Goal: Task Accomplishment & Management: Manage account settings

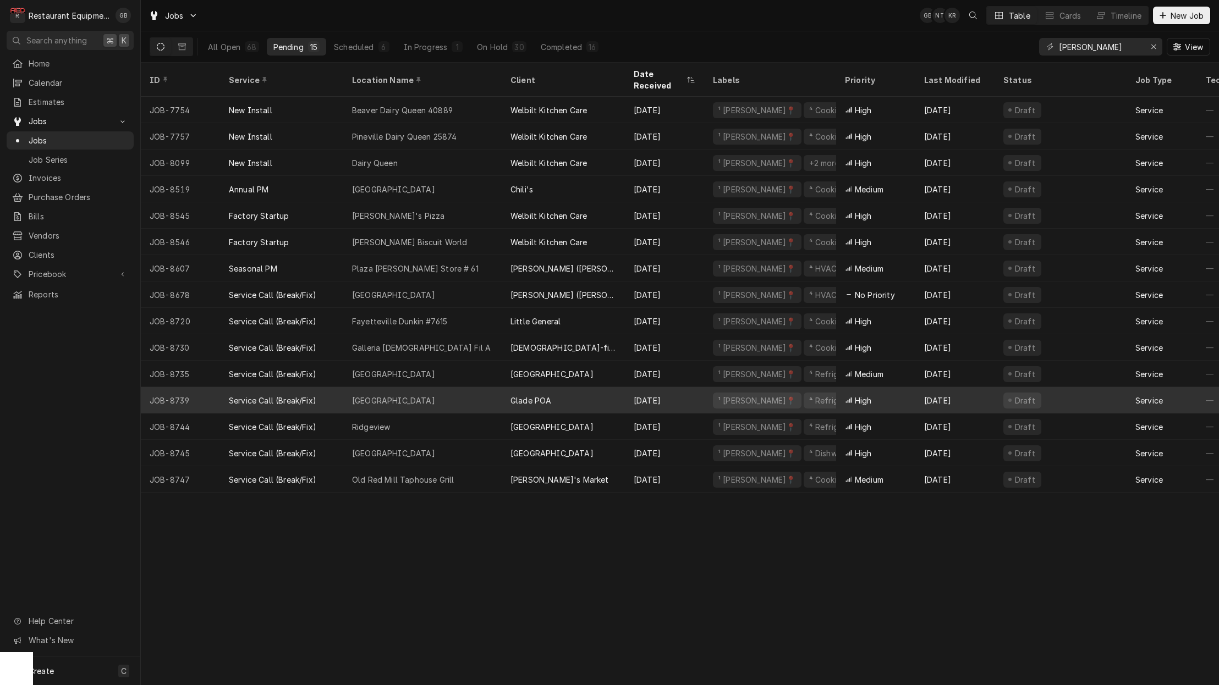
click at [372, 395] on div "Woodhaven Club House" at bounding box center [393, 401] width 83 height 12
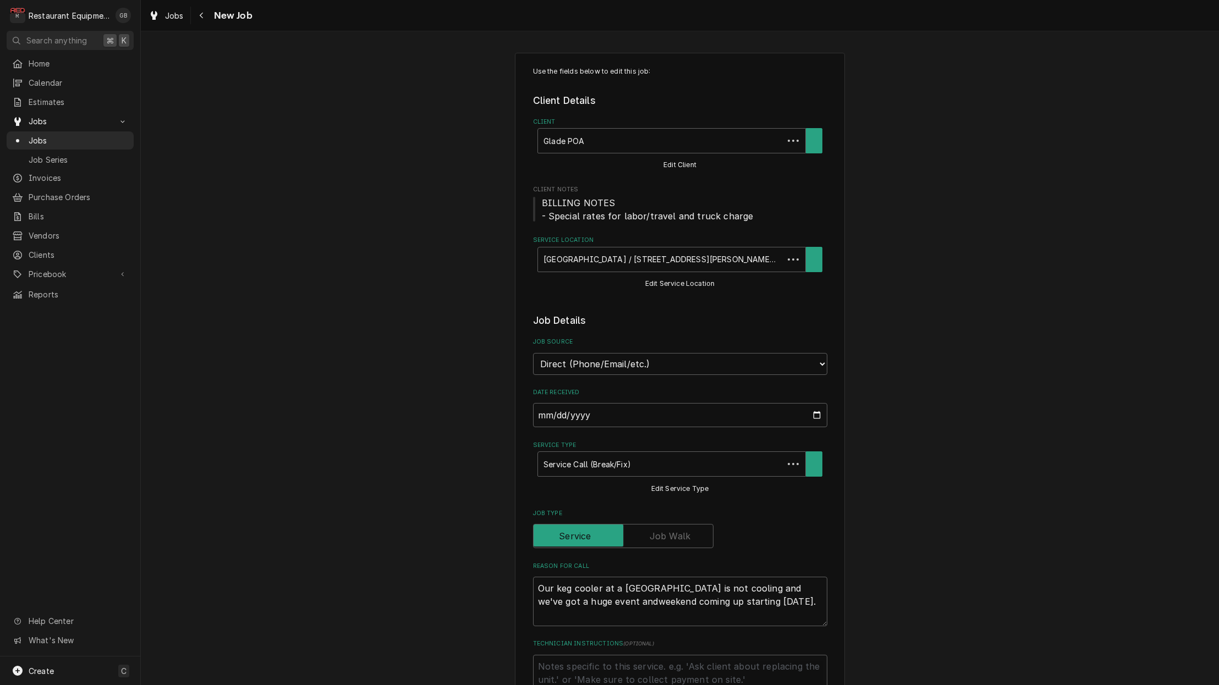
type textarea "x"
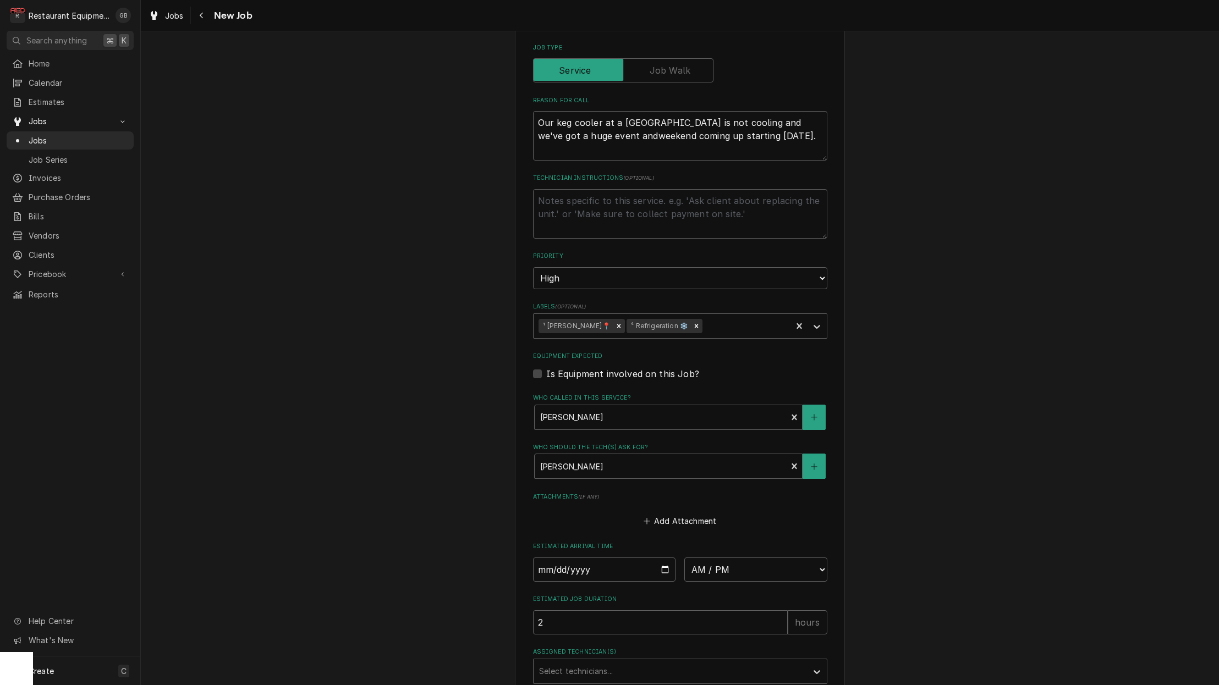
scroll to position [0, 1]
click at [557, 558] on input "Date" at bounding box center [604, 570] width 143 height 24
click at [587, 555] on fieldset "Job Details Job Source Direct (Phone/Email/etc.) Service Channel Corrigo Ecotra…" at bounding box center [680, 266] width 294 height 836
click at [587, 558] on input "Date" at bounding box center [604, 570] width 143 height 24
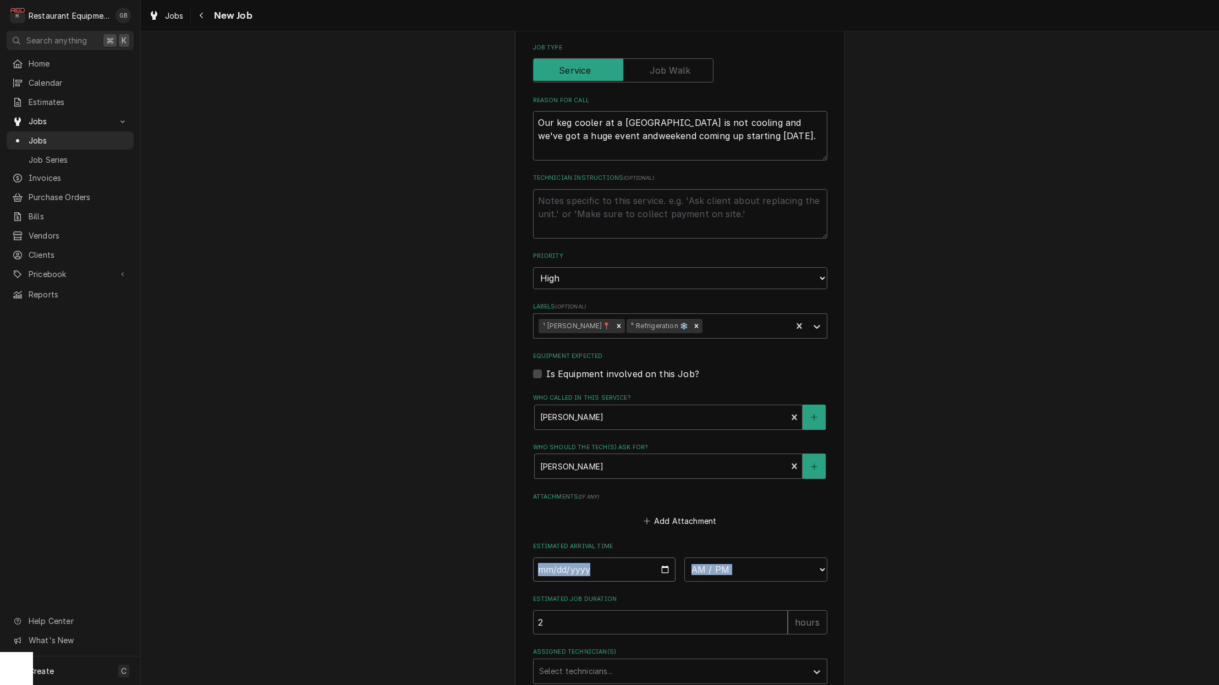
type input "2025-08-29"
type textarea "x"
select select "12:30:00"
type textarea "x"
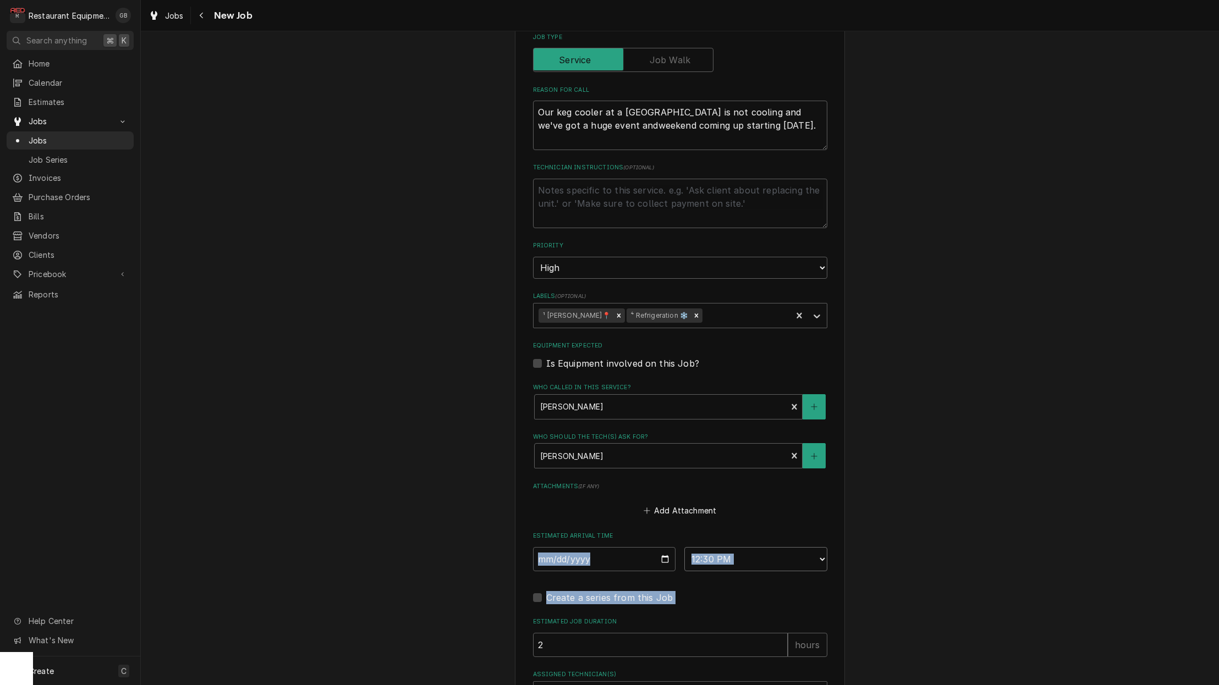
scroll to position [476, 0]
select select "13:30:00"
type textarea "x"
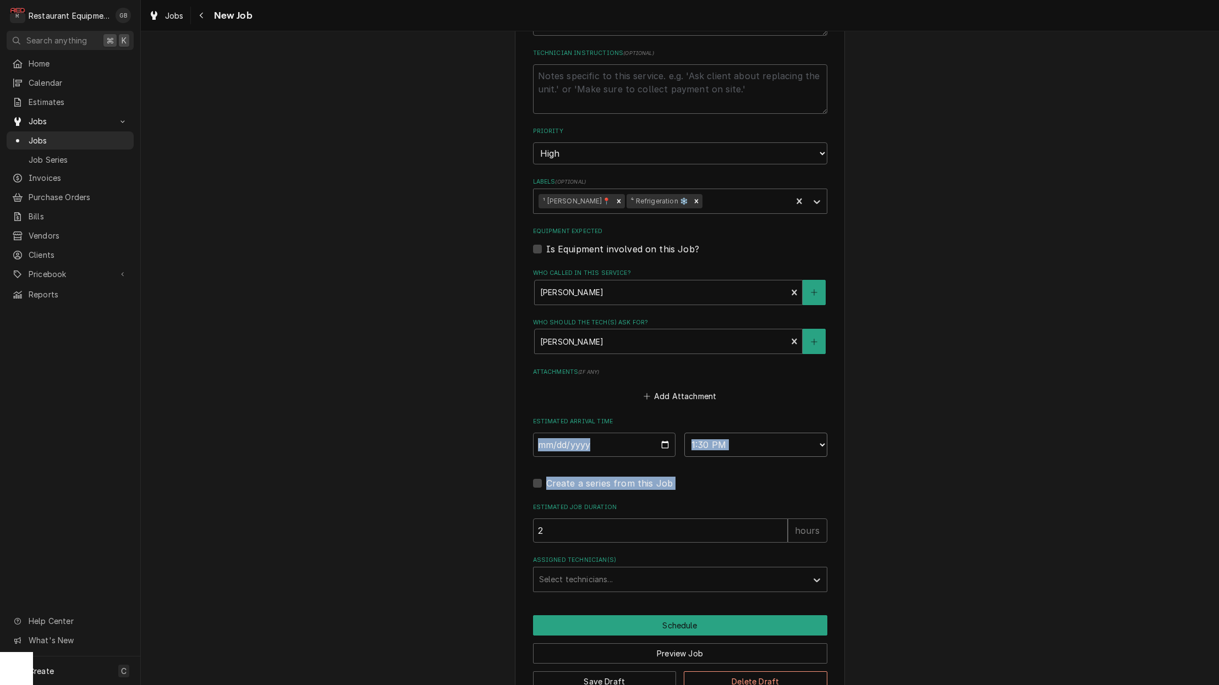
scroll to position [593, 0]
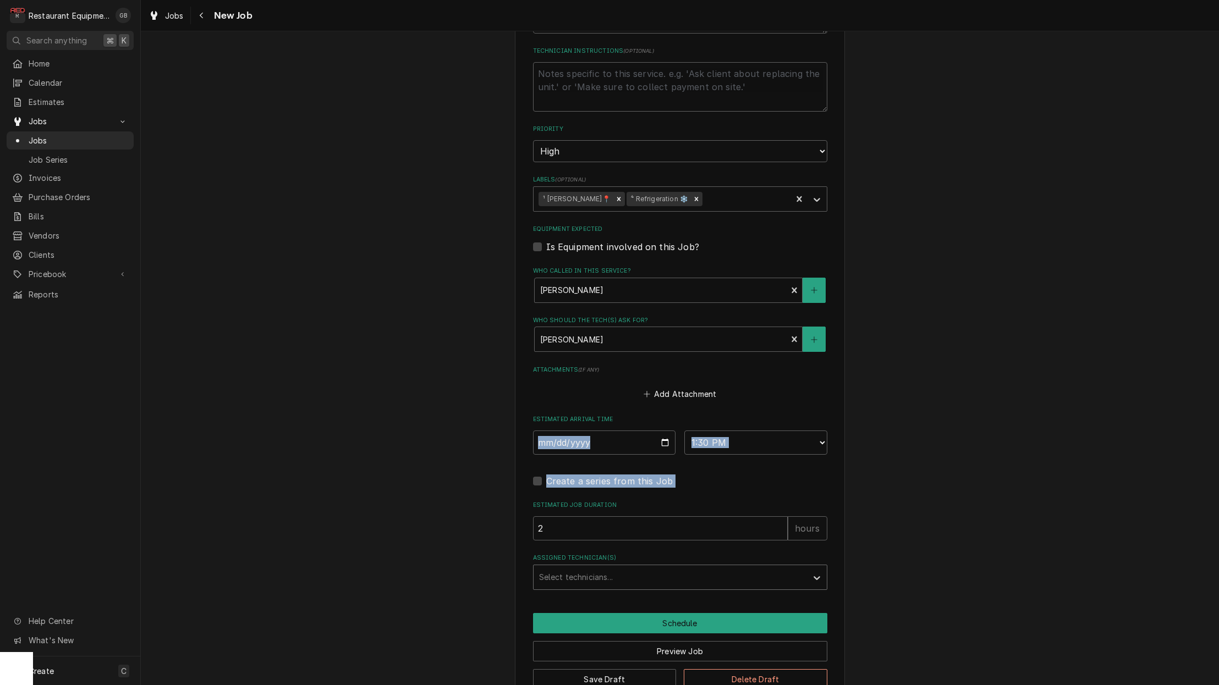
click at [649, 567] on div "Assigned Technician(s)" at bounding box center [670, 577] width 262 height 20
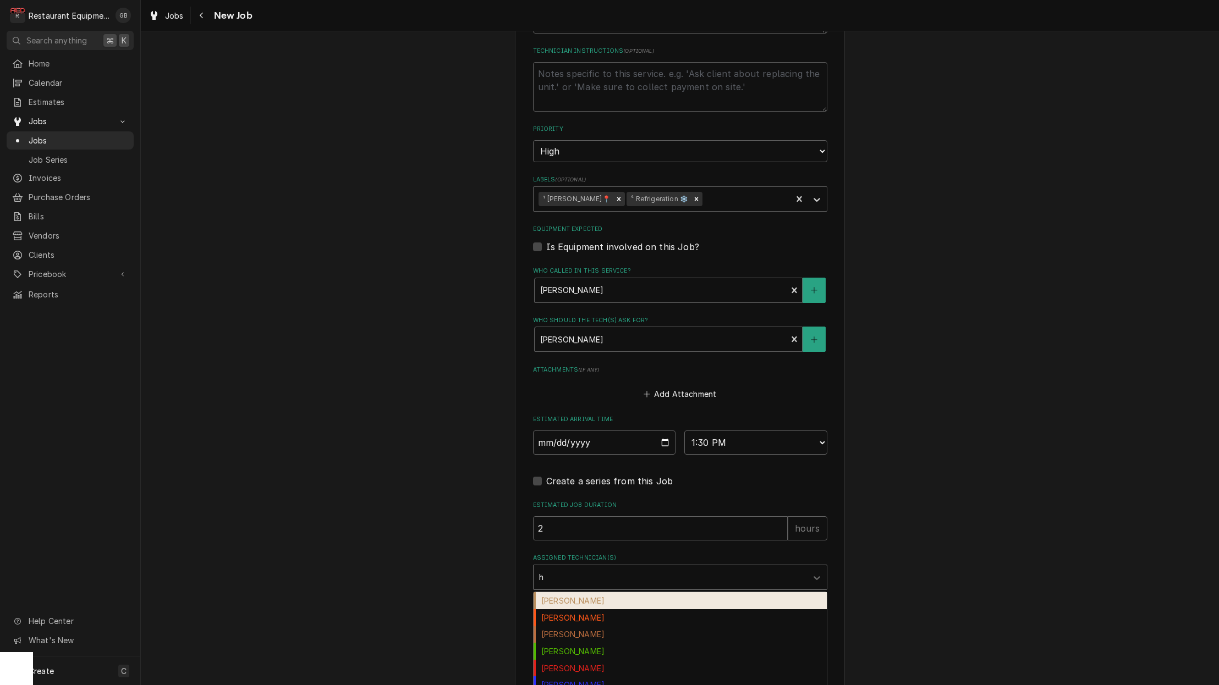
type input "hu"
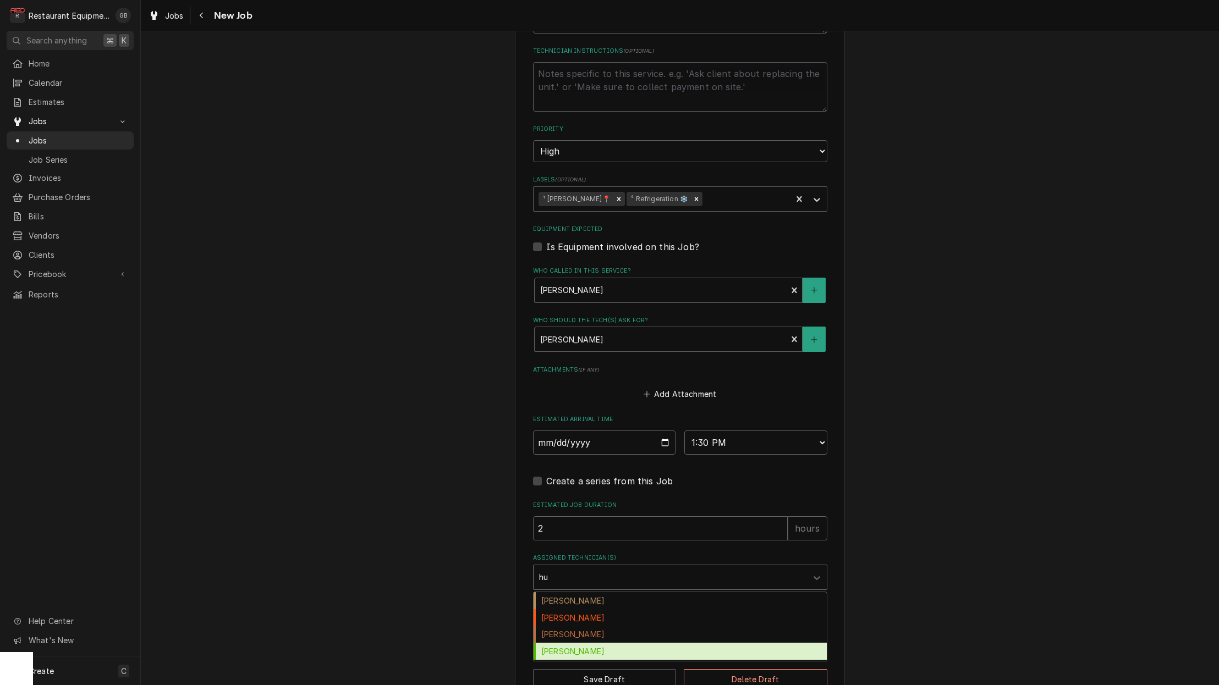
click at [585, 643] on div "Huston Lewis" at bounding box center [679, 651] width 293 height 17
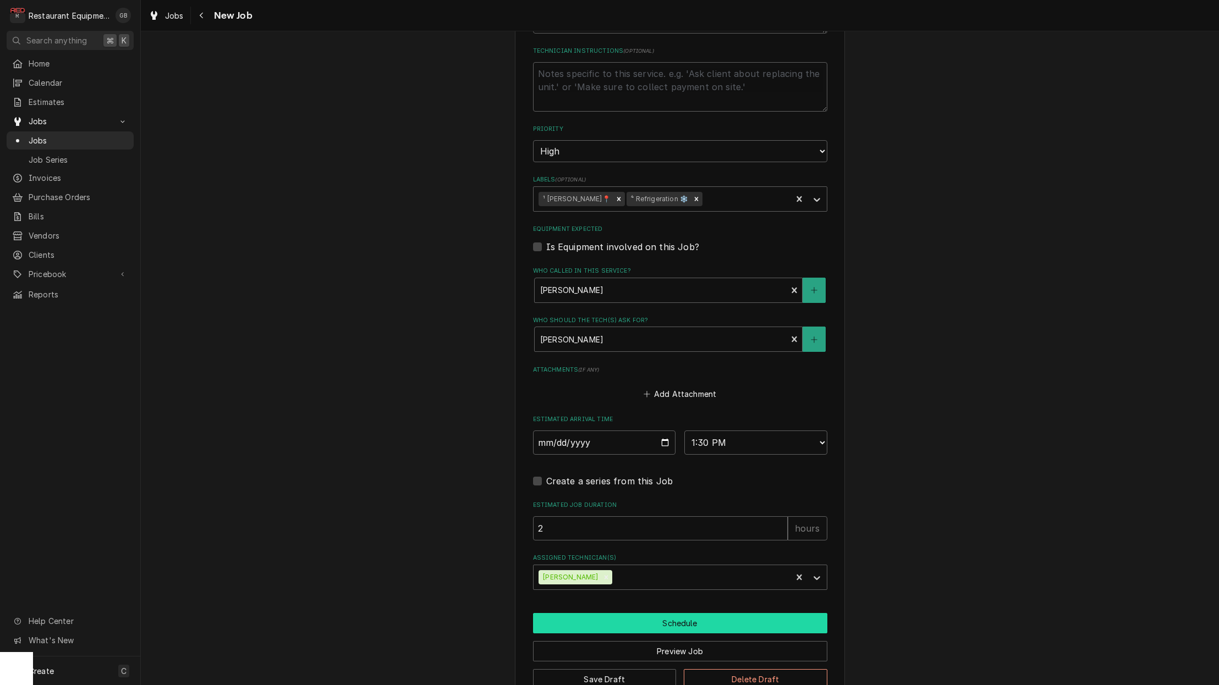
click at [658, 613] on button "Schedule" at bounding box center [680, 623] width 294 height 20
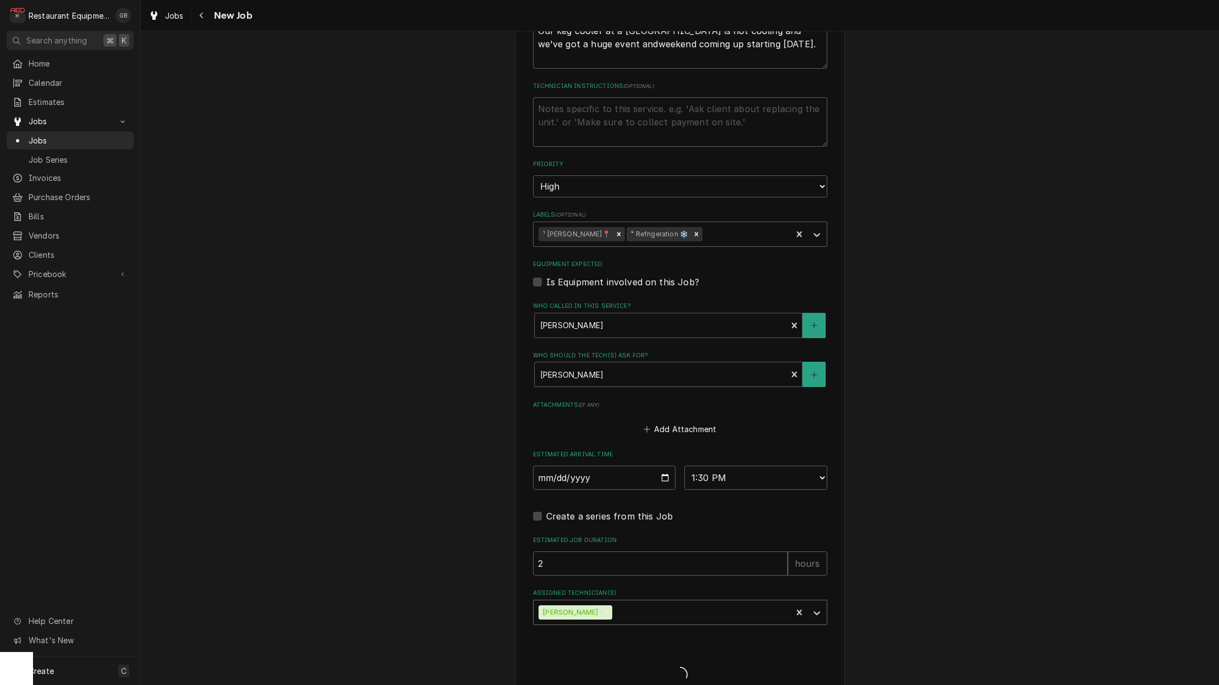
type textarea "x"
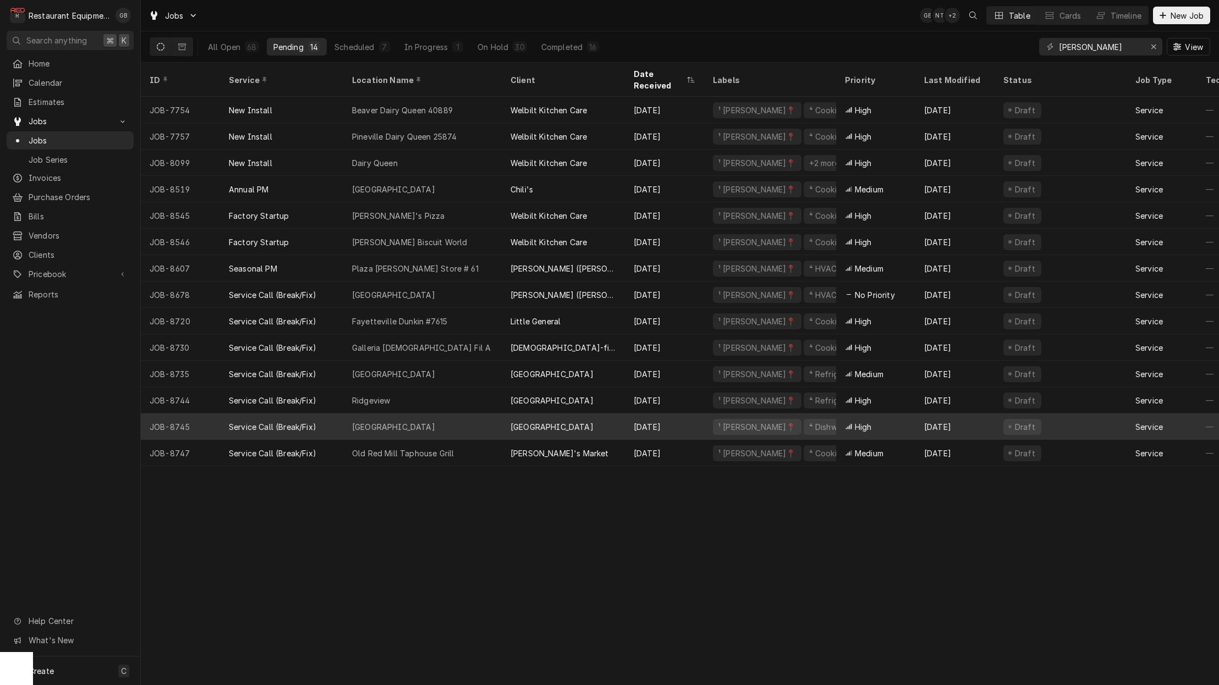
click at [446, 414] on div "[GEOGRAPHIC_DATA]" at bounding box center [422, 427] width 158 height 26
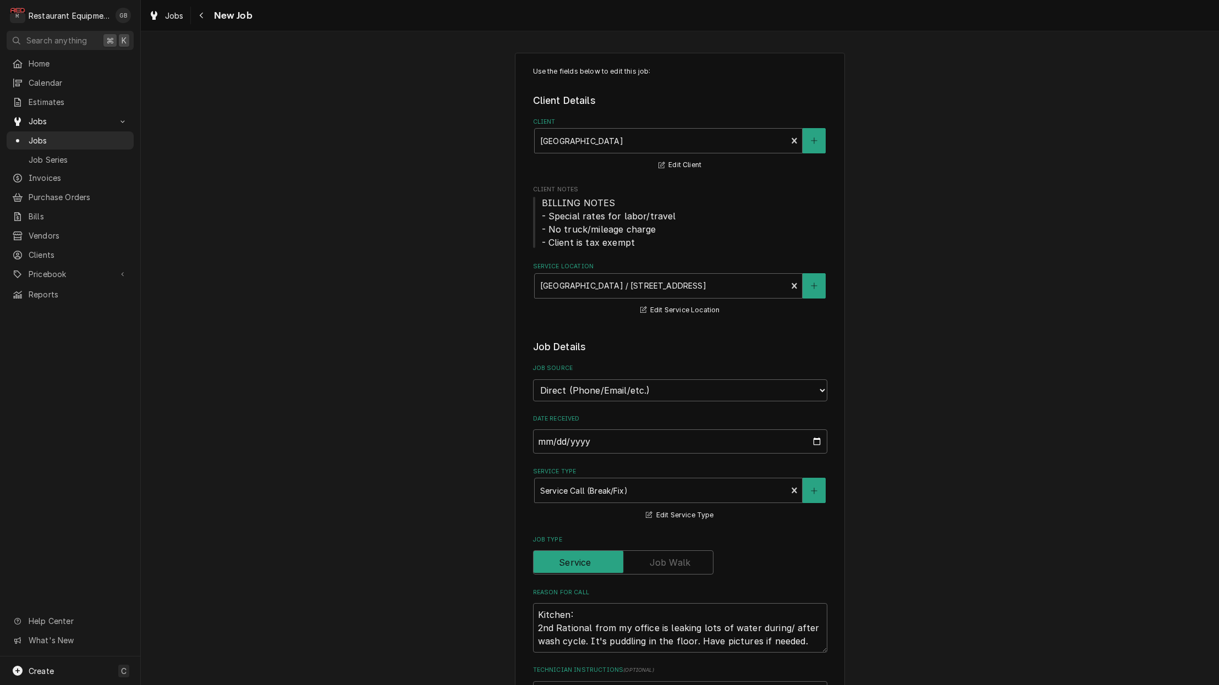
type textarea "x"
click at [200, 20] on div "Navigate back" at bounding box center [201, 15] width 11 height 11
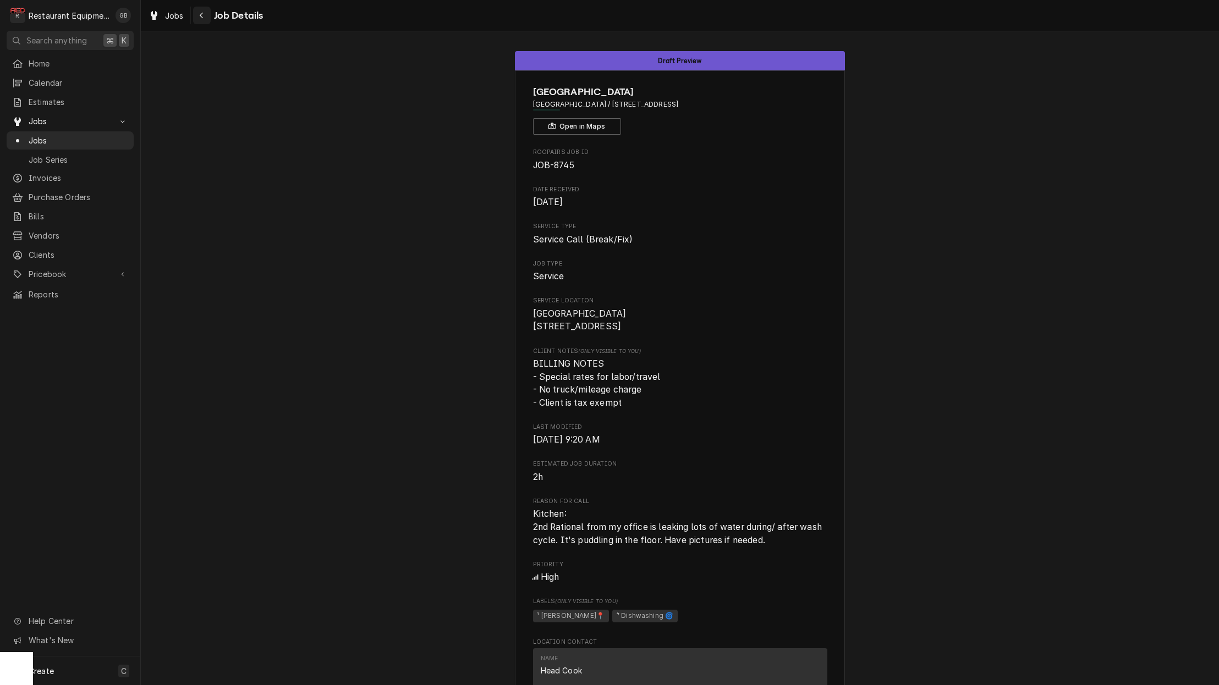
click at [205, 18] on div "Navigate back" at bounding box center [201, 15] width 11 height 11
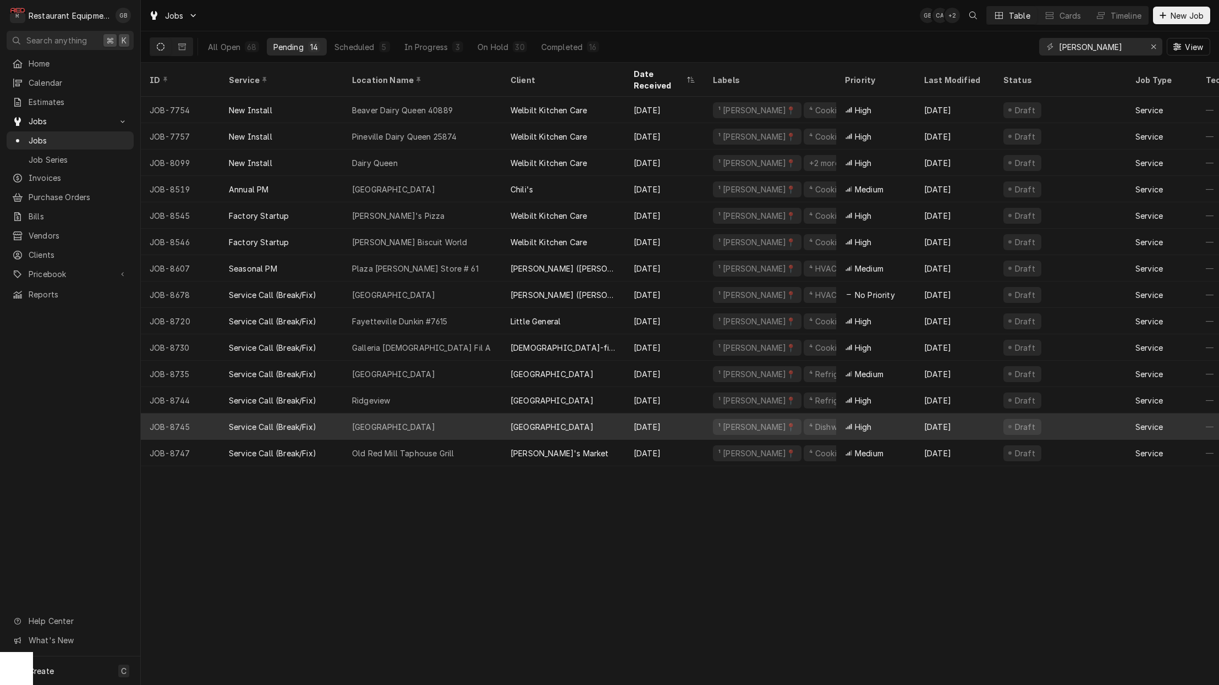
click at [492, 414] on div "Shady Elementary" at bounding box center [422, 427] width 158 height 26
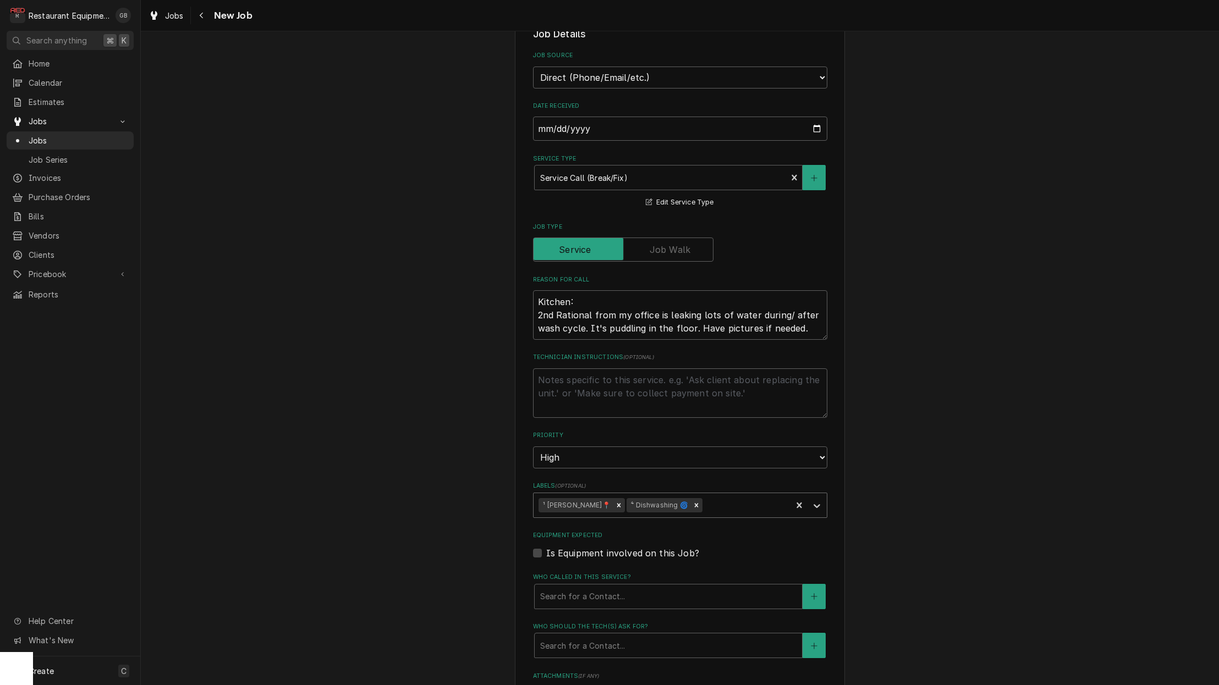
scroll to position [313, 0]
click at [690, 498] on div "Remove ⁴ Dishwashing 🌀" at bounding box center [696, 505] width 12 height 14
click at [687, 495] on div "Labels" at bounding box center [706, 505] width 159 height 20
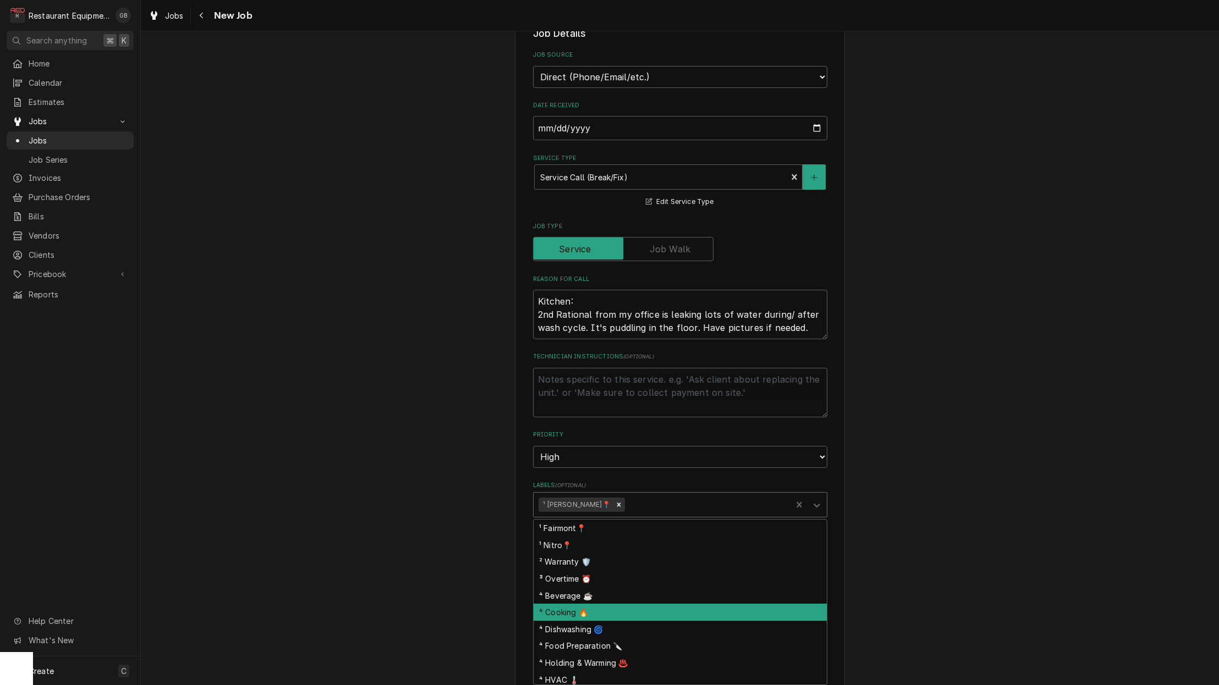
click at [578, 604] on div "⁴ Cooking 🔥" at bounding box center [679, 612] width 293 height 17
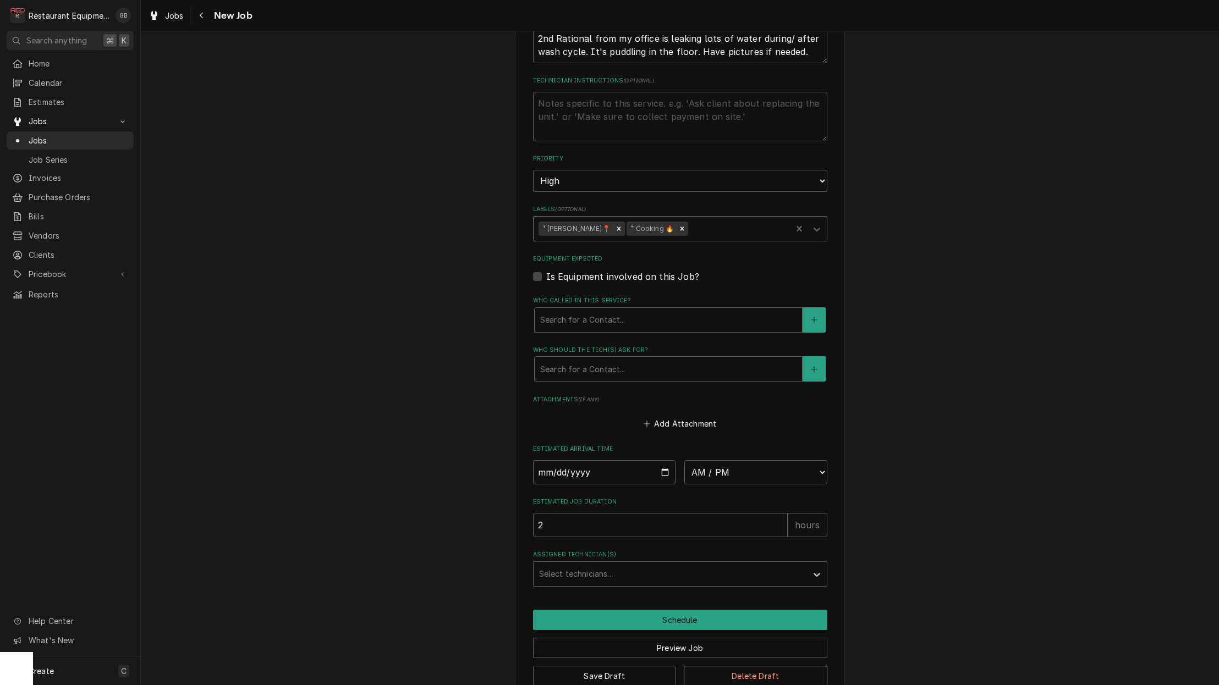
scroll to position [589, 0]
click at [592, 666] on button "Save Draft" at bounding box center [605, 676] width 144 height 20
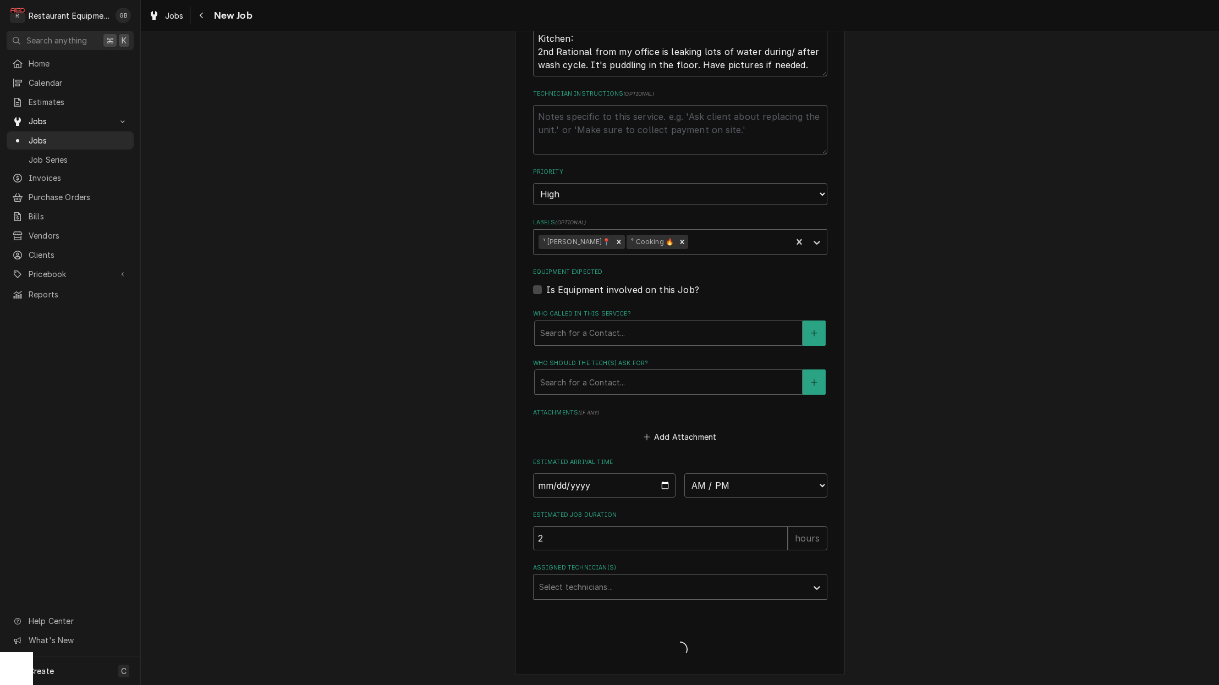
scroll to position [551, 0]
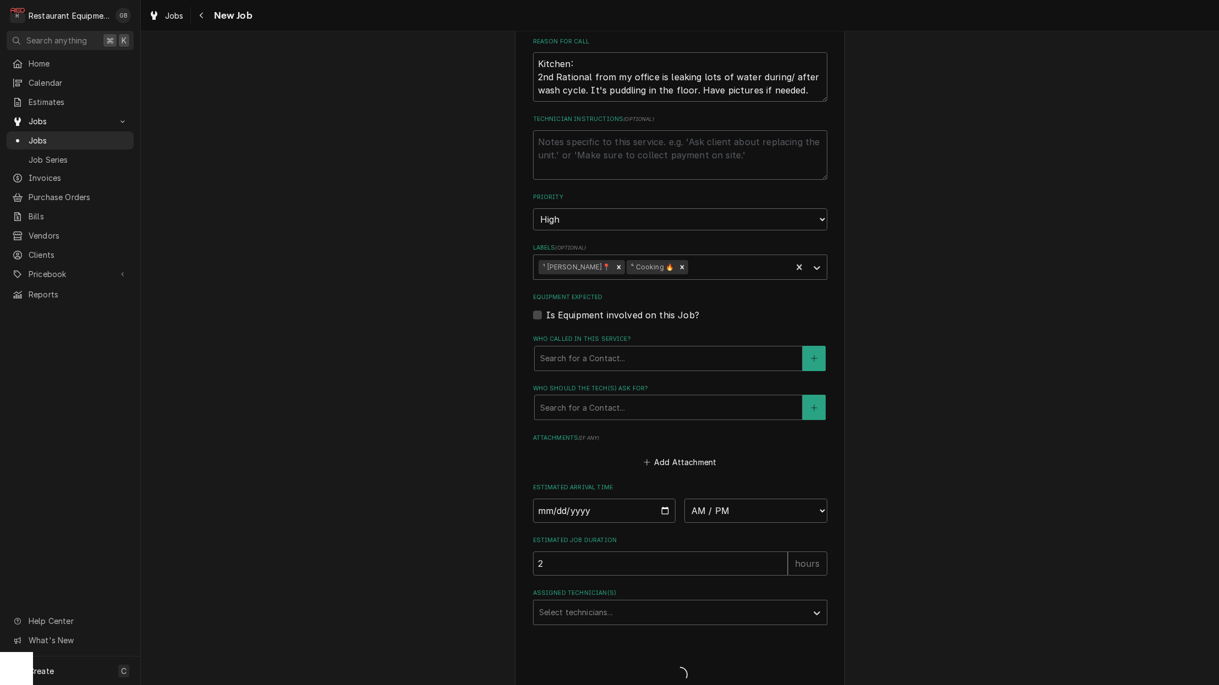
type textarea "x"
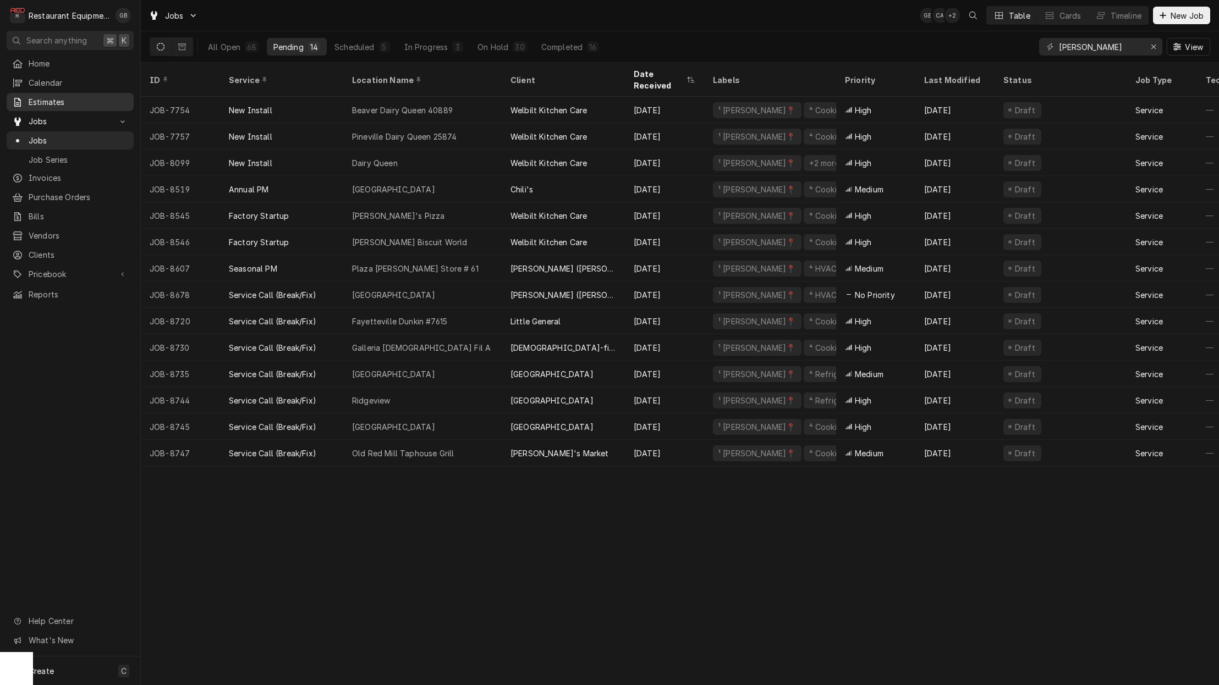
click at [78, 101] on span "Estimates" at bounding box center [79, 102] width 100 height 12
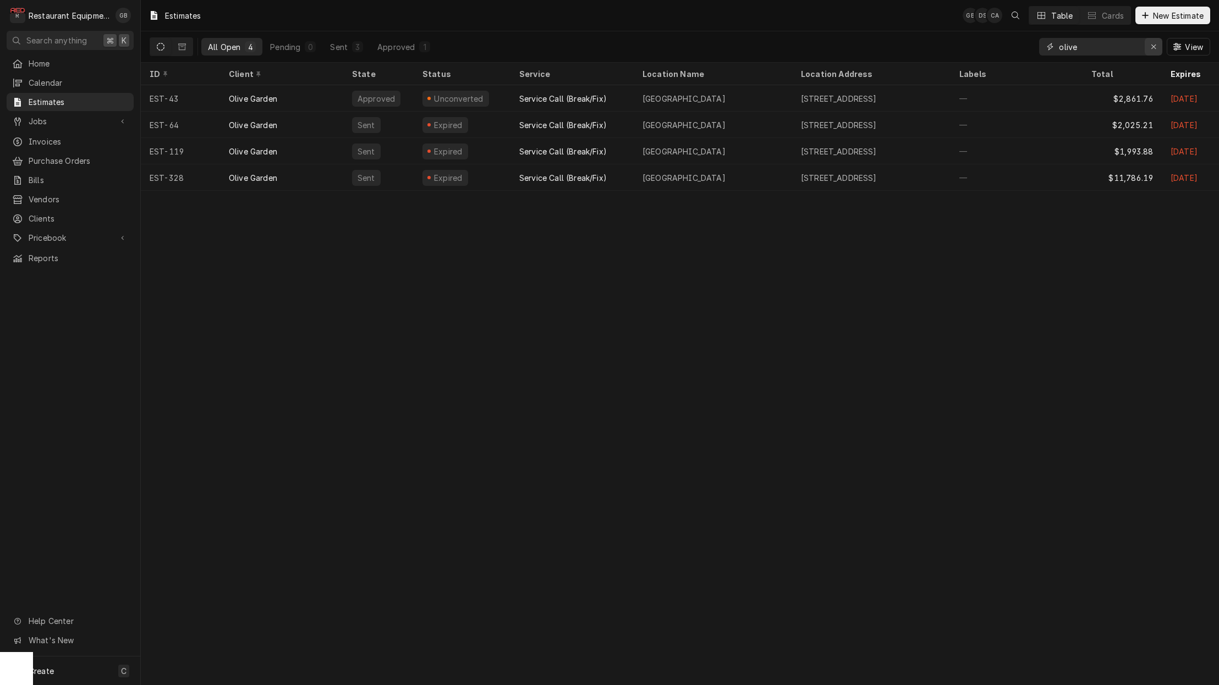
click at [1152, 50] on icon "Erase input" at bounding box center [1153, 47] width 6 height 8
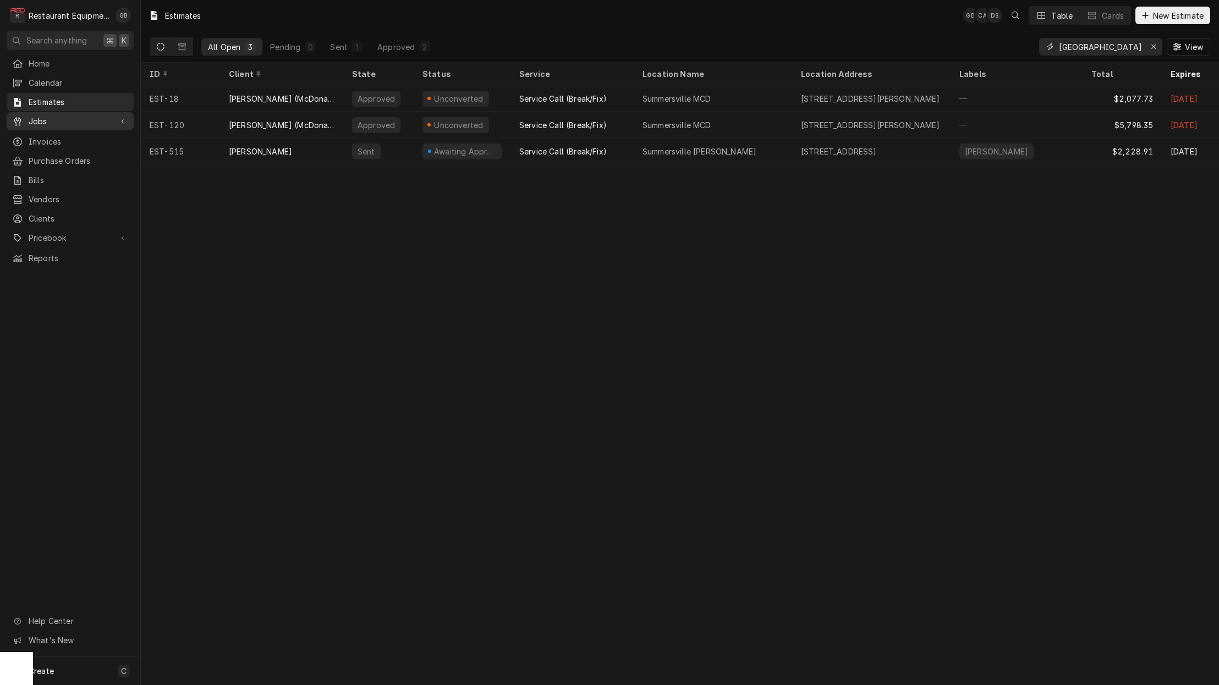
type input "summersville"
click at [79, 115] on span "Jobs" at bounding box center [70, 121] width 83 height 12
click at [59, 136] on span "Jobs" at bounding box center [79, 141] width 100 height 12
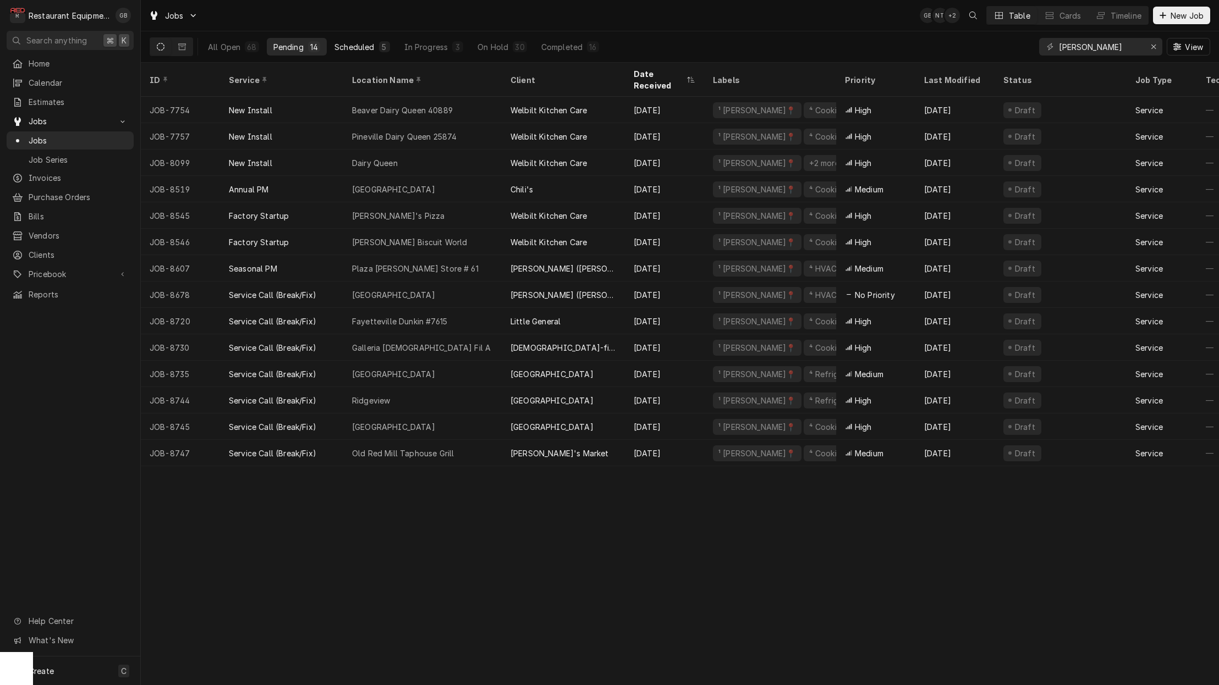
click at [359, 45] on div "Scheduled" at bounding box center [354, 47] width 40 height 12
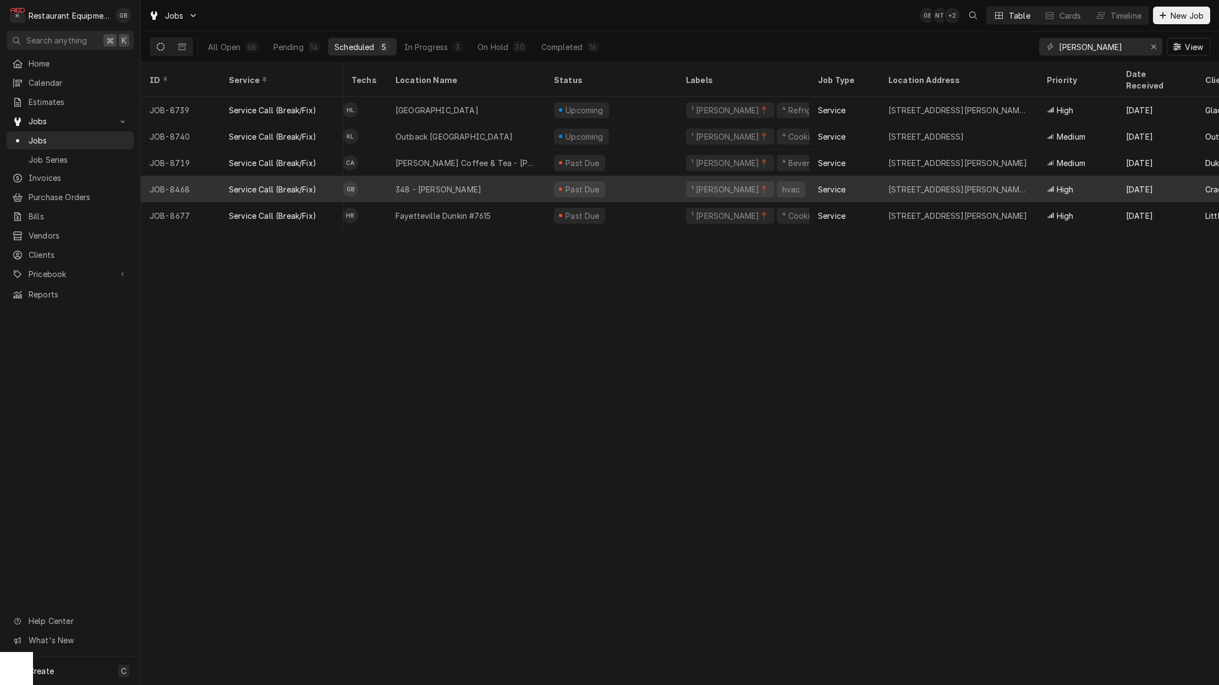
scroll to position [0, 2]
click at [381, 176] on td "GB" at bounding box center [363, 189] width 44 height 26
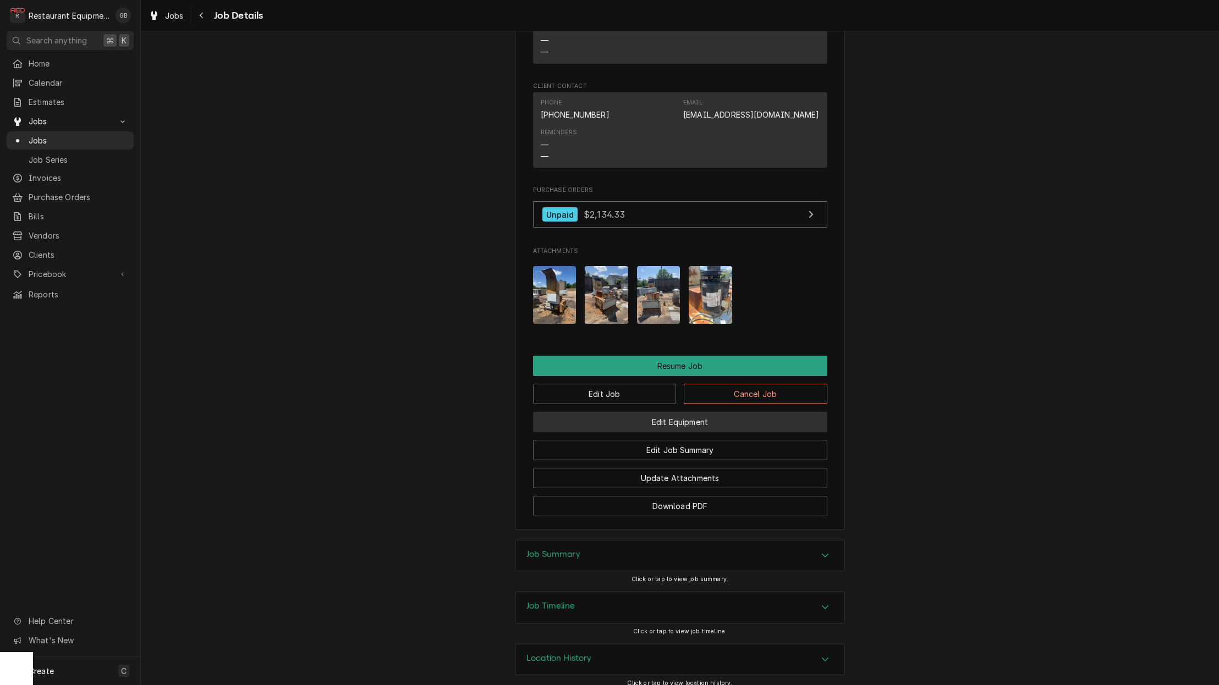
scroll to position [1117, 0]
click at [622, 384] on button "Edit Job" at bounding box center [605, 394] width 144 height 20
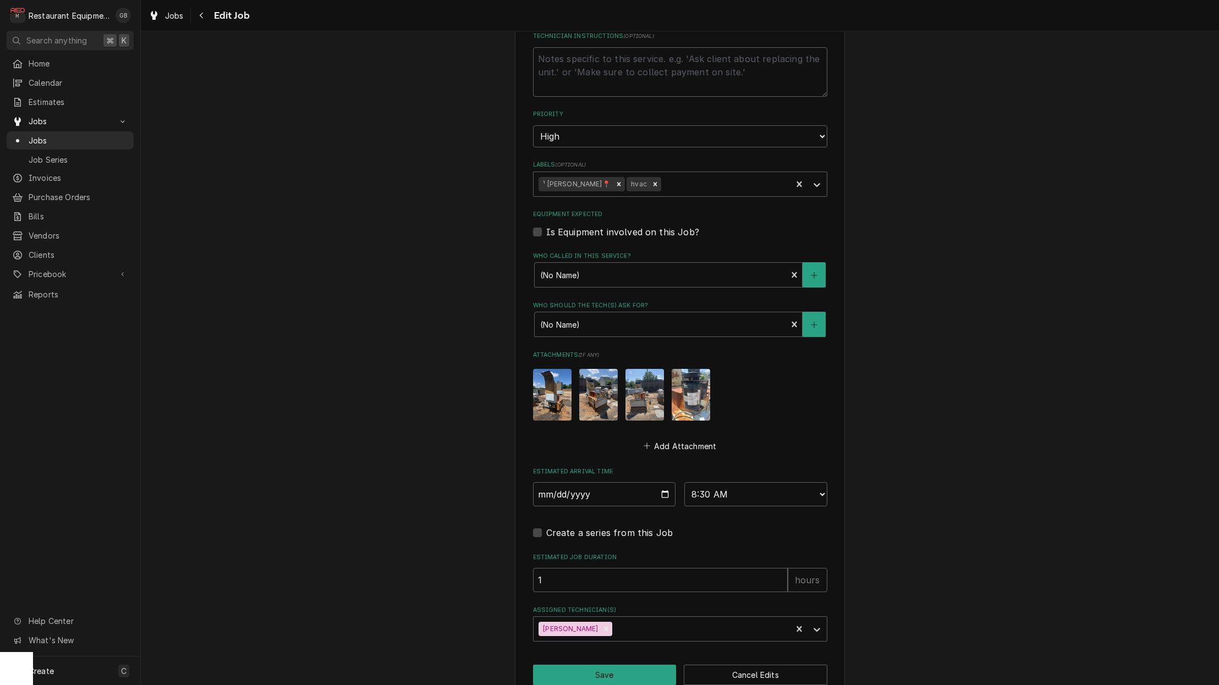
scroll to position [578, 0]
click at [786, 620] on div "Assigned Technician(s)" at bounding box center [700, 630] width 172 height 20
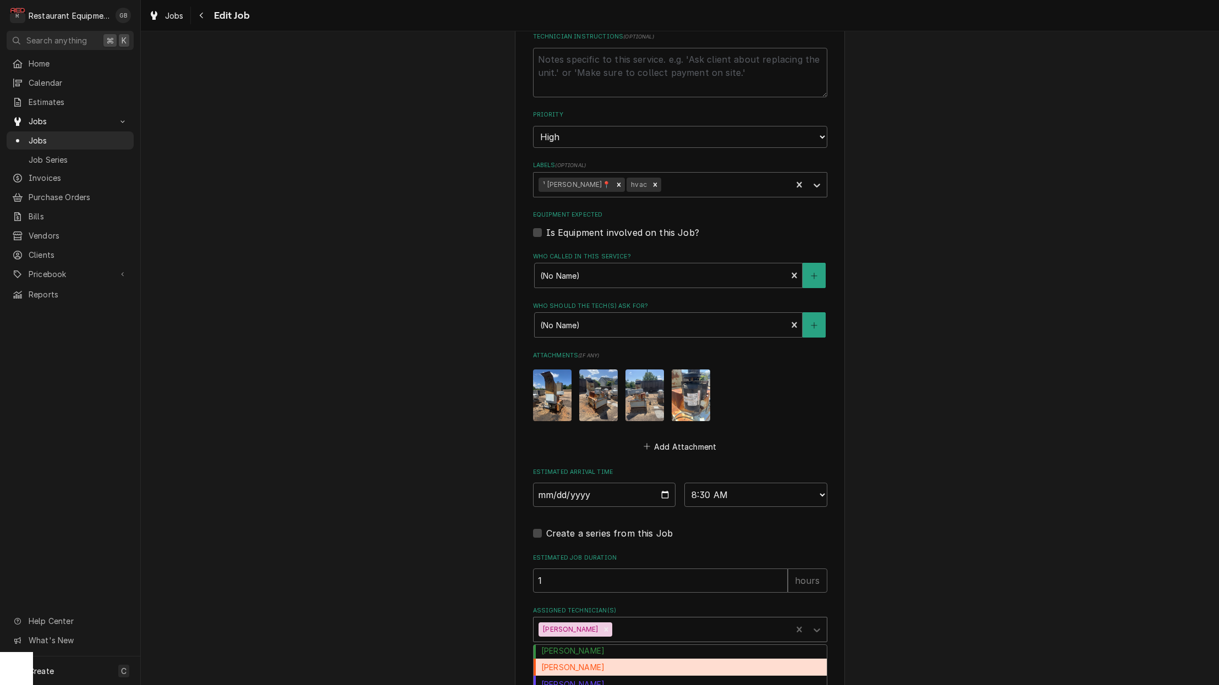
scroll to position [37, 0]
click at [636, 675] on div "Donovan Pruitt" at bounding box center [679, 683] width 293 height 17
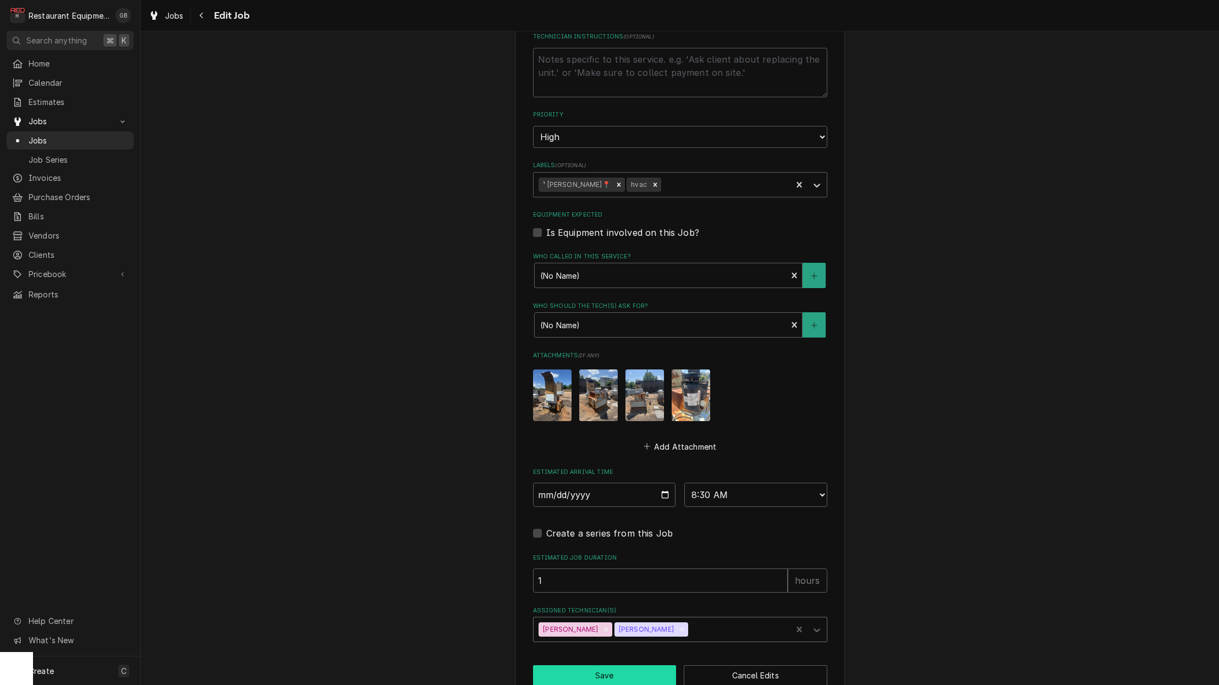
scroll to position [0, 0]
click at [608, 665] on button "Save" at bounding box center [605, 675] width 144 height 20
type textarea "x"
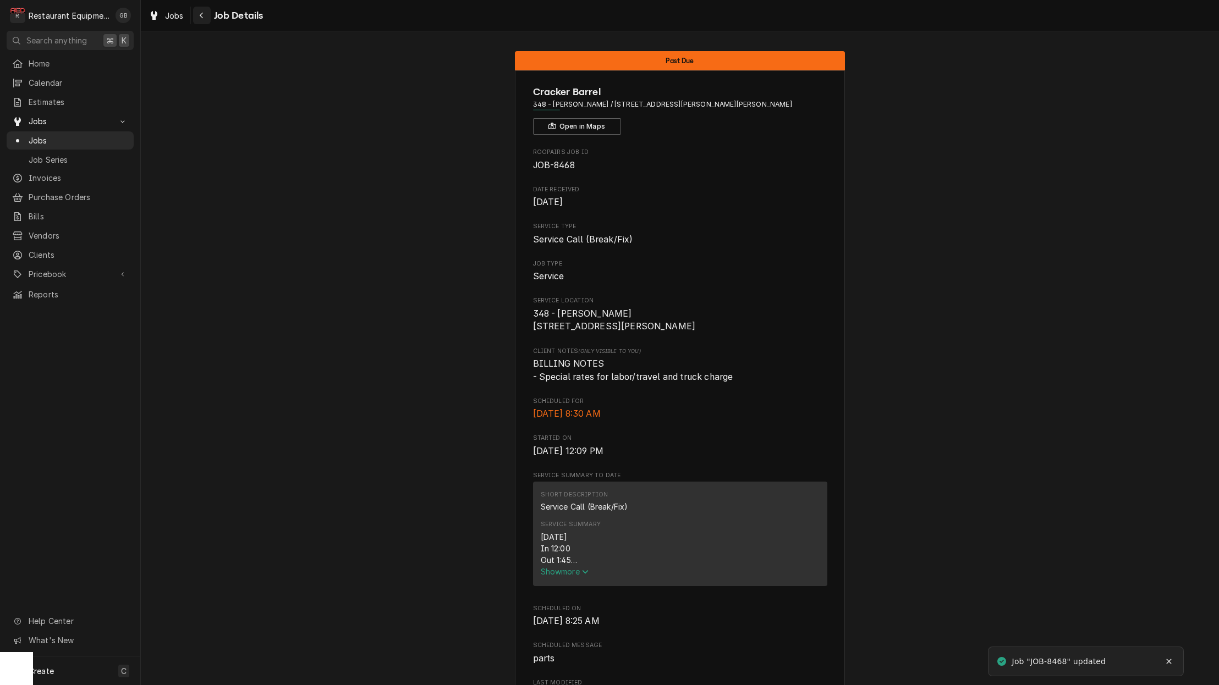
scroll to position [0, 2]
click at [207, 19] on button "Navigate back" at bounding box center [202, 16] width 18 height 18
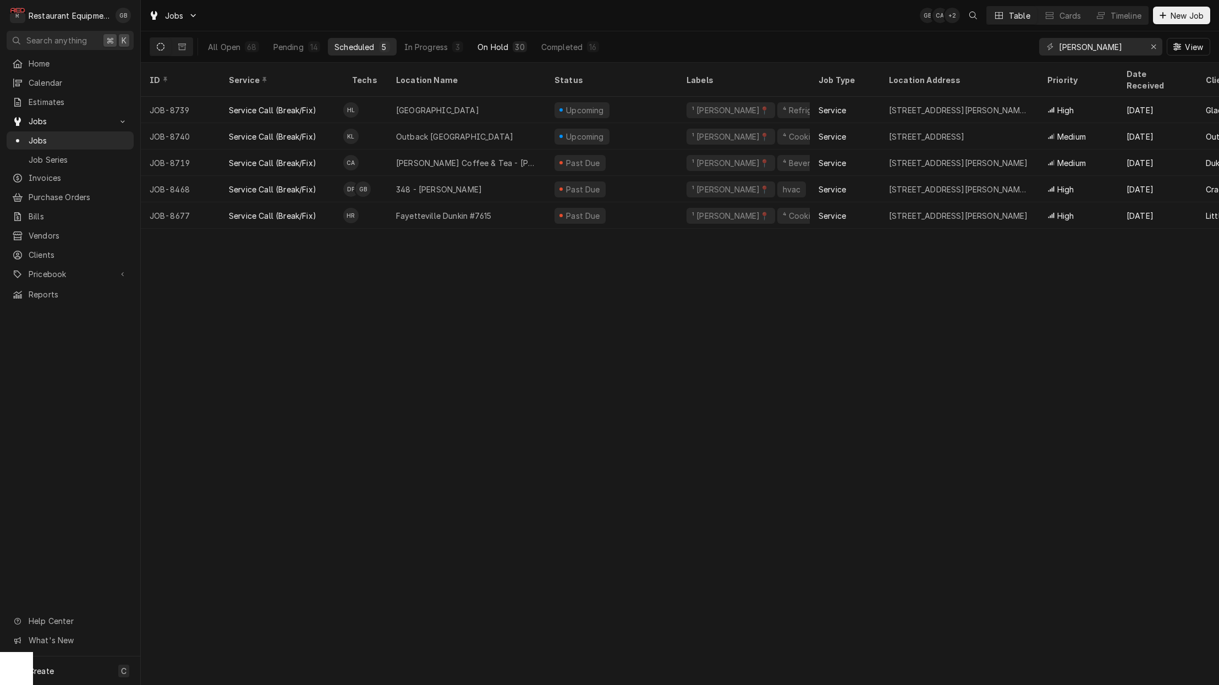
click at [520, 52] on div "30" at bounding box center [519, 46] width 14 height 11
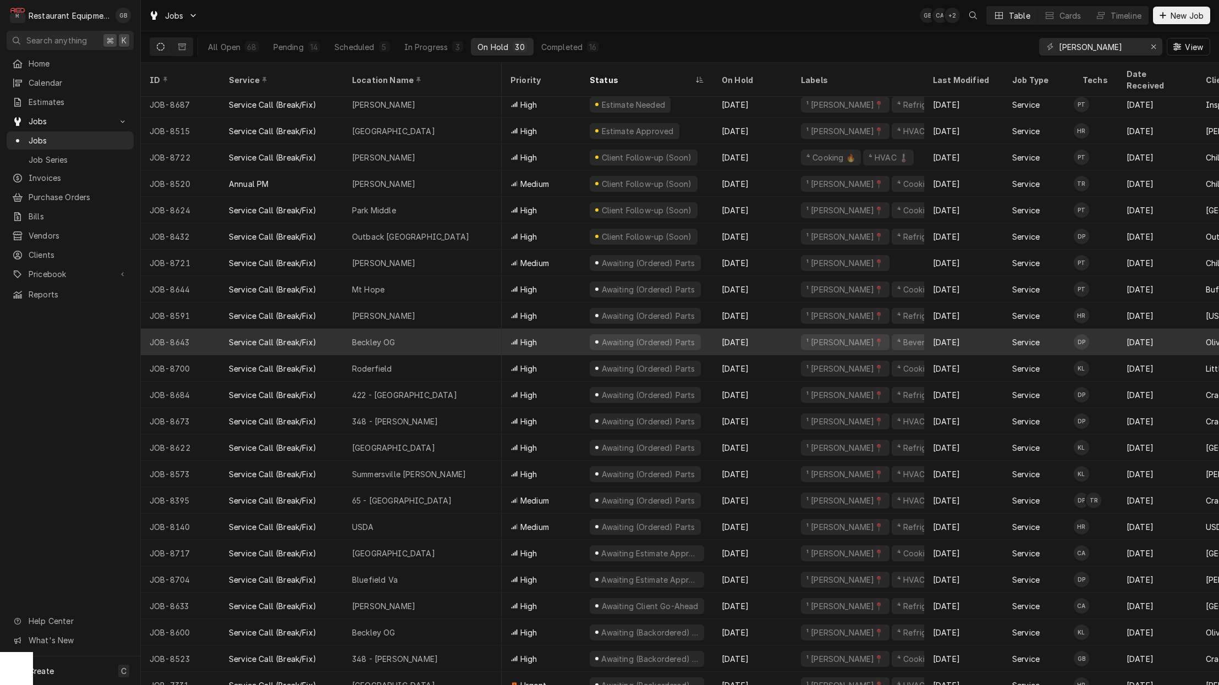
scroll to position [190, 8]
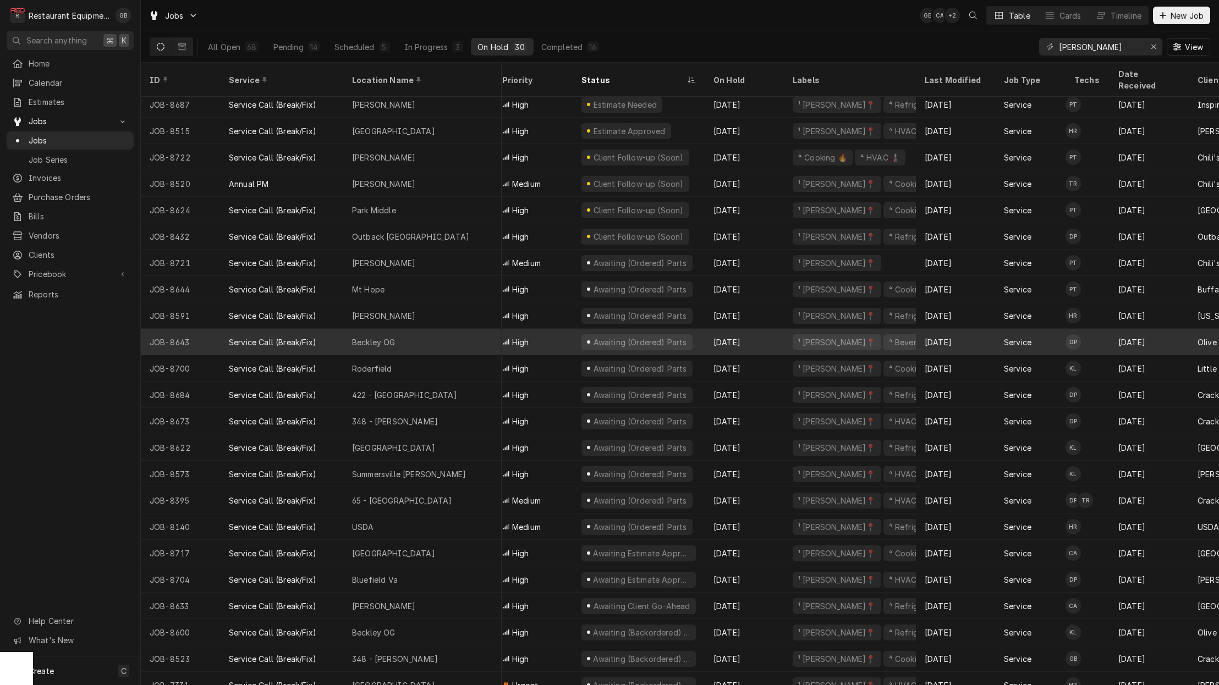
click at [436, 334] on div "Beckley OG" at bounding box center [422, 342] width 158 height 26
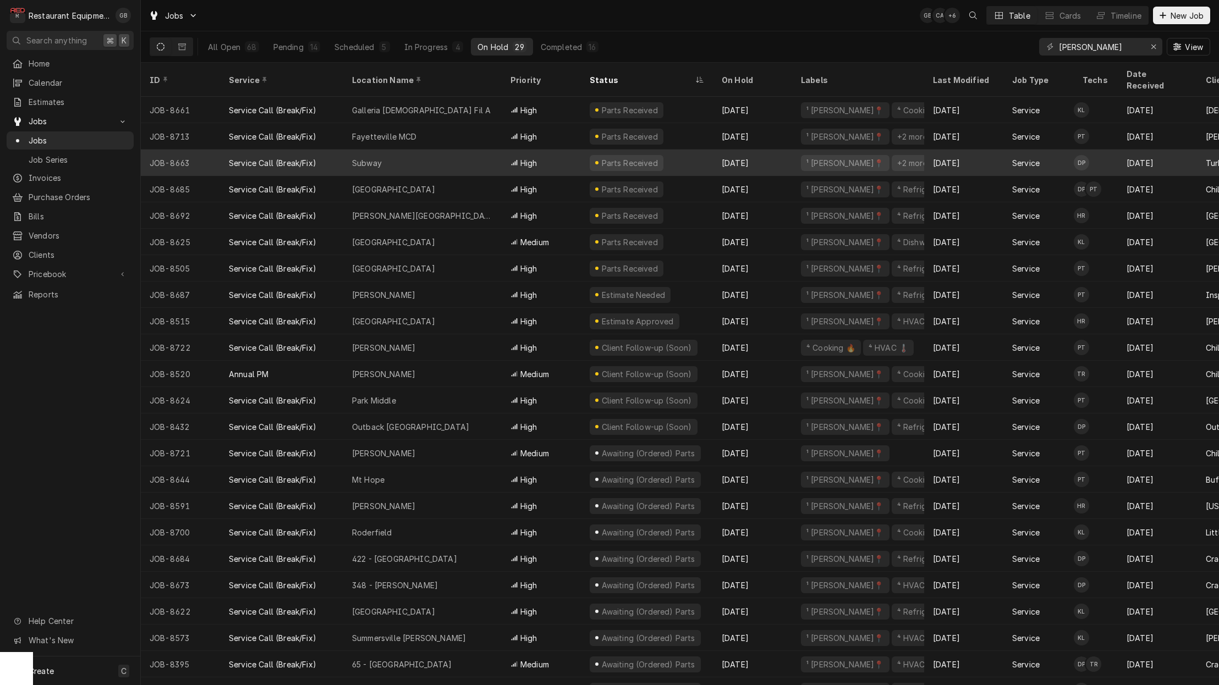
scroll to position [1, 1]
drag, startPoint x: 383, startPoint y: 149, endPoint x: 371, endPoint y: 147, distance: 12.2
click at [381, 150] on div "Subway" at bounding box center [422, 163] width 158 height 26
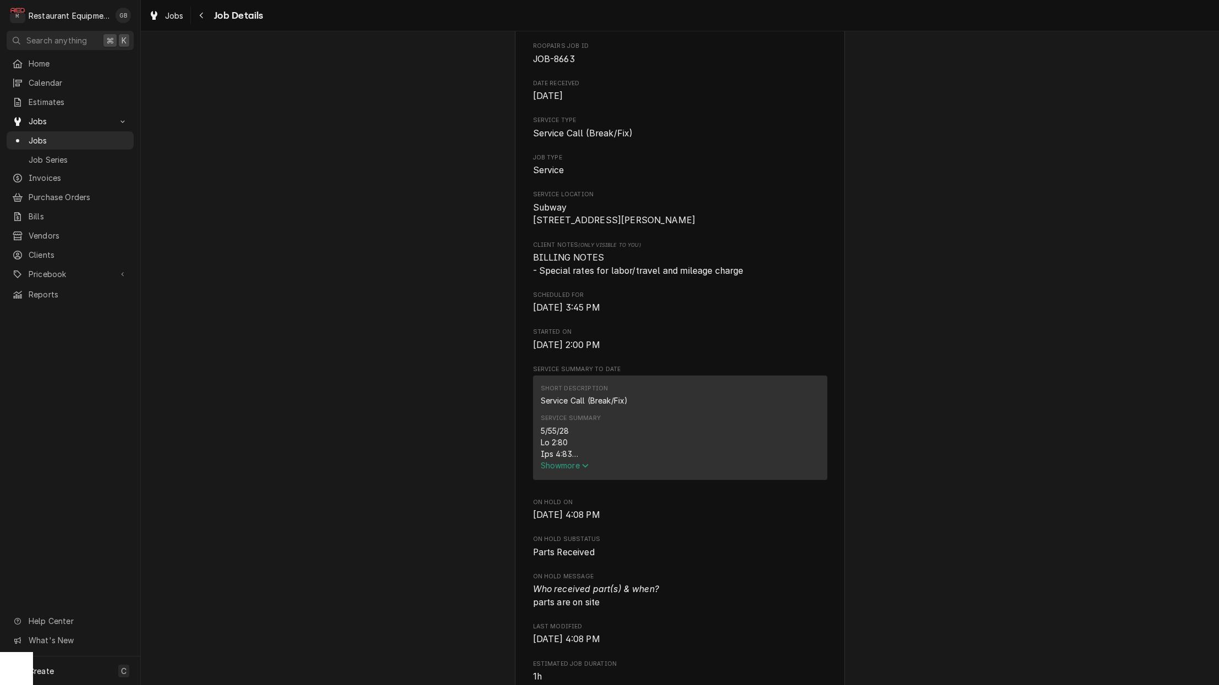
scroll to position [109, 0]
click at [581, 456] on div "Service Summary" at bounding box center [680, 439] width 279 height 35
click at [573, 469] on span "Show more" at bounding box center [565, 466] width 48 height 9
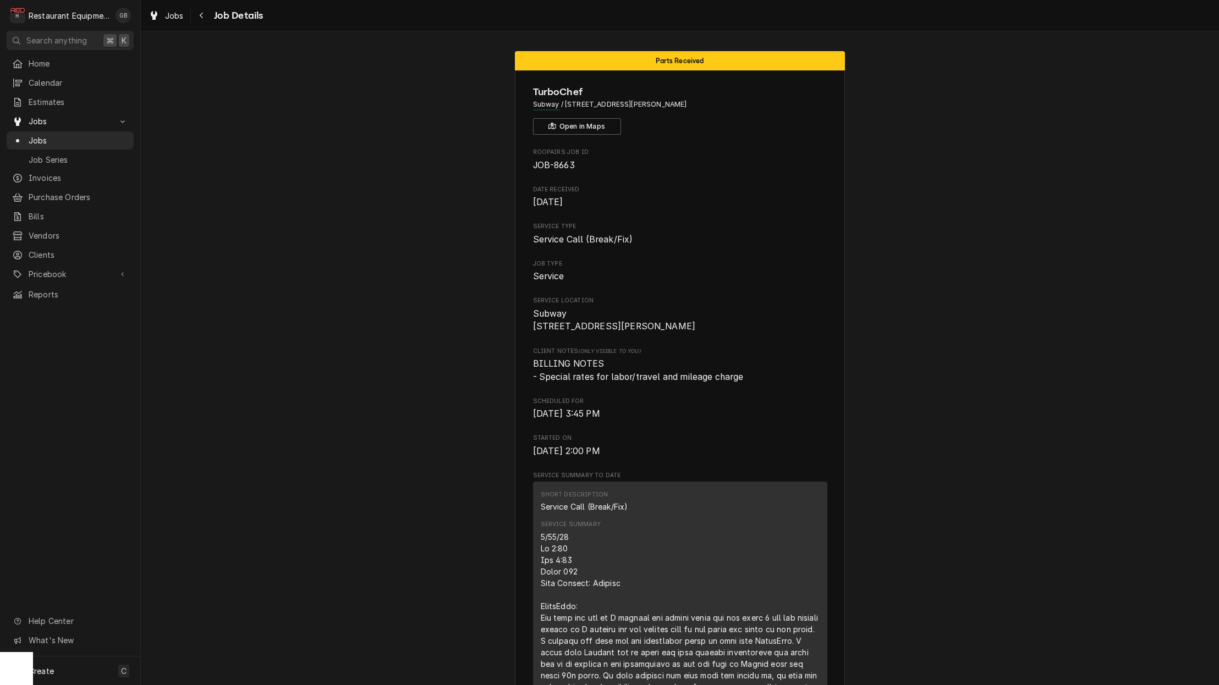
scroll to position [0, 0]
click at [206, 14] on div "Navigate back" at bounding box center [201, 15] width 11 height 11
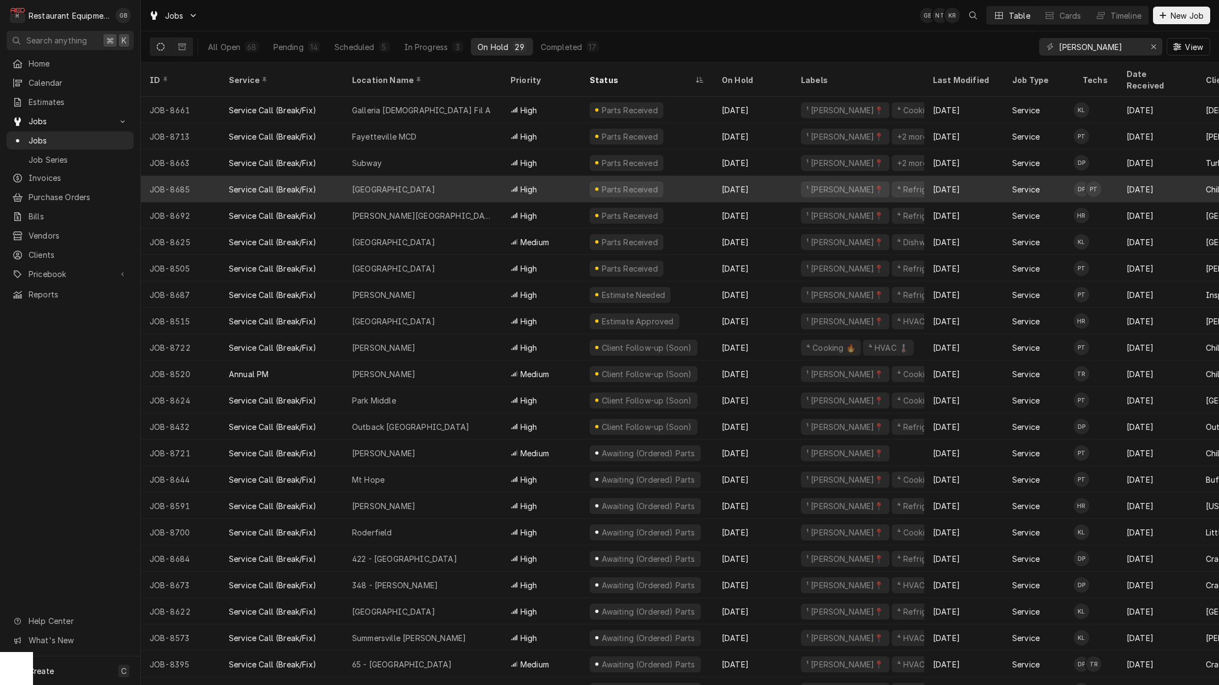
click at [415, 179] on div "Princeton" at bounding box center [422, 189] width 158 height 26
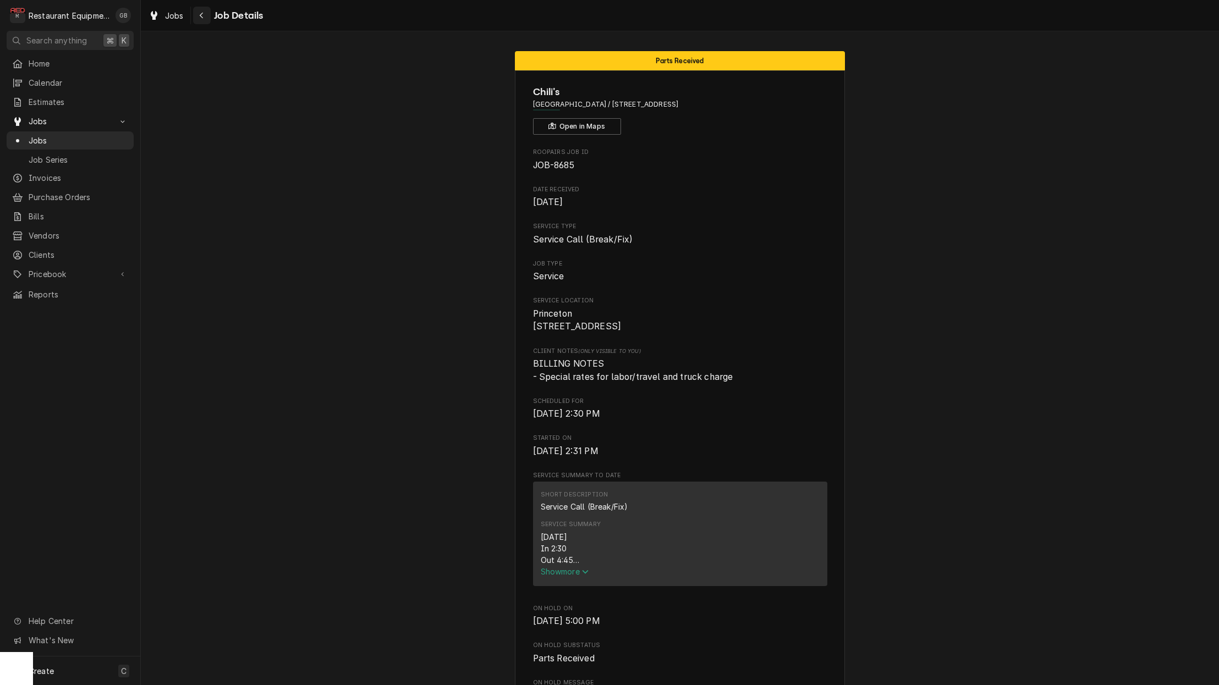
click at [203, 15] on icon "Navigate back" at bounding box center [201, 16] width 5 height 8
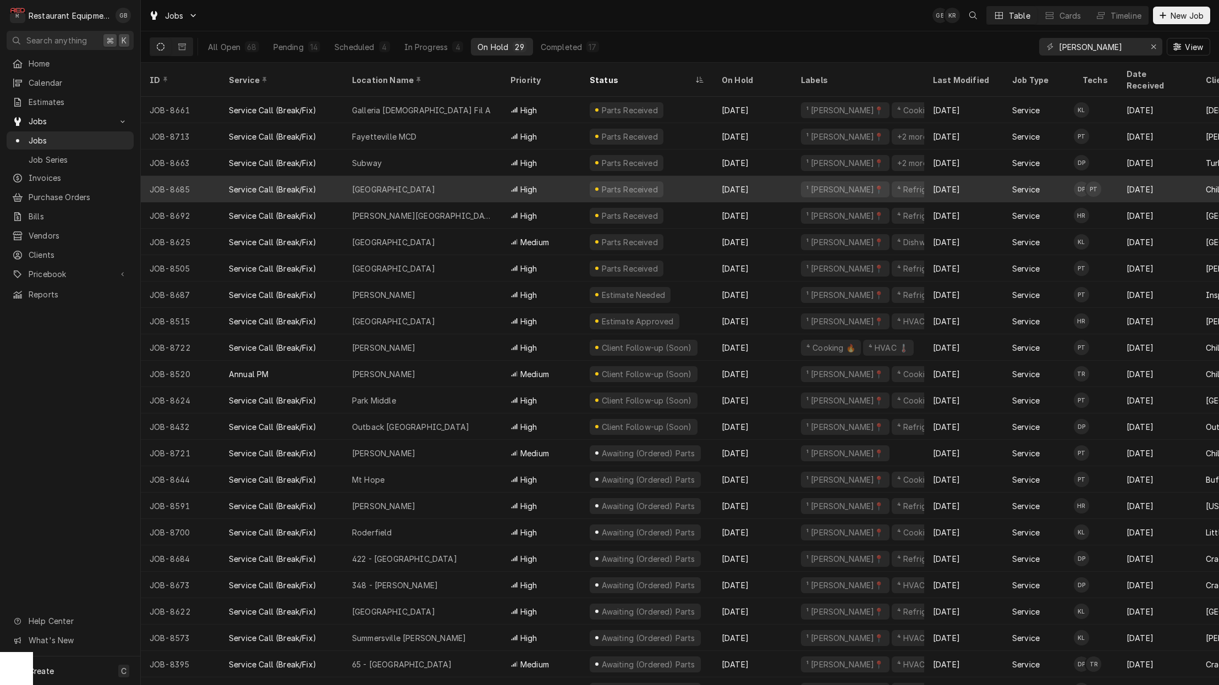
click at [437, 176] on div "[GEOGRAPHIC_DATA]" at bounding box center [422, 189] width 158 height 26
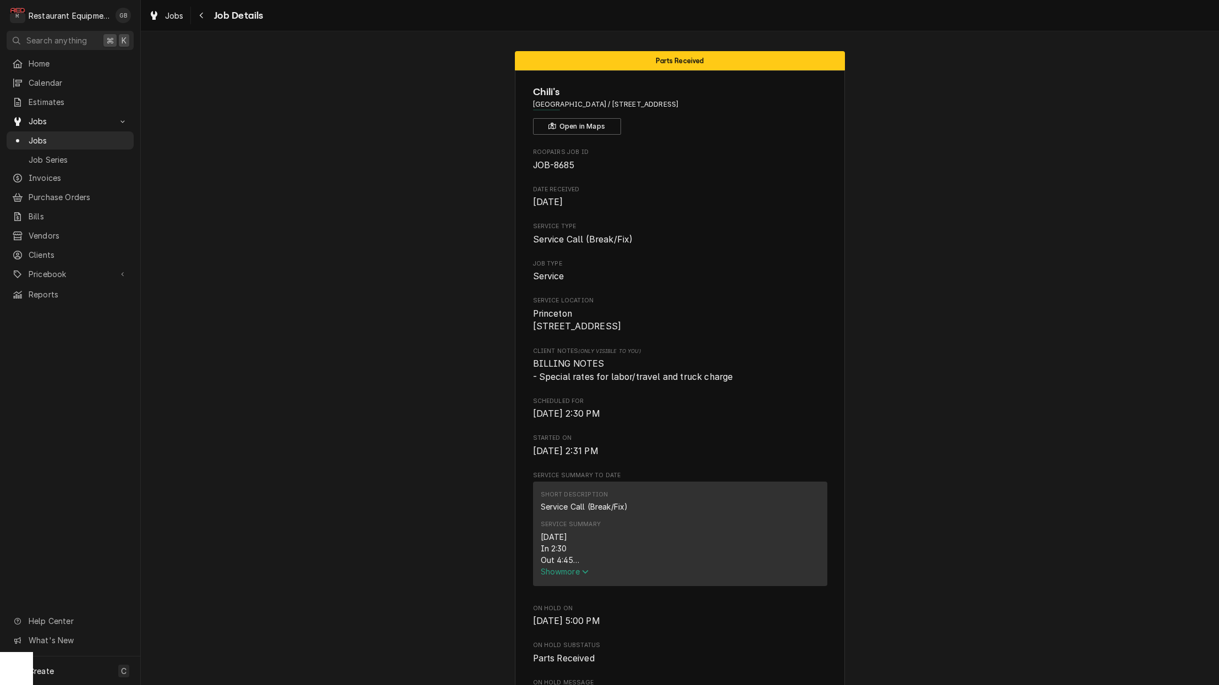
click at [568, 571] on span "Show more" at bounding box center [565, 571] width 48 height 9
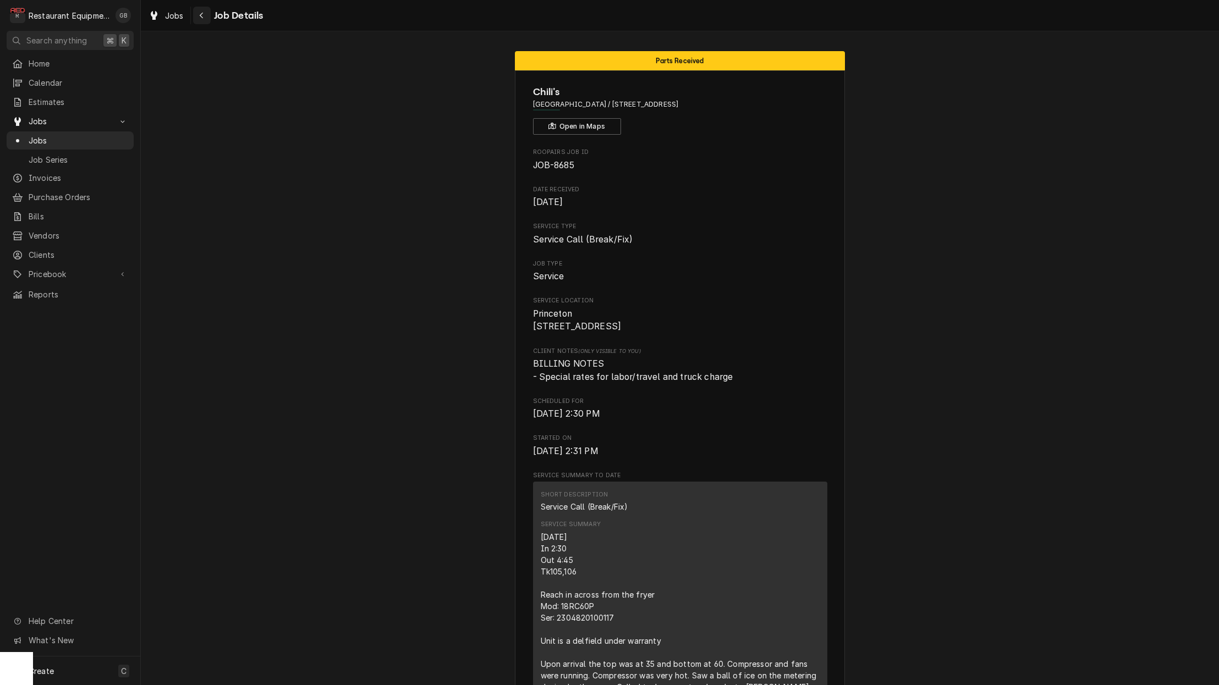
click at [196, 14] on div "Navigate back" at bounding box center [201, 15] width 11 height 11
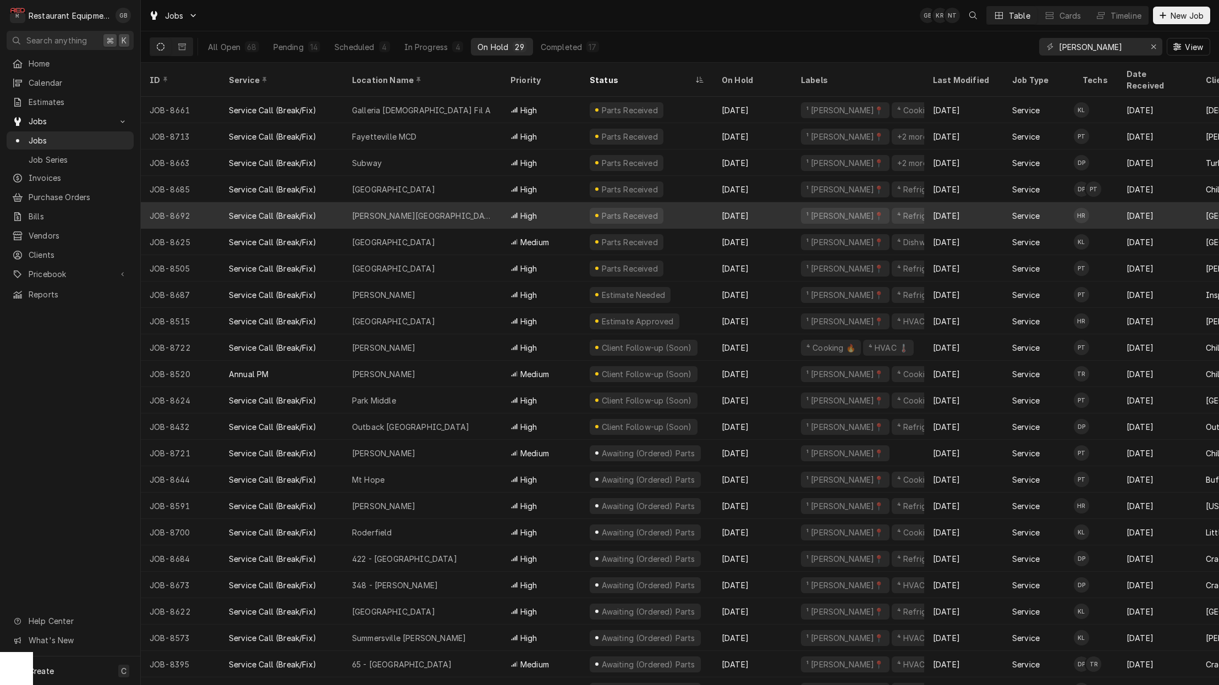
click at [375, 210] on div "[PERSON_NAME][GEOGRAPHIC_DATA]" at bounding box center [422, 216] width 141 height 12
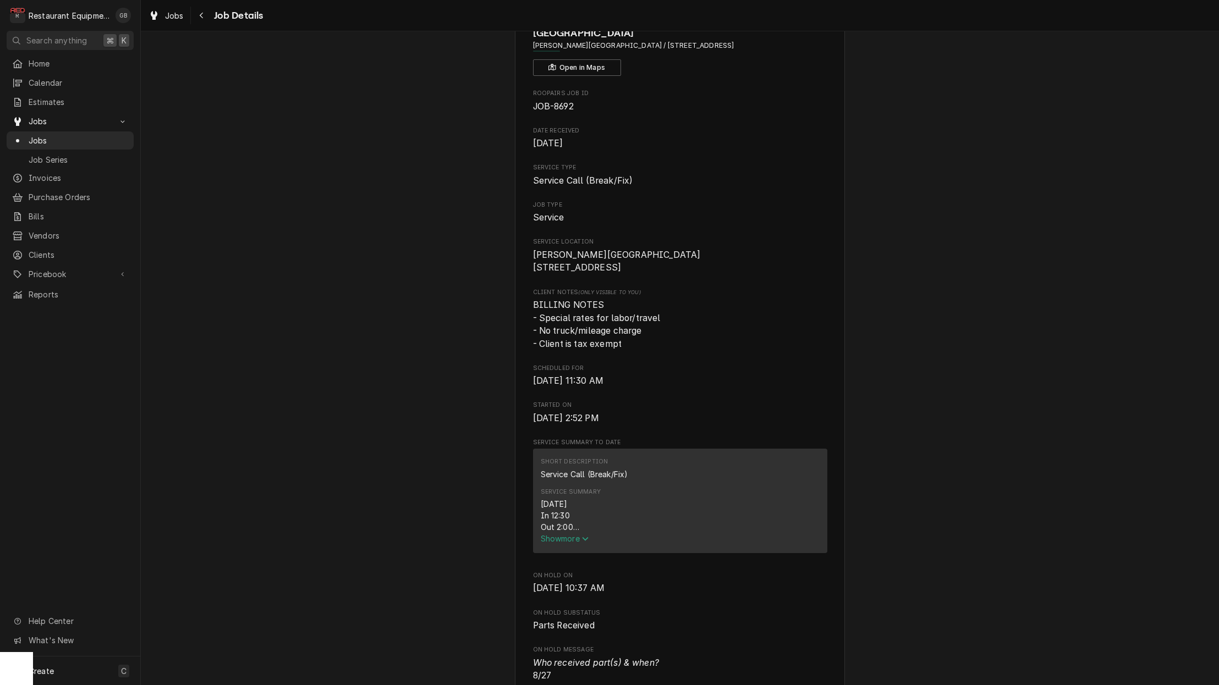
click at [583, 537] on span "Show more" at bounding box center [565, 538] width 48 height 9
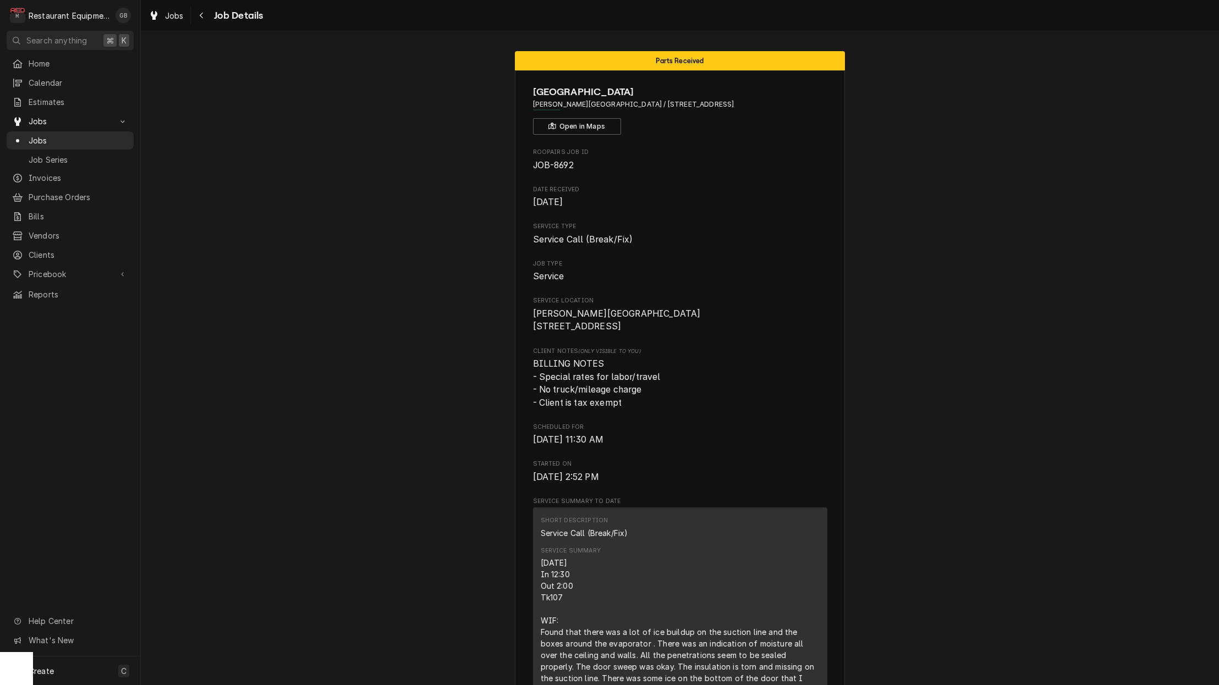
drag, startPoint x: 201, startPoint y: 18, endPoint x: 200, endPoint y: 27, distance: 8.8
click at [200, 27] on div "Jobs Job Details" at bounding box center [680, 15] width 1078 height 31
click at [204, 17] on div "Navigate back" at bounding box center [201, 15] width 11 height 11
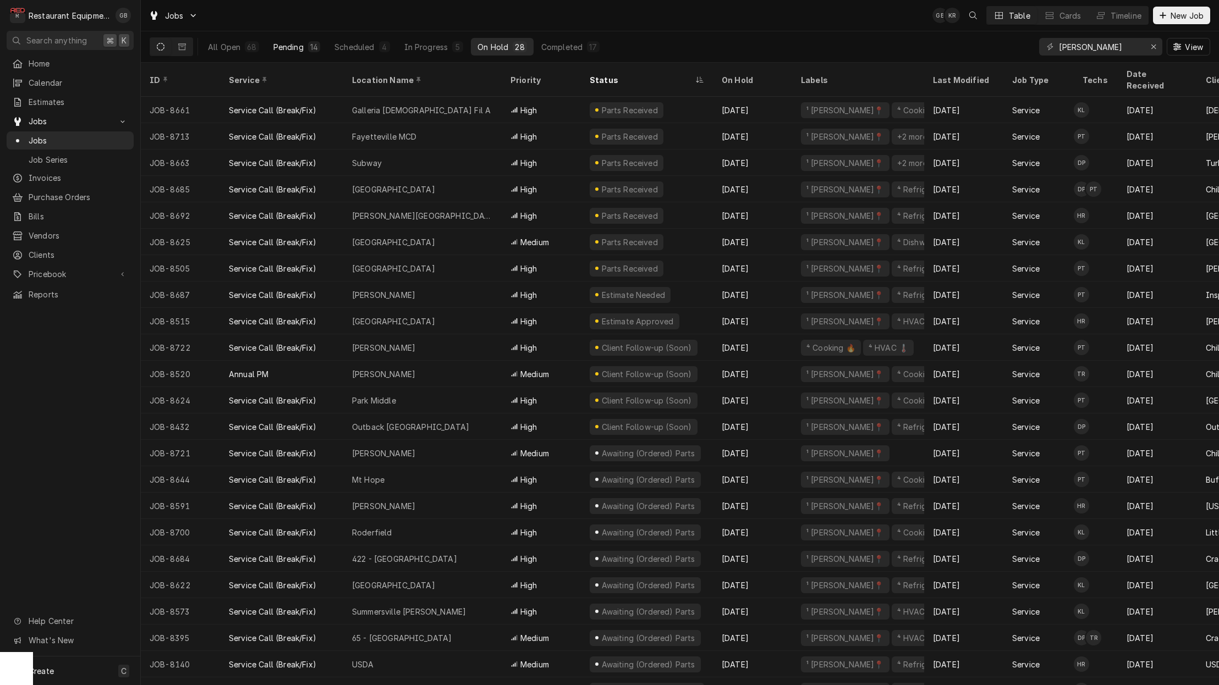
click at [289, 53] on button "Pending 14" at bounding box center [297, 47] width 60 height 18
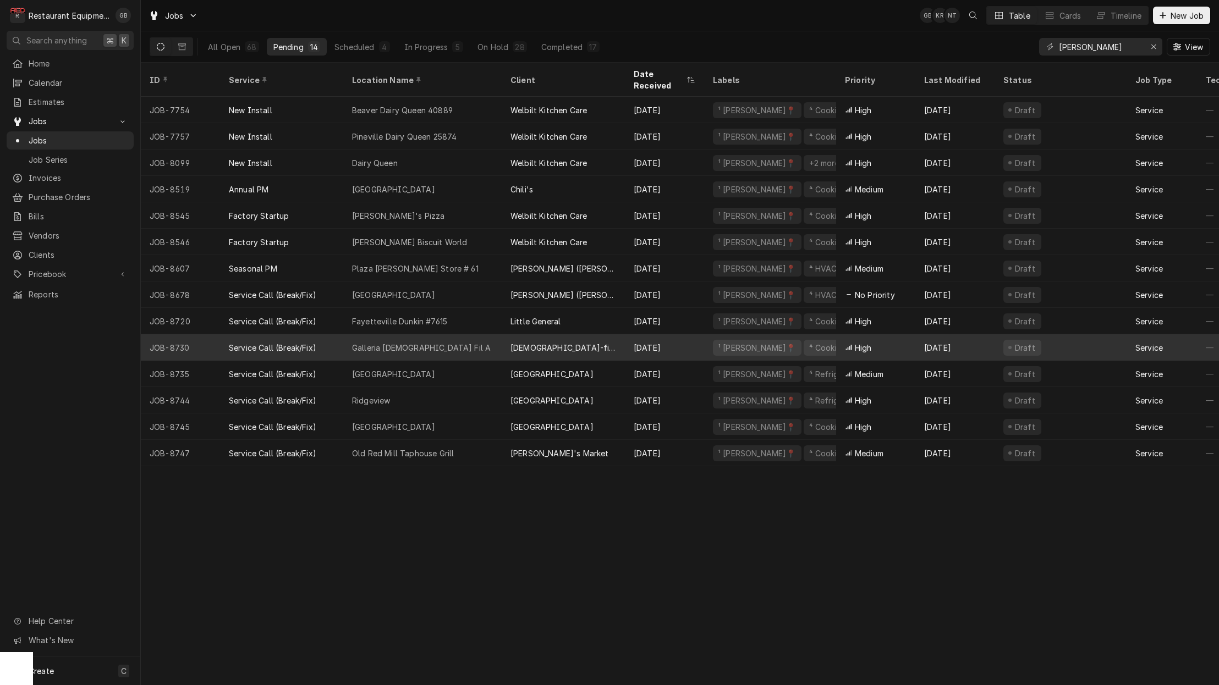
scroll to position [1, 0]
click at [337, 334] on div "Service Call (Break/Fix)" at bounding box center [281, 347] width 123 height 26
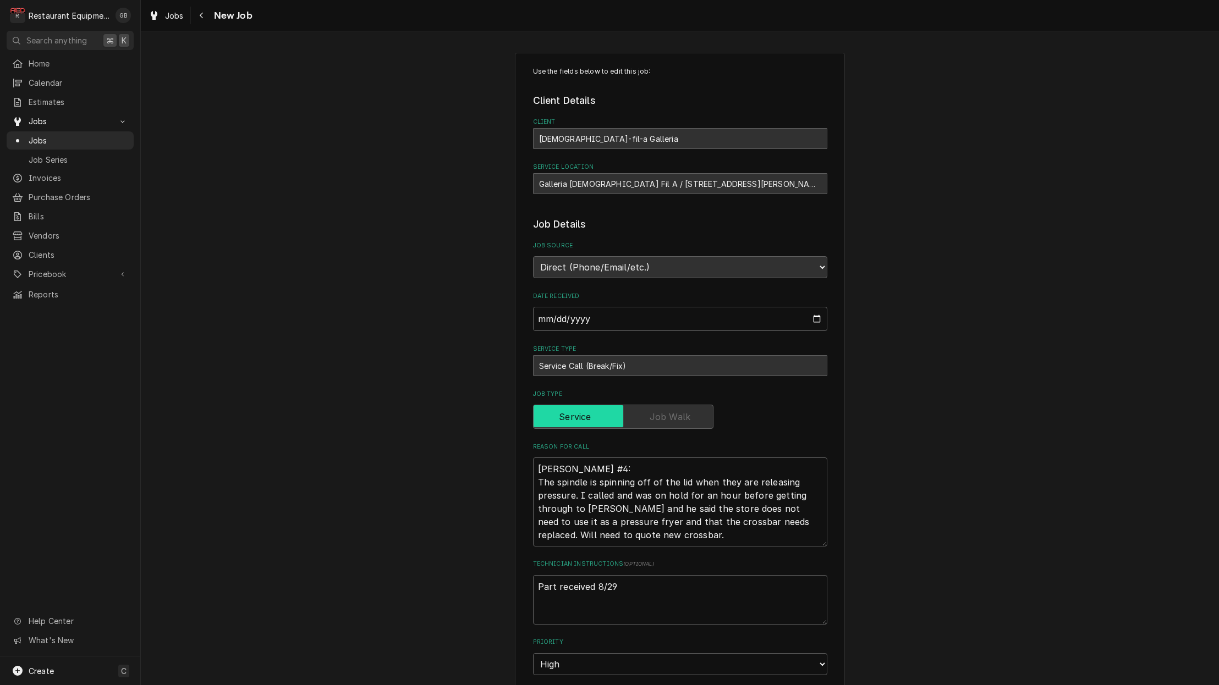
type textarea "x"
click at [204, 15] on div "Navigate back" at bounding box center [201, 15] width 11 height 11
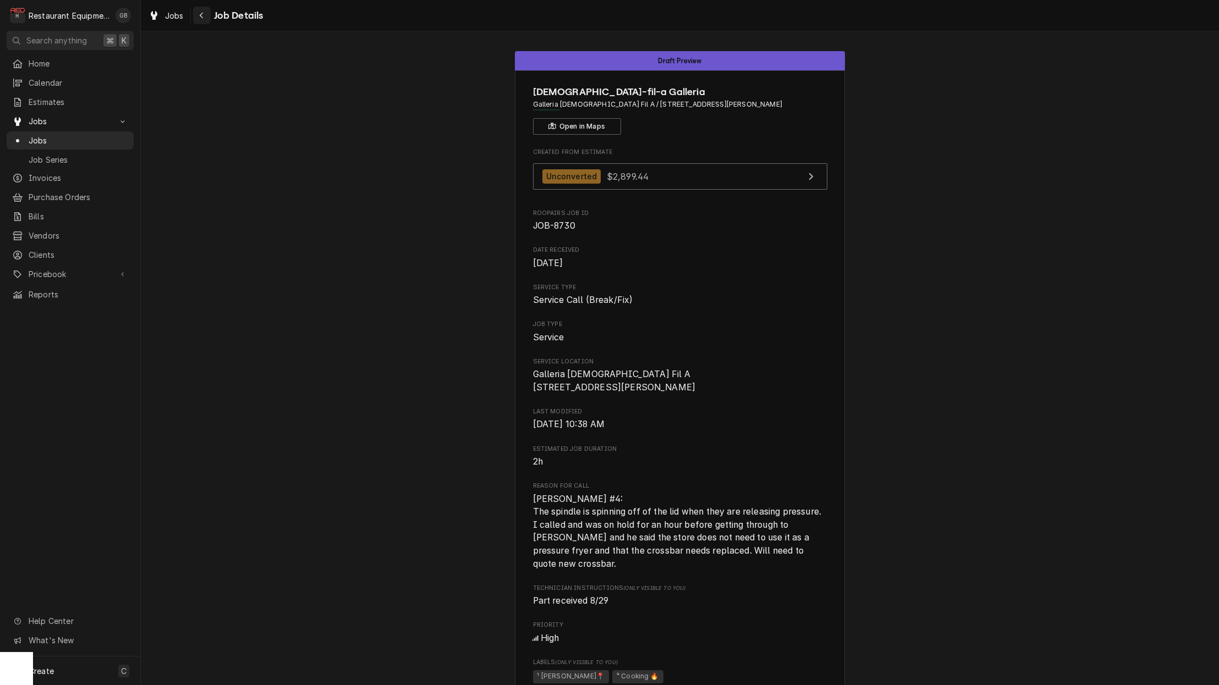
click at [206, 12] on div "Navigate back" at bounding box center [201, 15] width 11 height 11
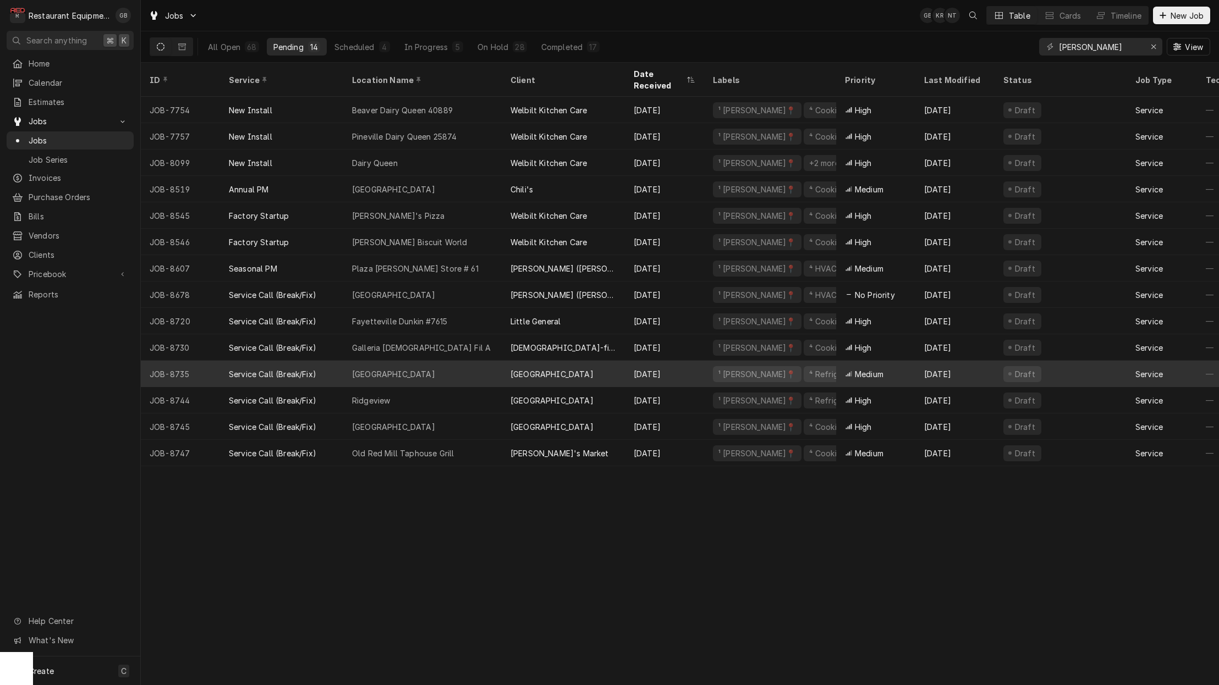
click at [438, 366] on div "Fairdale Elementary" at bounding box center [422, 374] width 158 height 26
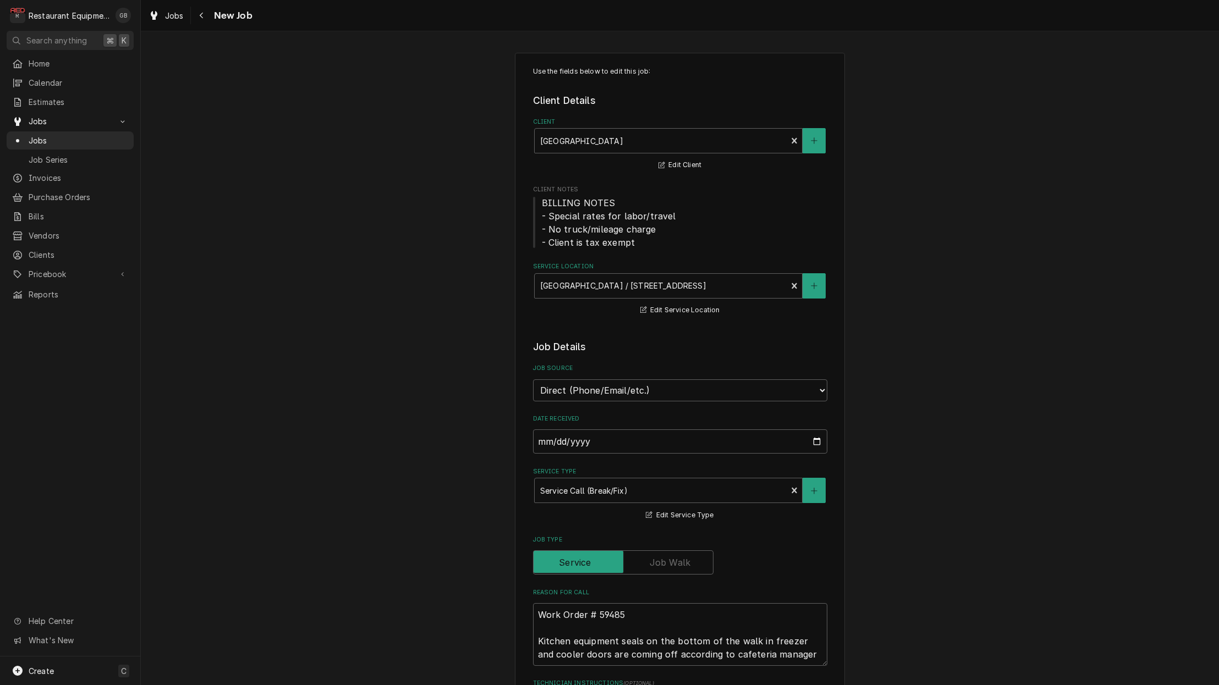
type textarea "x"
click at [206, 18] on div "Navigate back" at bounding box center [201, 15] width 11 height 11
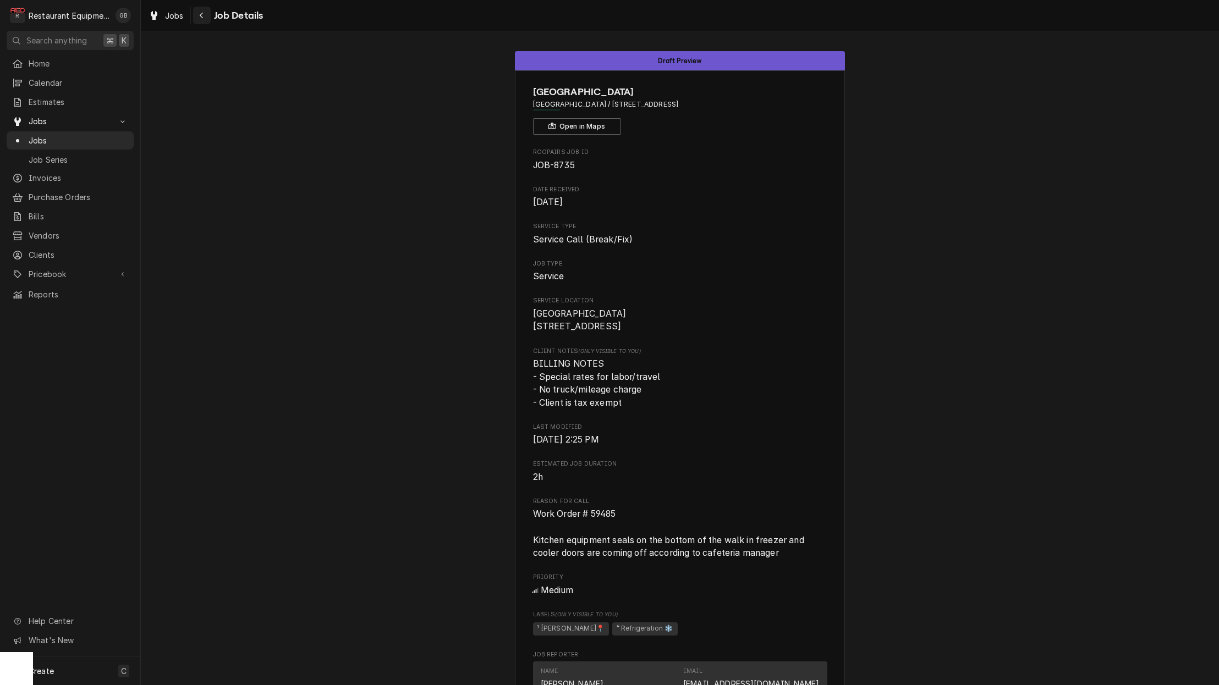
click at [202, 14] on icon "Navigate back" at bounding box center [201, 16] width 3 height 6
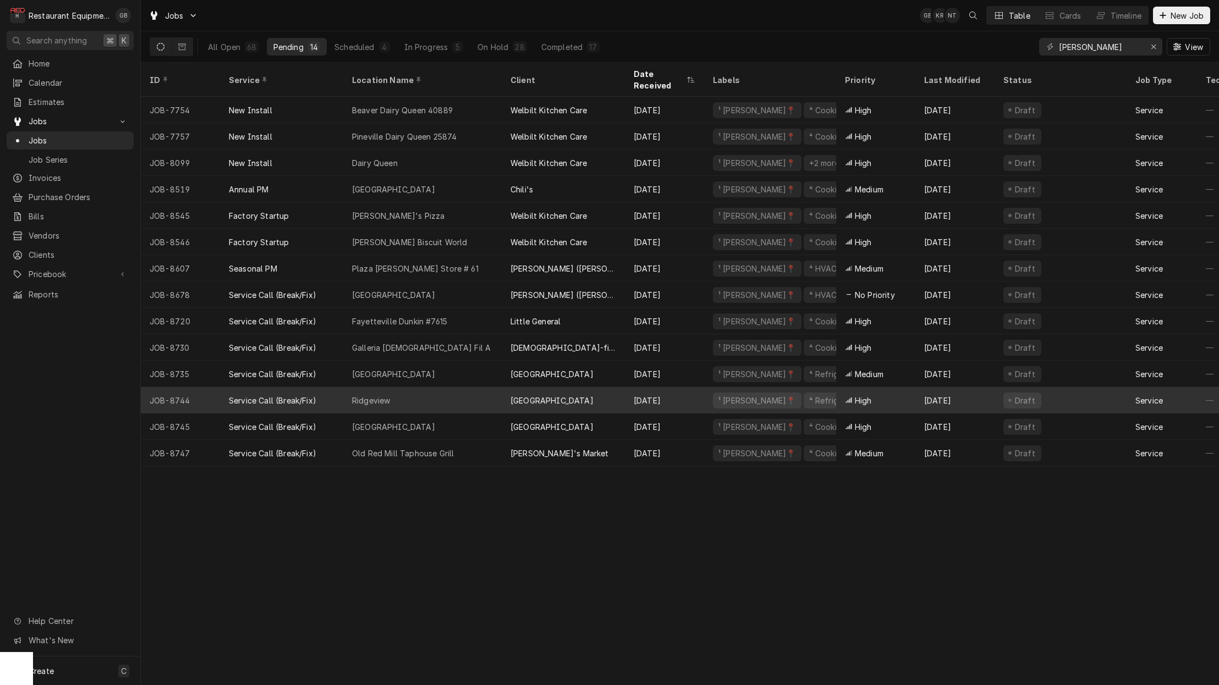
click at [445, 387] on div "Ridgeview" at bounding box center [422, 400] width 158 height 26
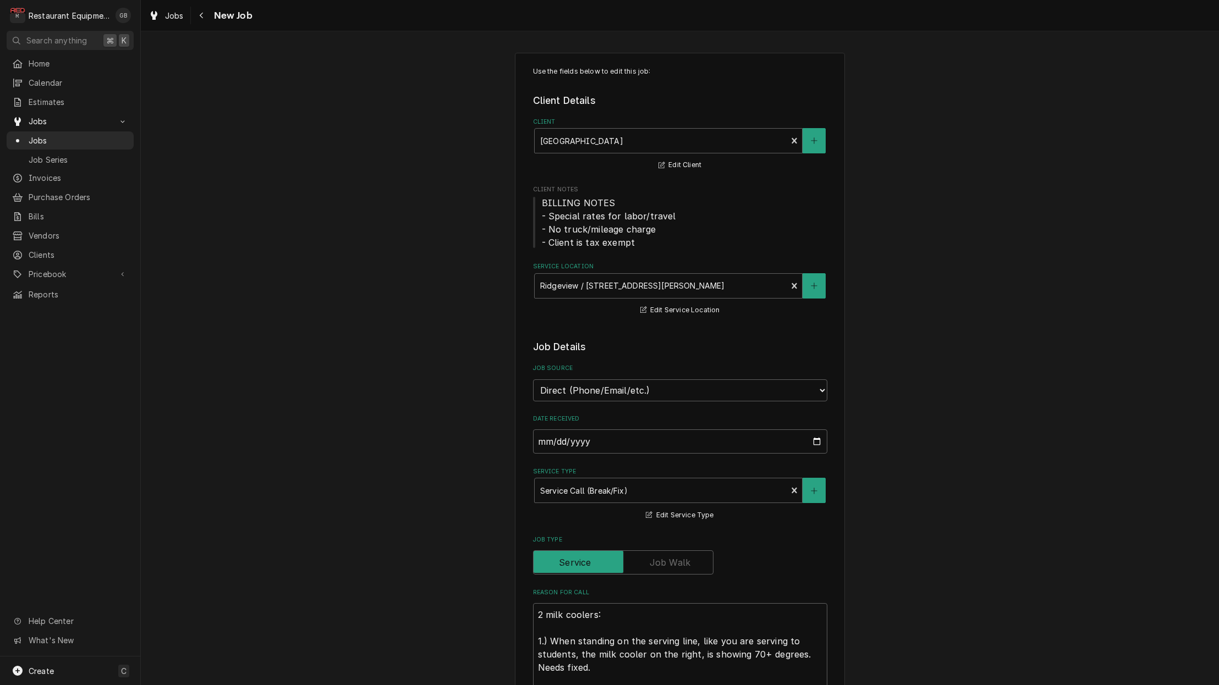
type textarea "x"
click at [206, 17] on div "Navigate back" at bounding box center [201, 15] width 11 height 11
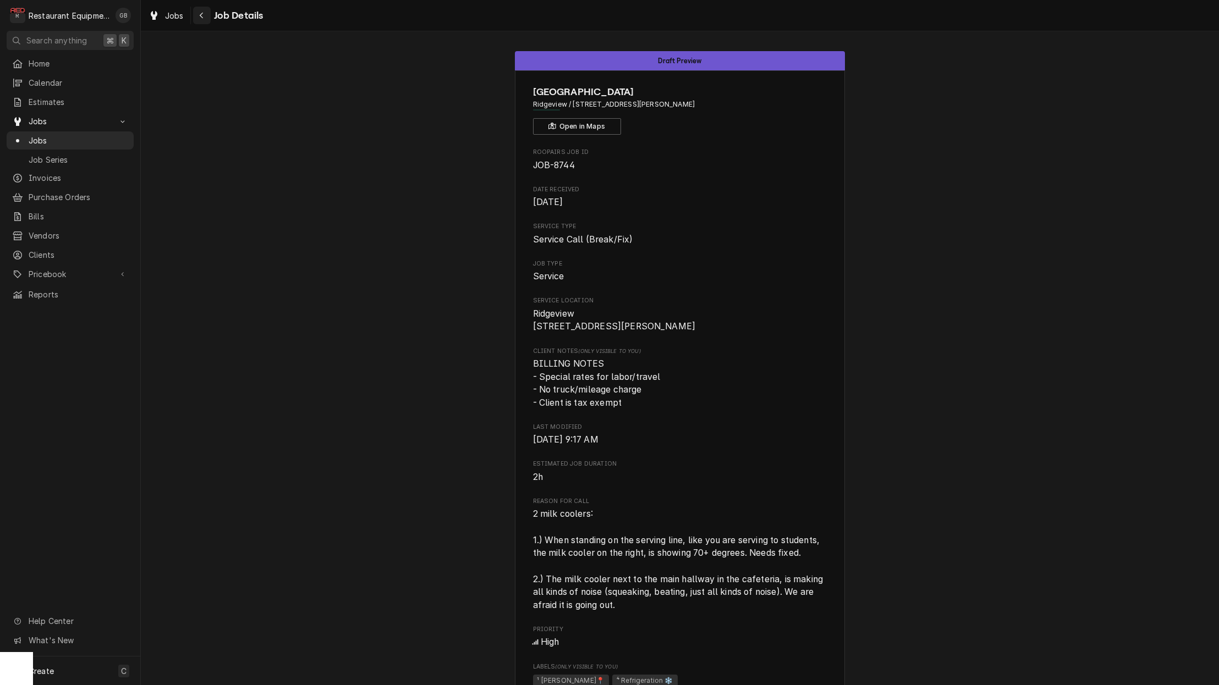
scroll to position [0, 1]
click at [208, 14] on button "Navigate back" at bounding box center [202, 16] width 18 height 18
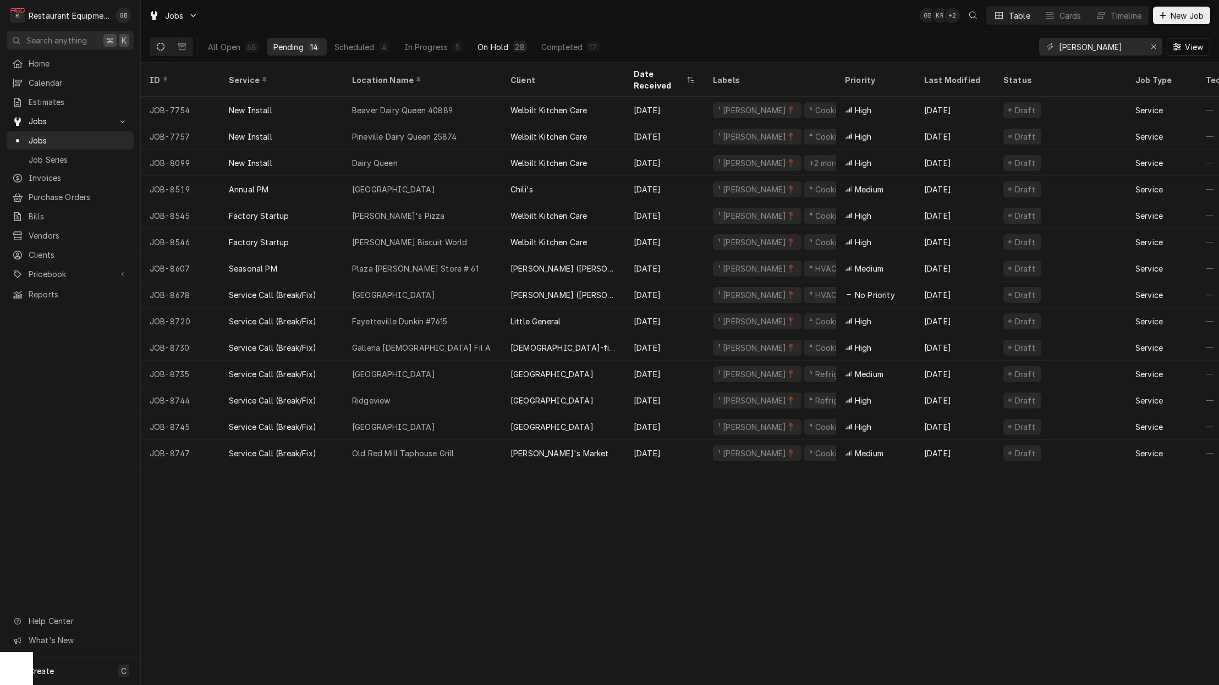
click at [498, 46] on div "On Hold" at bounding box center [492, 47] width 31 height 12
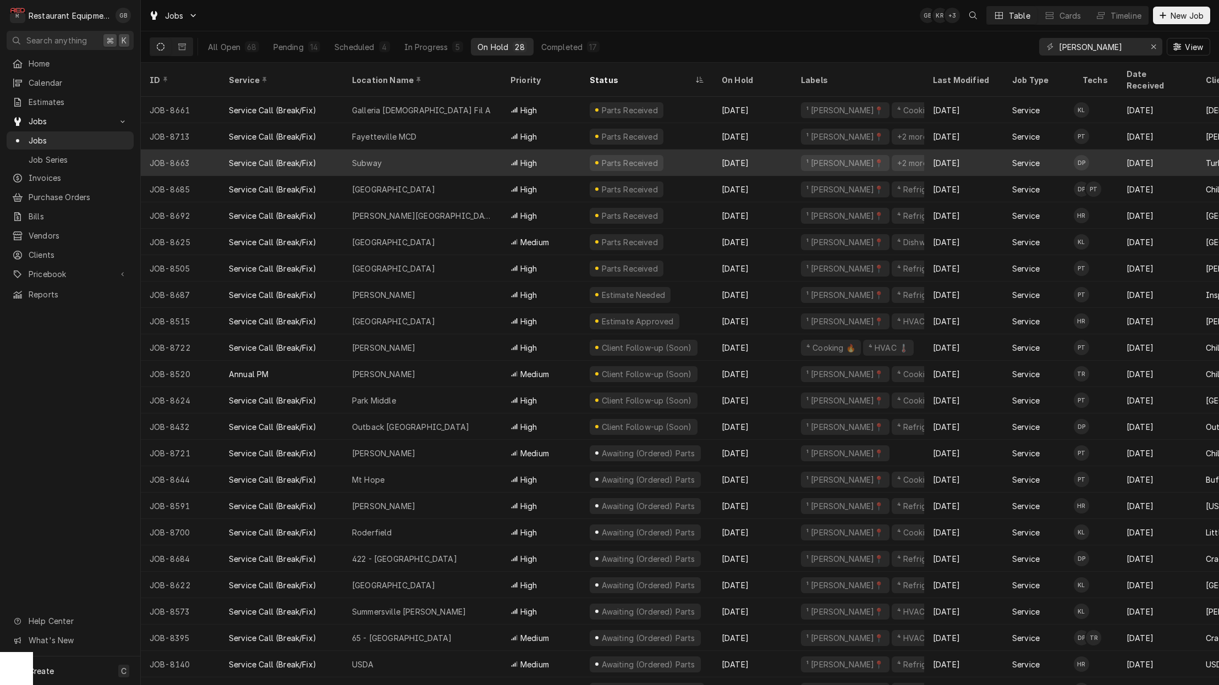
click at [429, 151] on div "Subway" at bounding box center [422, 163] width 158 height 26
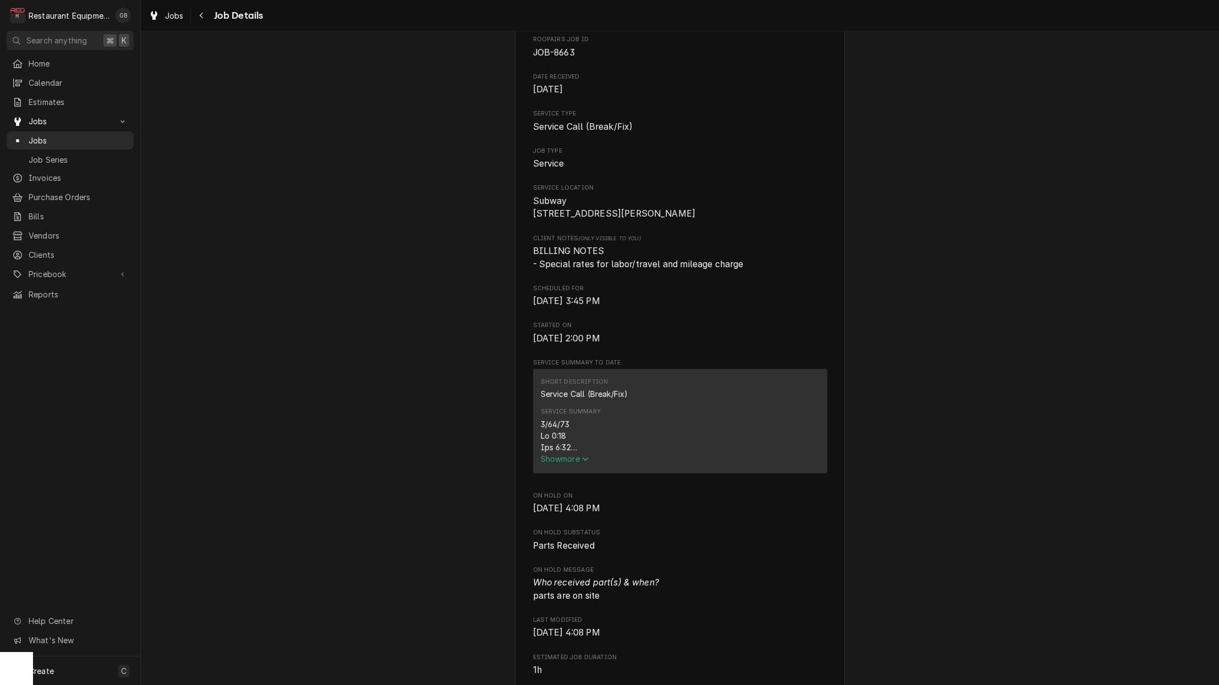
scroll to position [114, 0]
click at [553, 462] on span "Show more" at bounding box center [565, 457] width 48 height 9
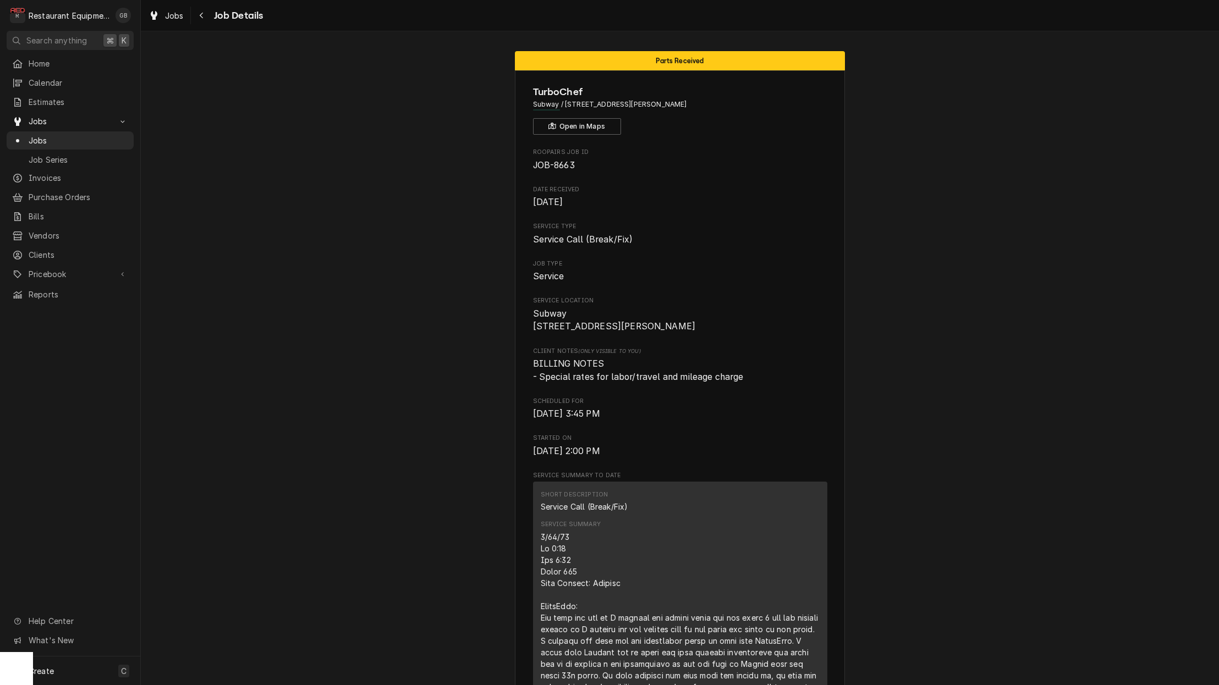
scroll to position [0, 1]
click at [197, 15] on div "Navigate back" at bounding box center [201, 15] width 11 height 11
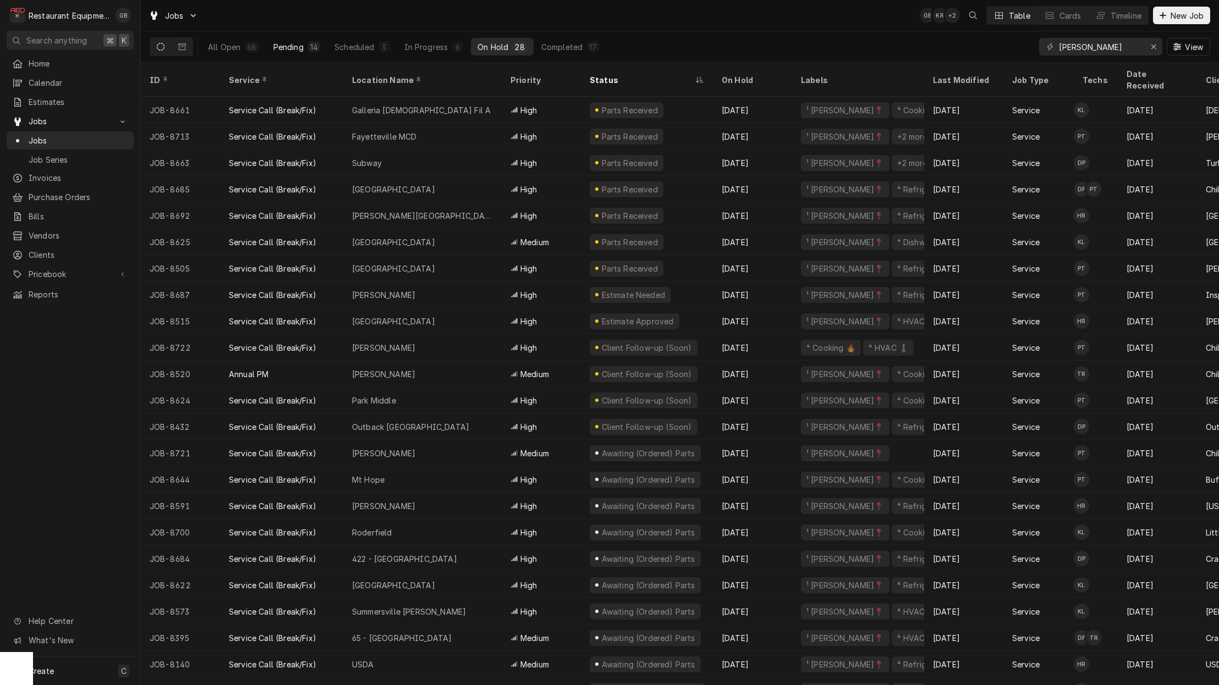
click at [313, 41] on button "Pending 14" at bounding box center [297, 47] width 60 height 18
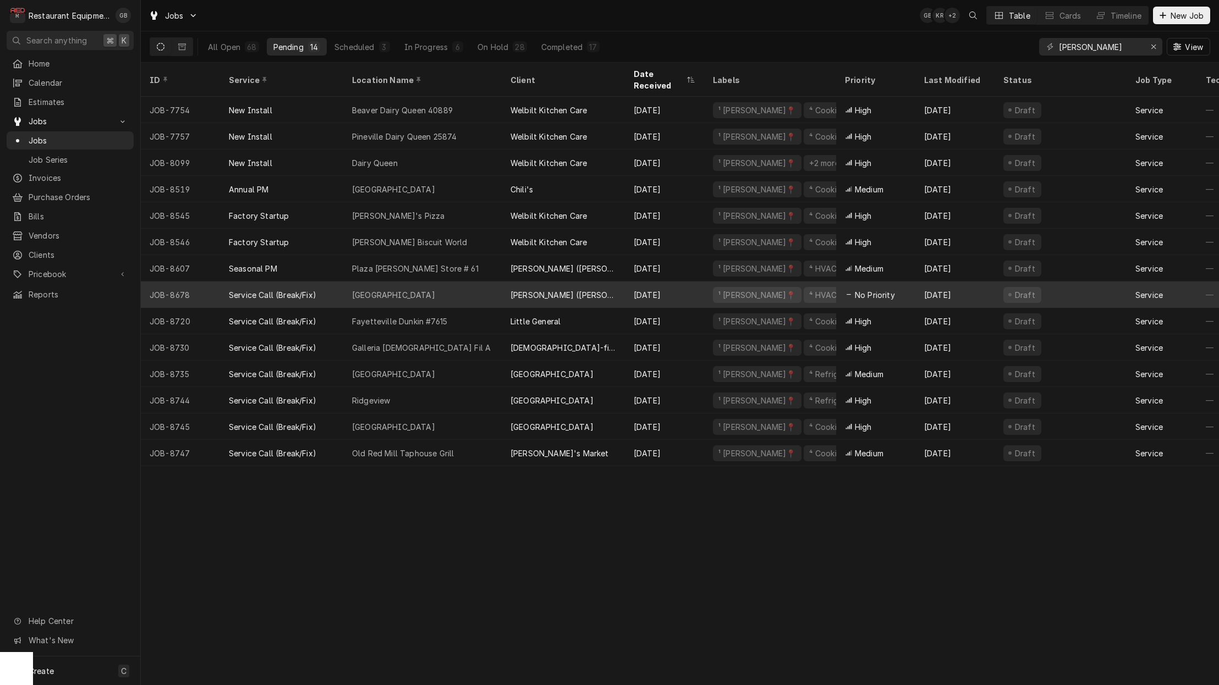
click at [315, 289] on div "Service Call (Break/Fix)" at bounding box center [272, 295] width 87 height 12
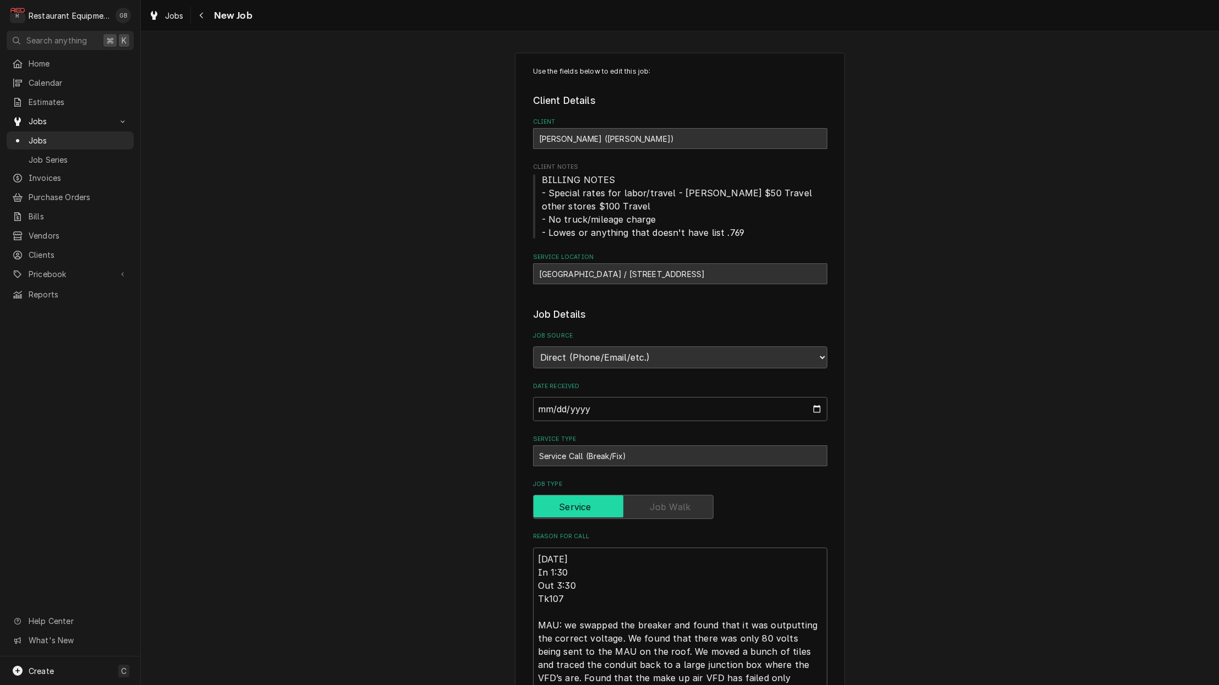
type textarea "x"
click at [203, 15] on icon "Navigate back" at bounding box center [201, 16] width 5 height 8
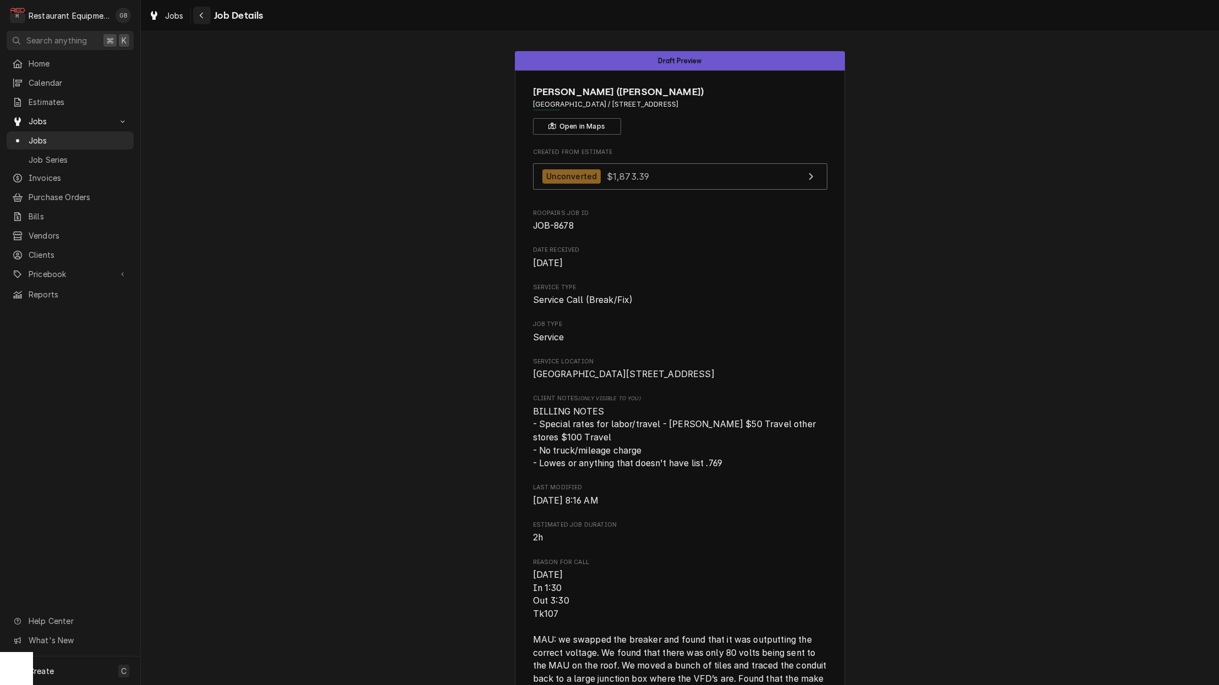
click at [200, 16] on icon "Navigate back" at bounding box center [201, 16] width 5 height 8
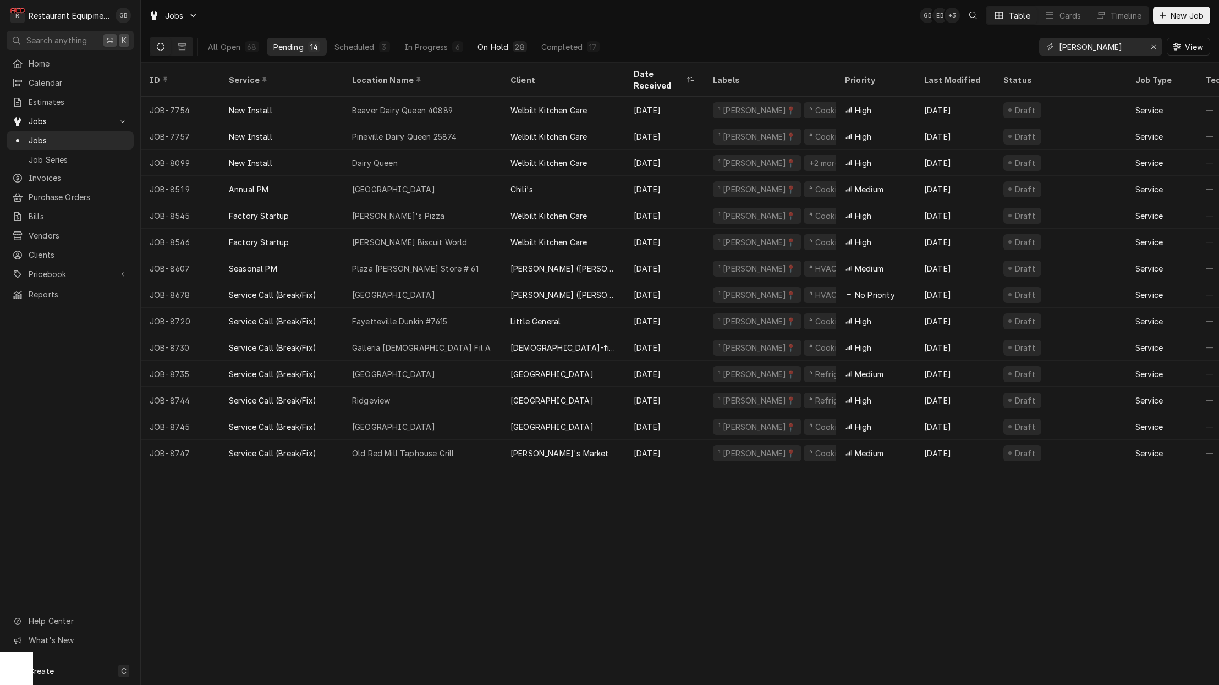
click at [521, 45] on div "28" at bounding box center [519, 47] width 9 height 12
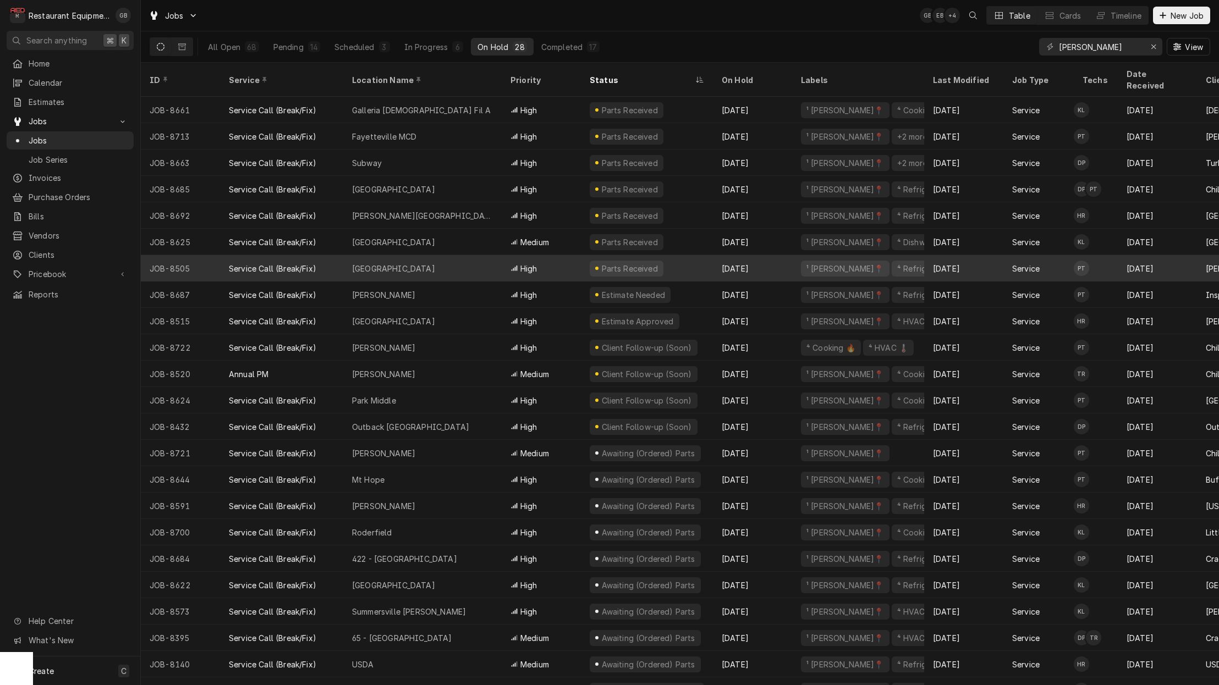
click at [429, 255] on div "[GEOGRAPHIC_DATA]" at bounding box center [422, 268] width 158 height 26
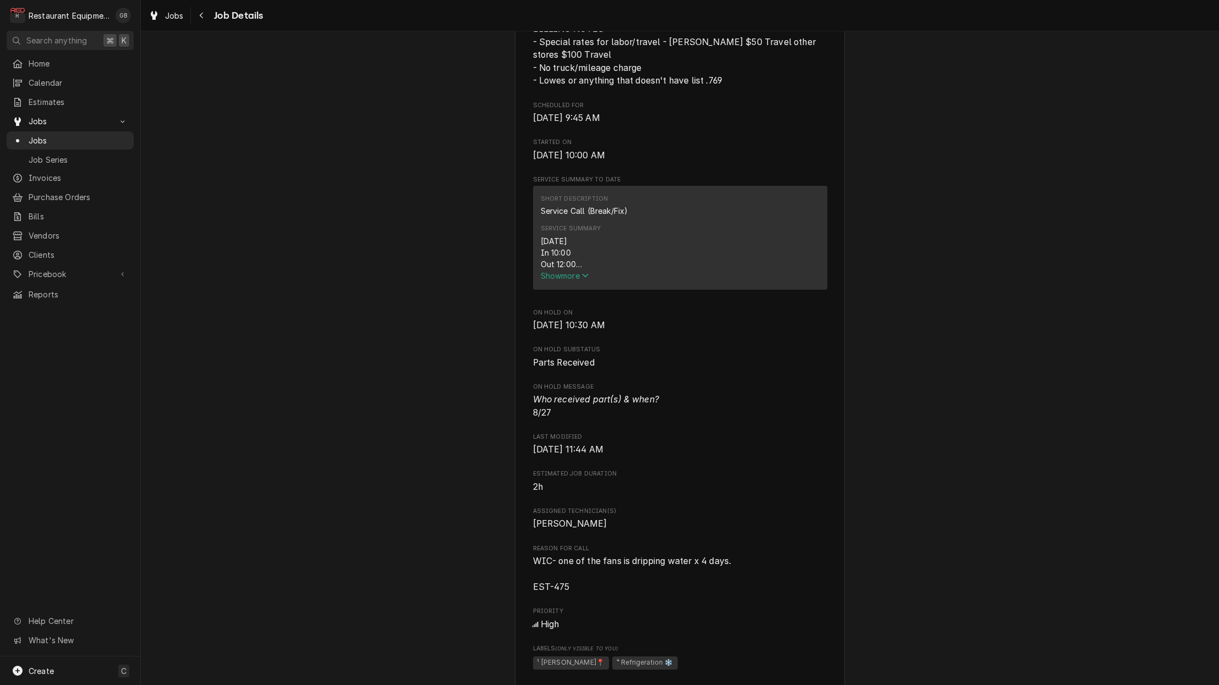
scroll to position [490, 0]
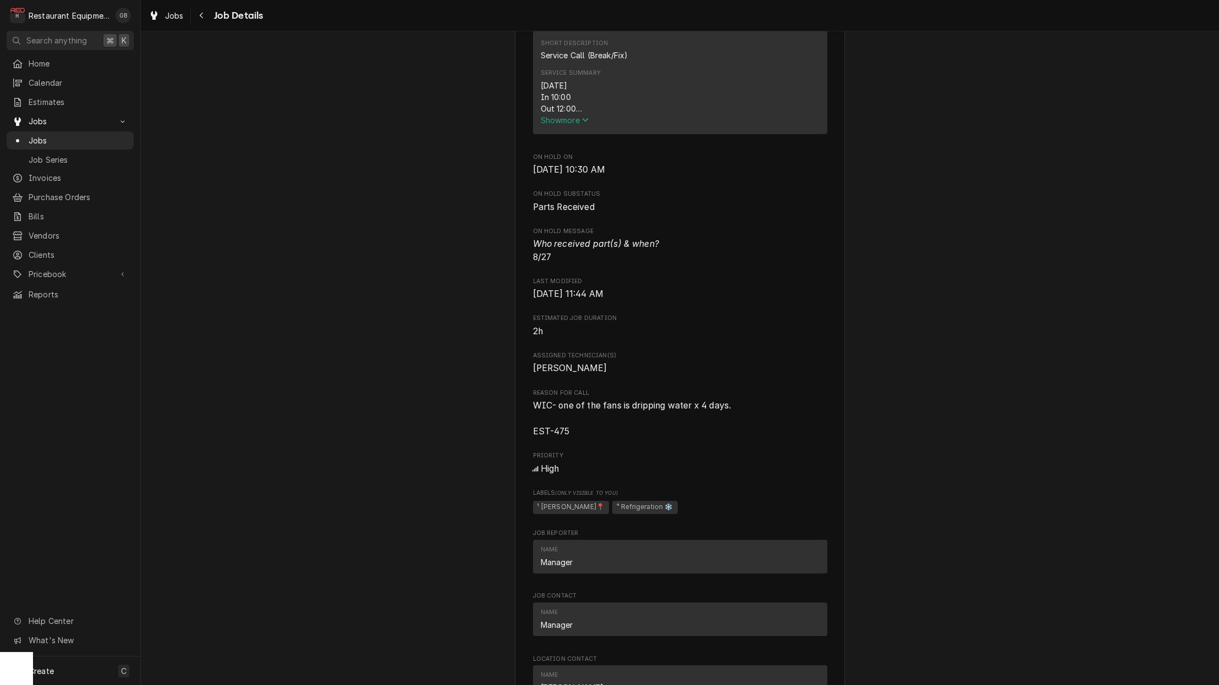
click at [578, 120] on span "Show more" at bounding box center [565, 119] width 48 height 9
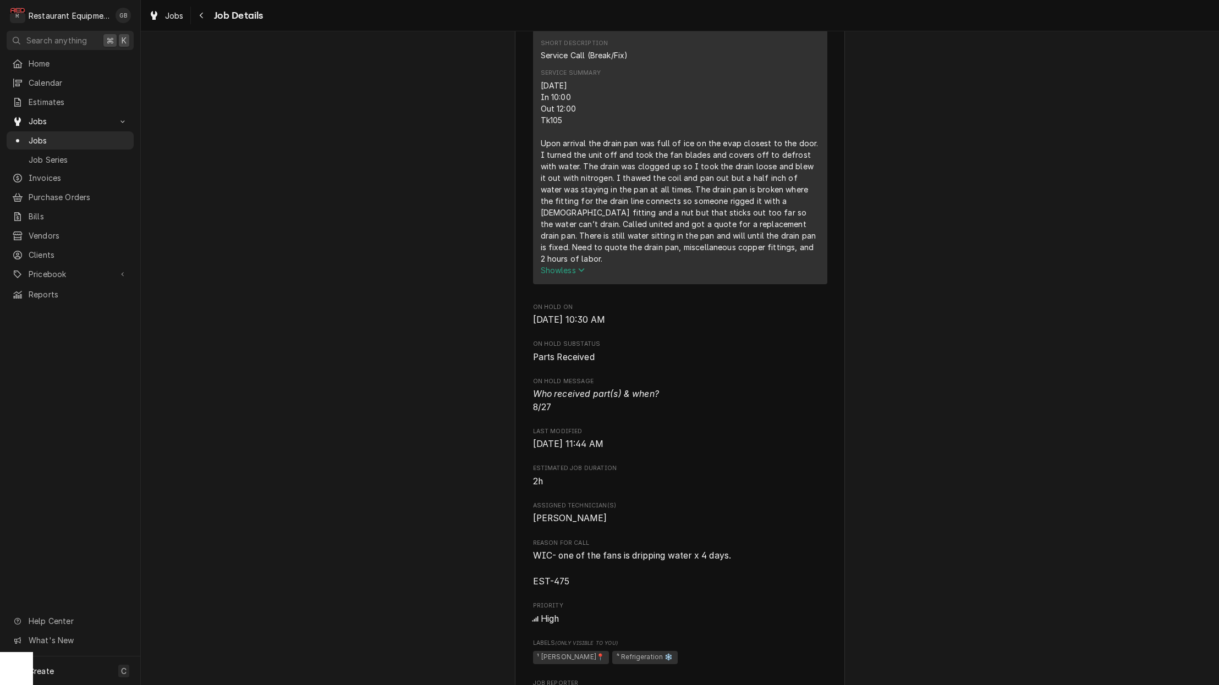
scroll to position [0, 0]
click at [205, 20] on div "Navigate back" at bounding box center [201, 15] width 11 height 11
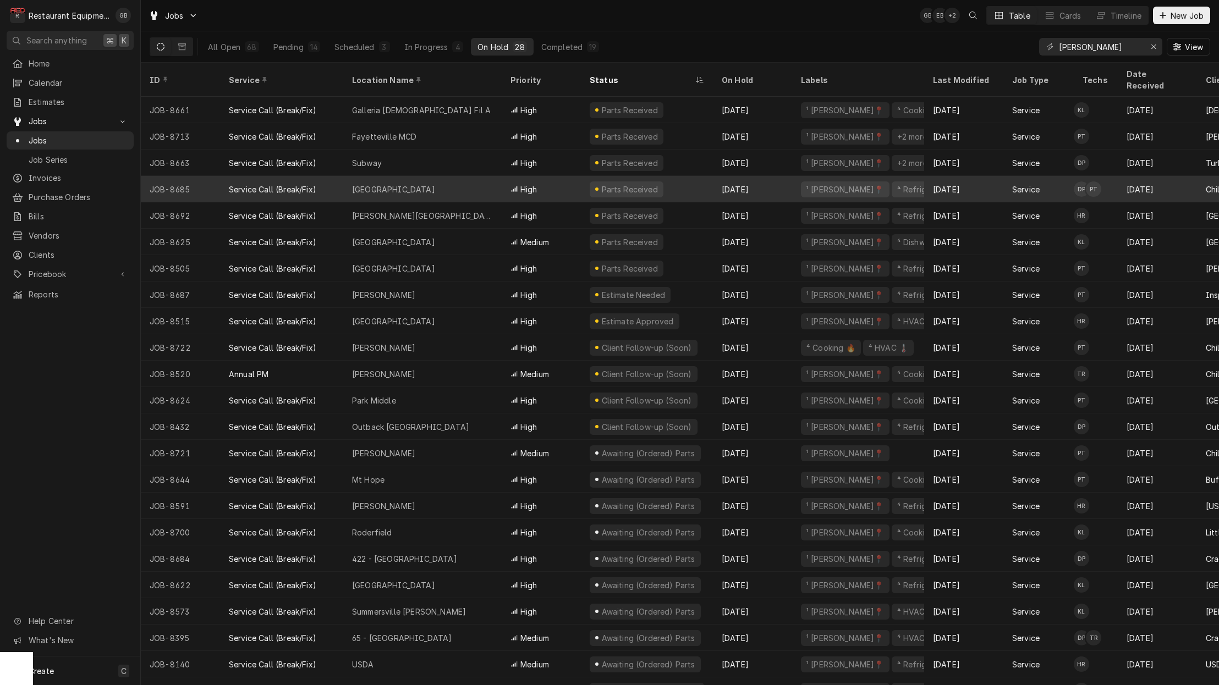
click at [470, 181] on div "Princeton" at bounding box center [422, 189] width 158 height 26
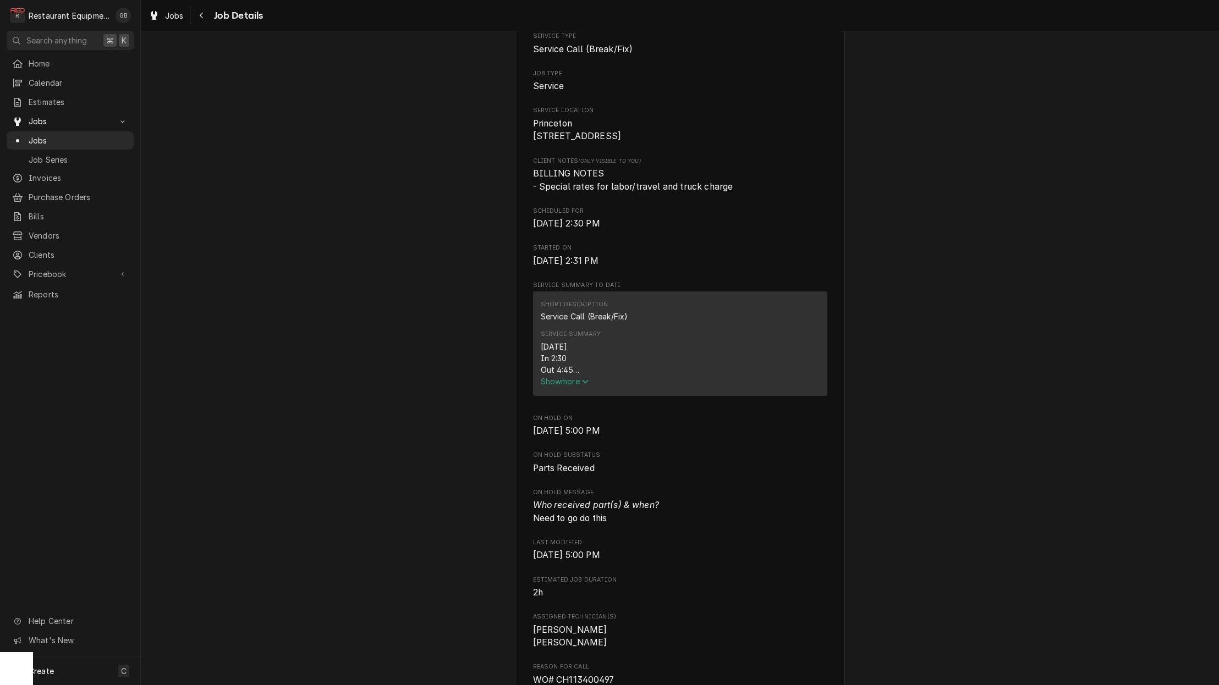
scroll to position [205, 0]
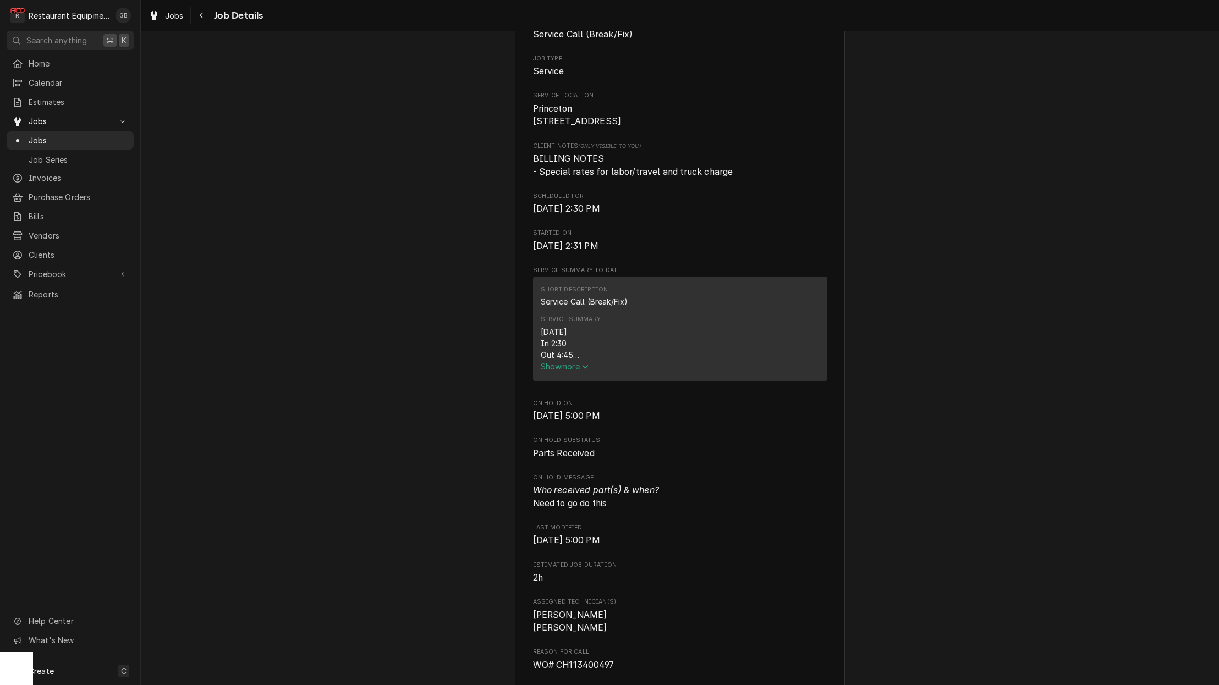
click at [560, 371] on span "Show more" at bounding box center [565, 366] width 48 height 9
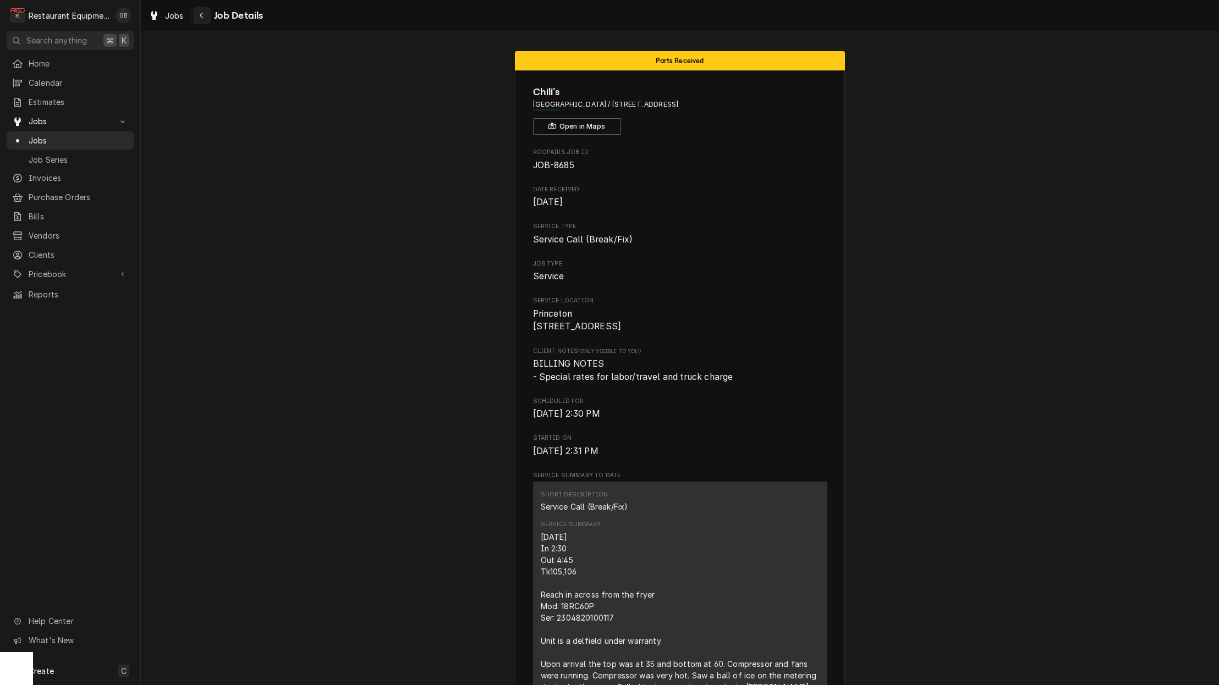
scroll to position [0, 0]
click at [206, 19] on div "Navigate back" at bounding box center [201, 15] width 11 height 11
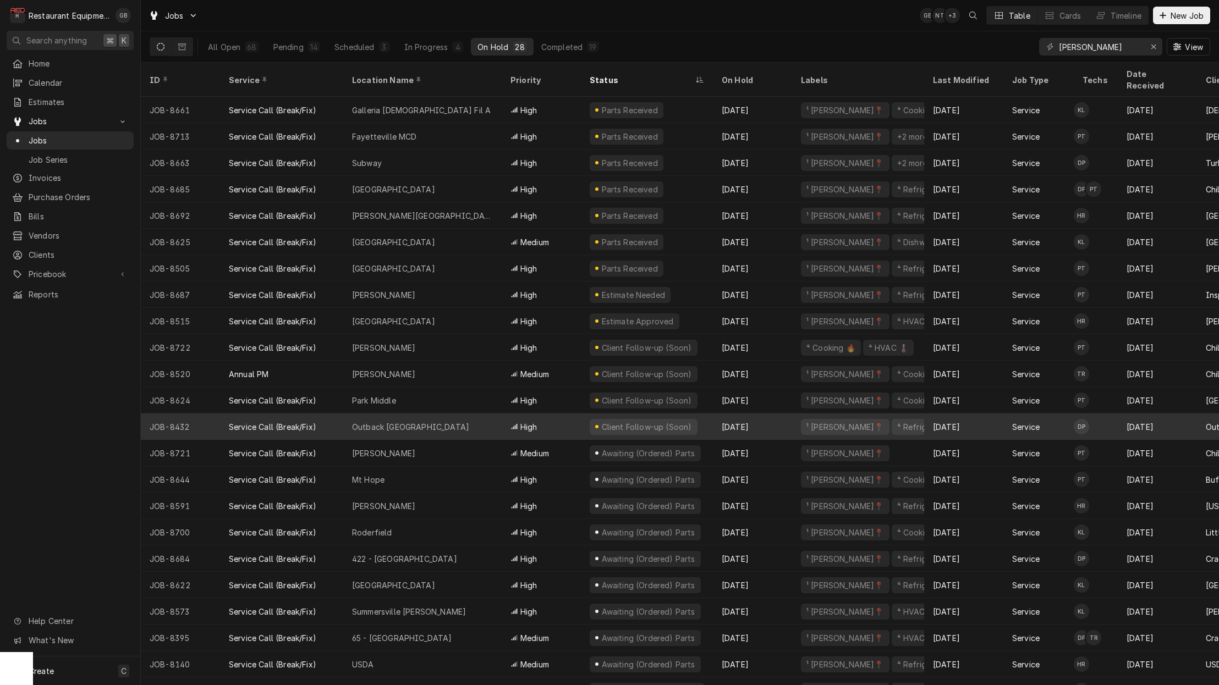
click at [447, 415] on div "Outback Princeton" at bounding box center [422, 427] width 158 height 26
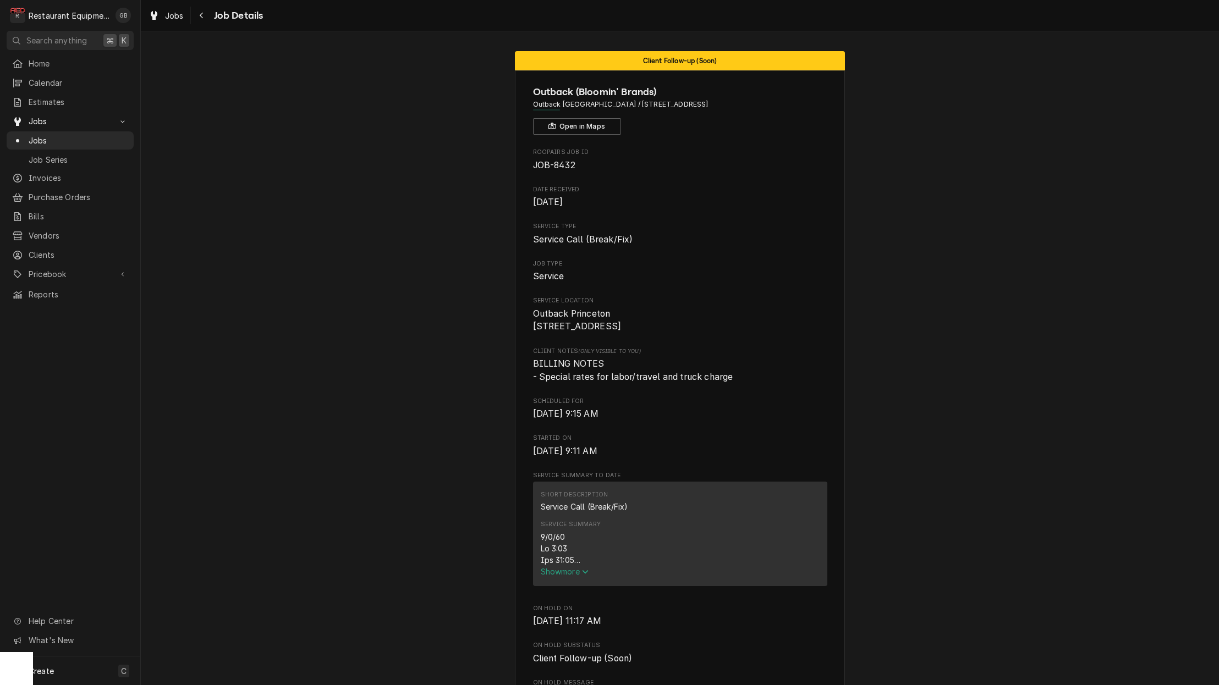
click at [569, 576] on span "Show more" at bounding box center [565, 571] width 48 height 9
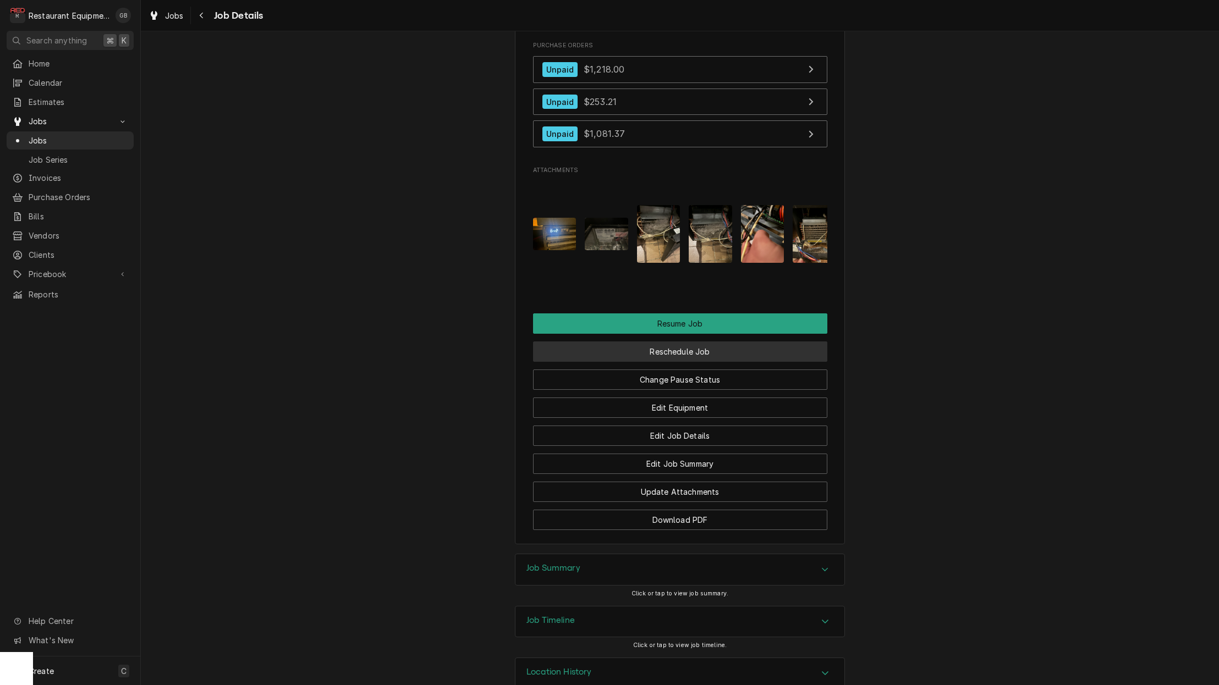
click at [673, 341] on button "Reschedule Job" at bounding box center [680, 351] width 294 height 20
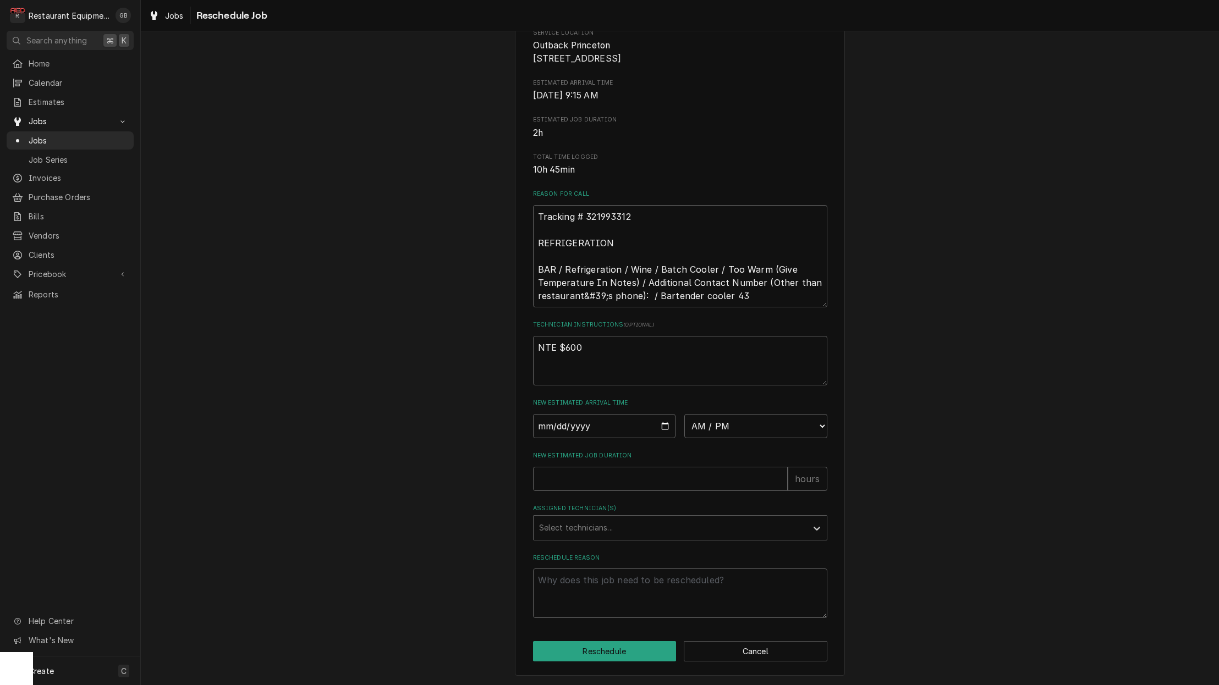
scroll to position [181, 0]
click at [549, 427] on input "Date" at bounding box center [604, 426] width 143 height 24
type input "[DATE]"
type textarea "x"
select select "14:45:00"
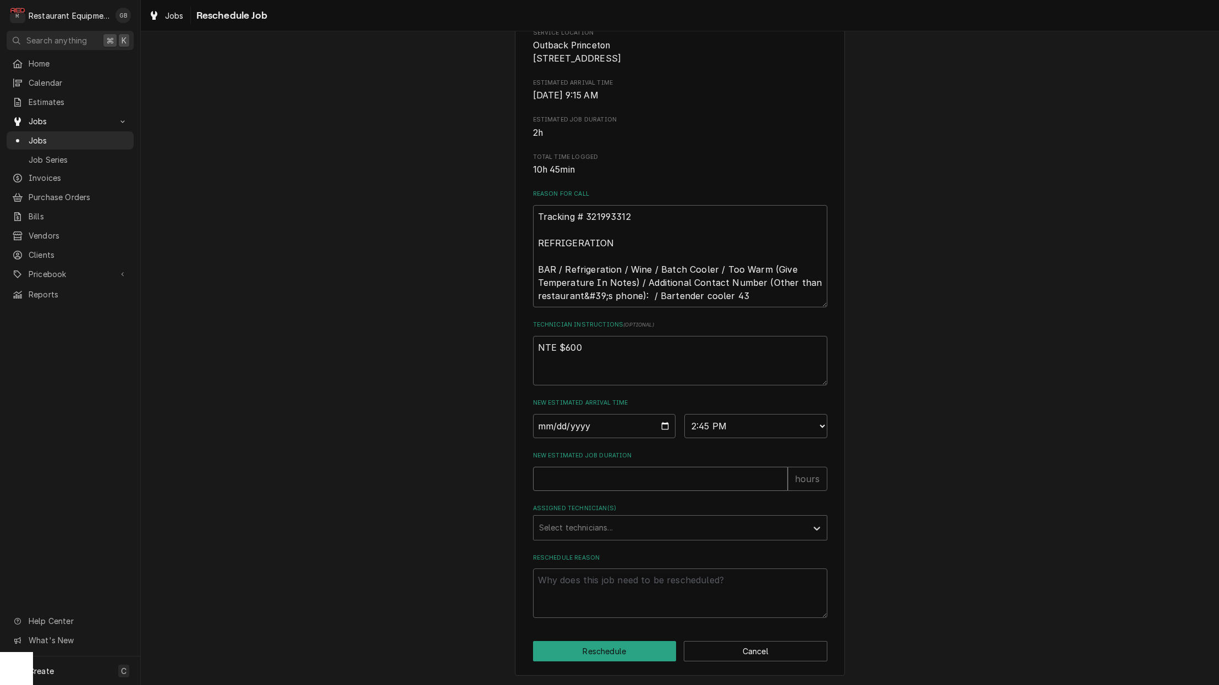
click at [599, 487] on input "New Estimated Job Duration" at bounding box center [660, 479] width 255 height 24
type textarea "x"
type input "1"
click at [653, 524] on div "Assigned Technician(s)" at bounding box center [670, 528] width 262 height 20
type input "kal"
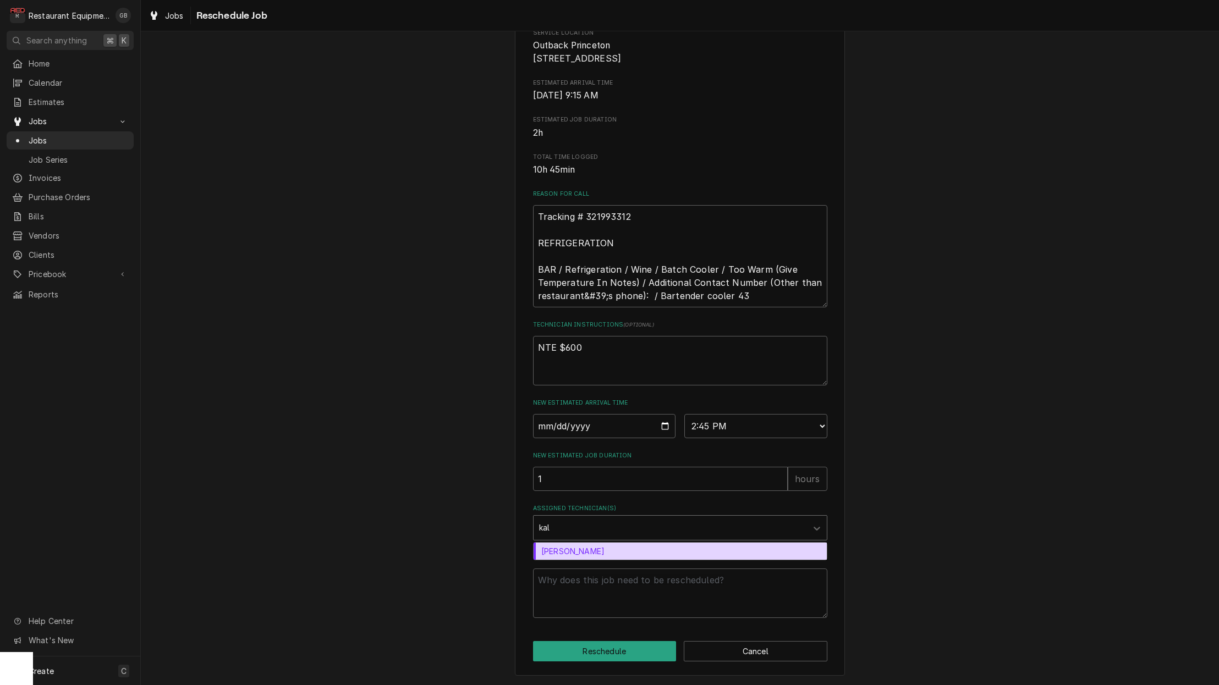
click at [609, 552] on div "[PERSON_NAME]" at bounding box center [679, 551] width 293 height 17
type textarea "x"
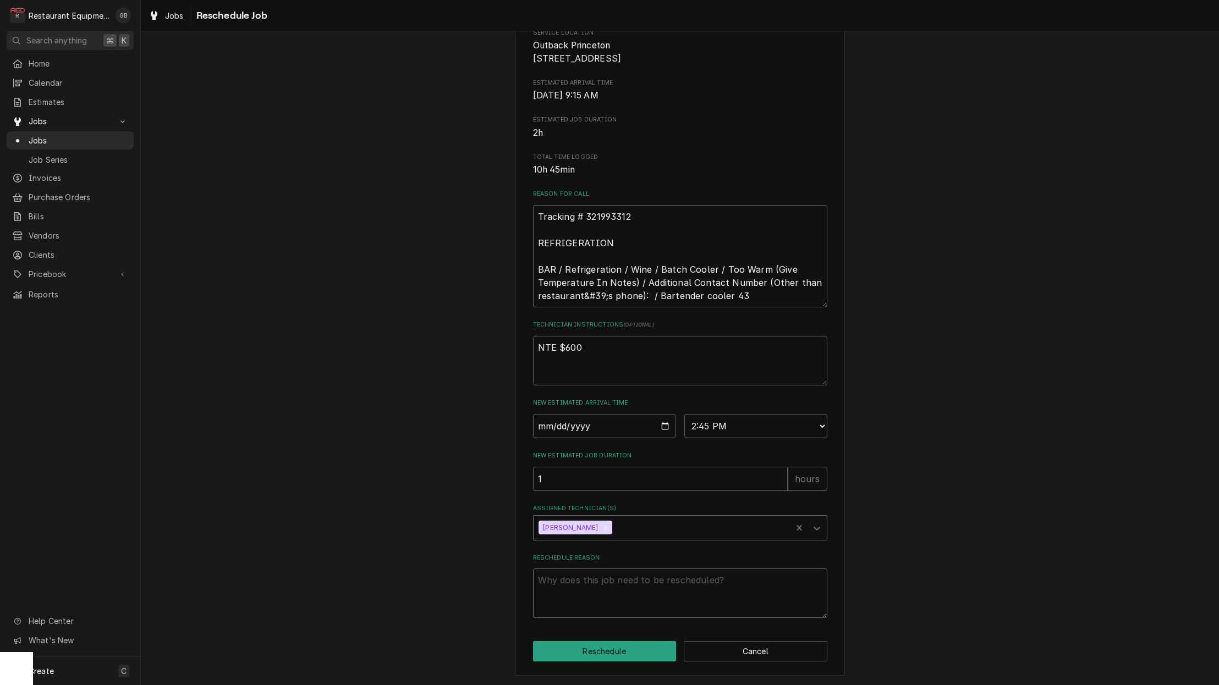
click at [574, 570] on textarea "Reschedule Reason" at bounding box center [680, 593] width 294 height 49
type textarea "x"
type textarea "f"
type textarea "x"
type textarea "fo"
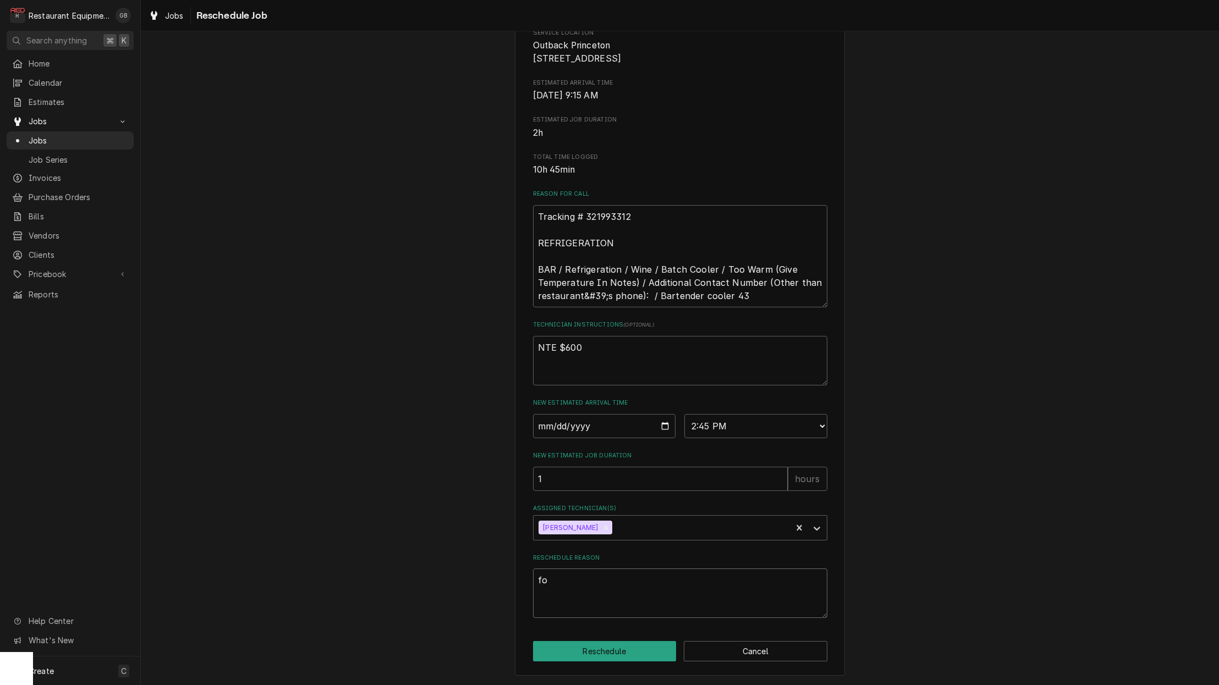
type textarea "x"
type textarea "fol"
type textarea "x"
type textarea "foll"
type textarea "x"
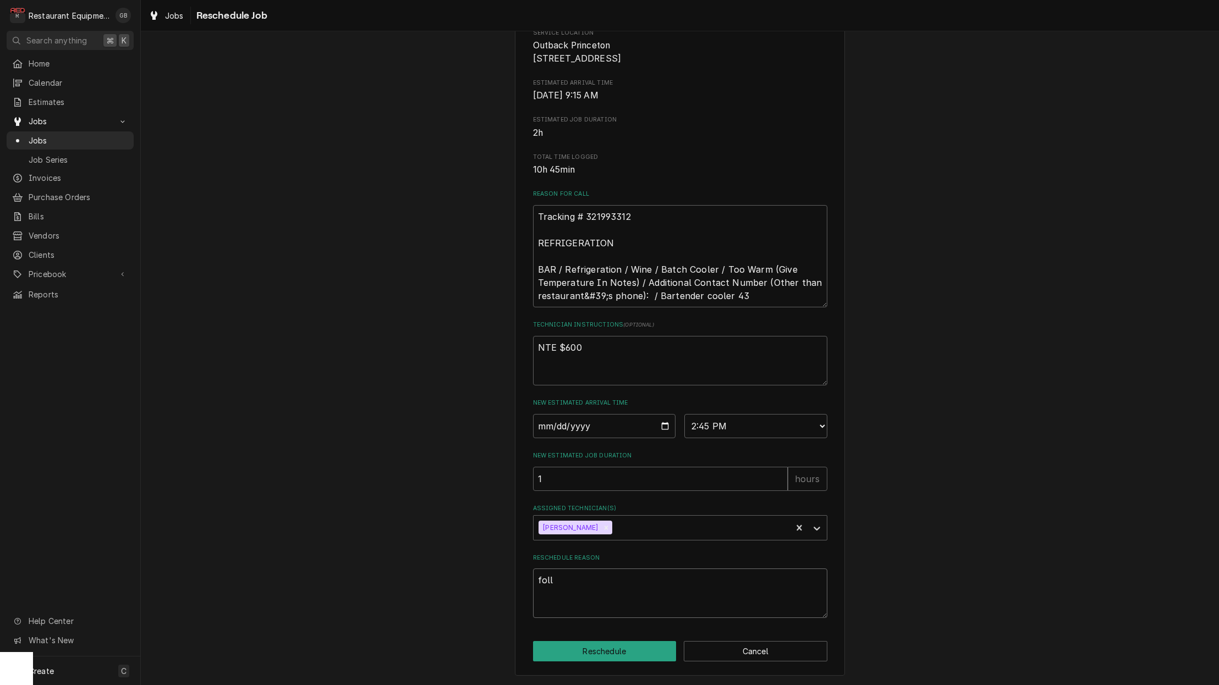
type textarea "follo"
type textarea "x"
type textarea "follow"
type textarea "x"
type textarea "follow"
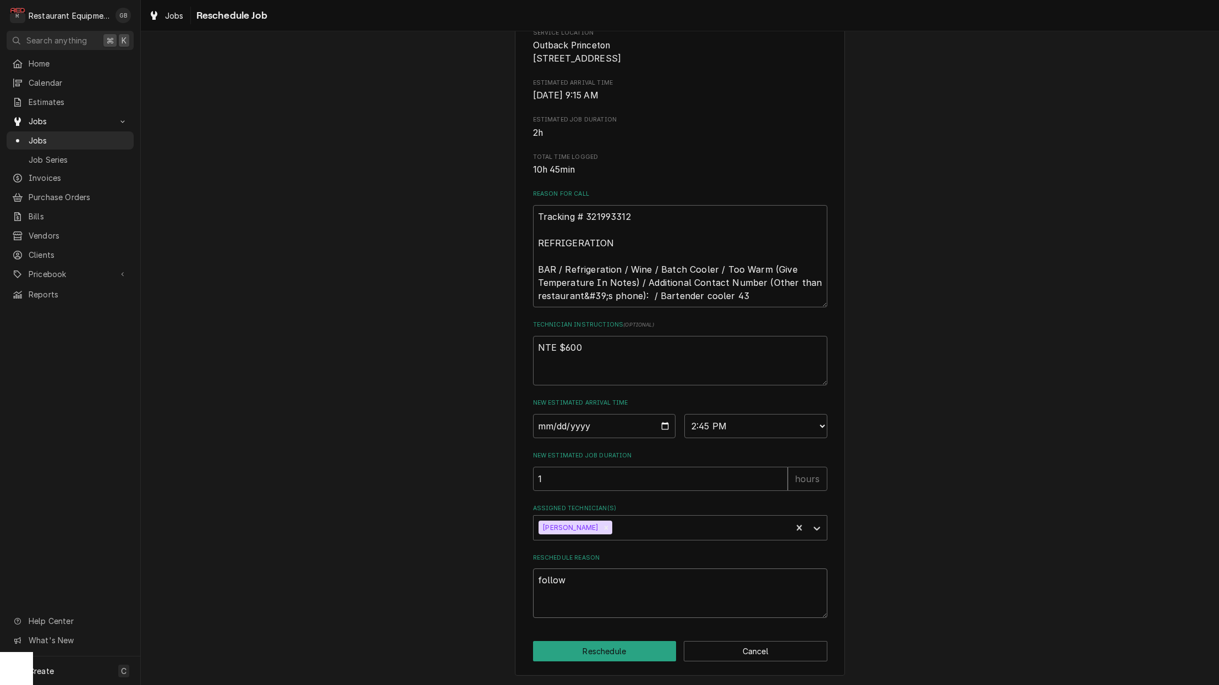
type textarea "x"
type textarea "follow u"
type textarea "x"
type textarea "follow up"
type textarea "x"
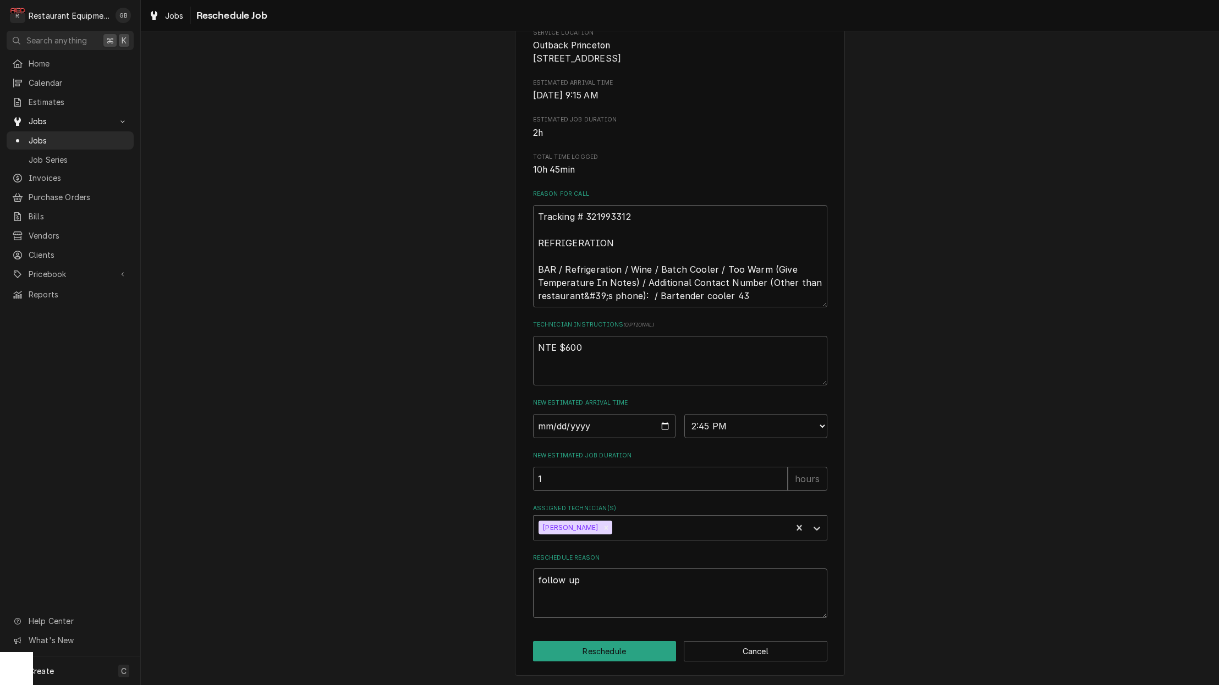
type textarea "follow up"
type textarea "x"
type textarea "follow up a"
type textarea "x"
type textarea "follow up an"
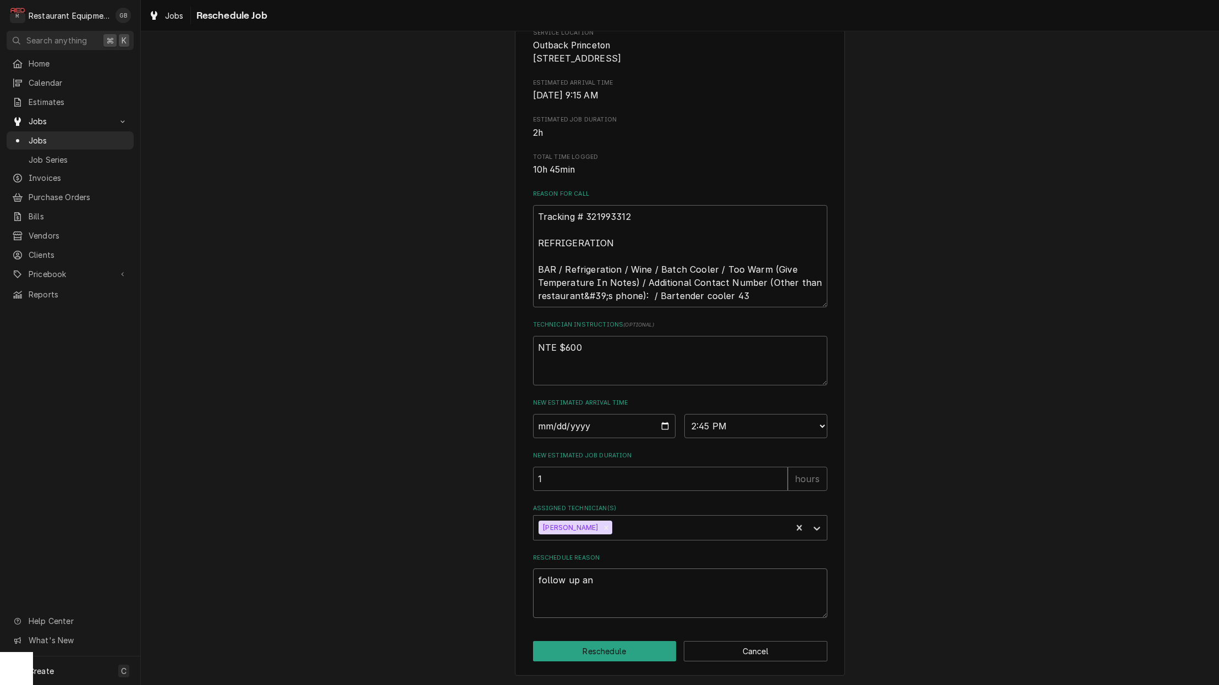
type textarea "x"
type textarea "follow up and"
type textarea "x"
type textarea "follow up and"
type textarea "x"
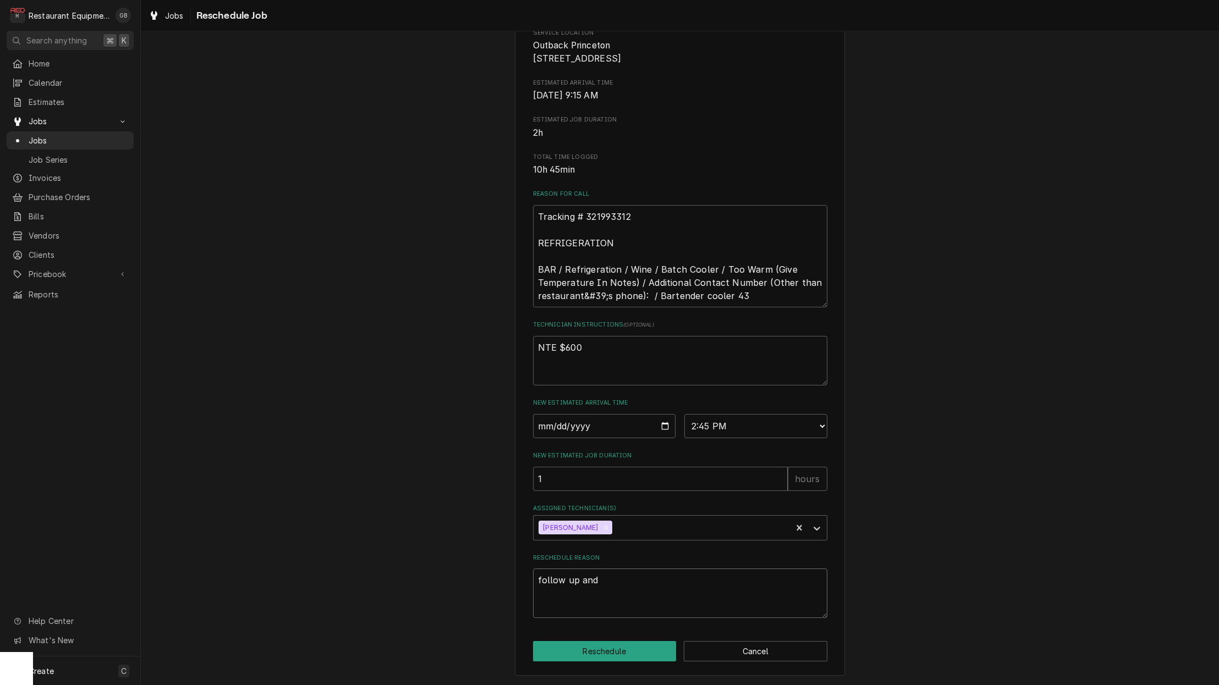
type textarea "follow up and c"
type textarea "x"
type textarea "follow up and cl"
type textarea "x"
type textarea "follow up and clo"
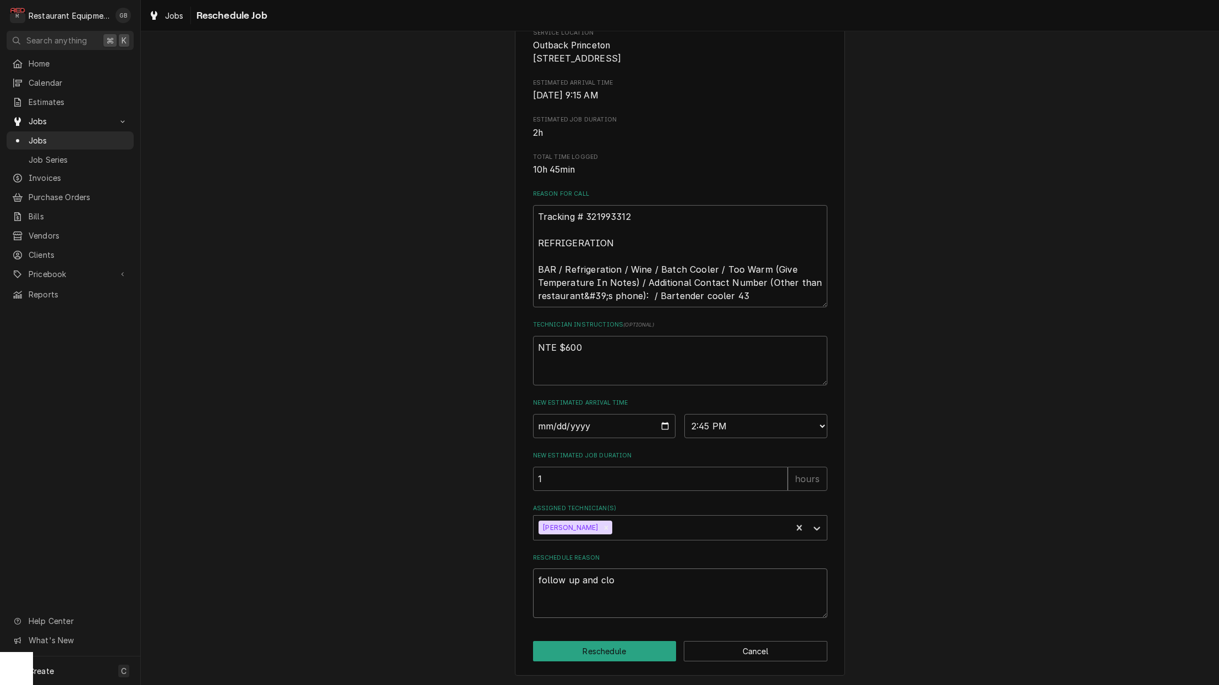
type textarea "x"
type textarea "follow up and clos"
type textarea "x"
type textarea "follow up and close"
type textarea "x"
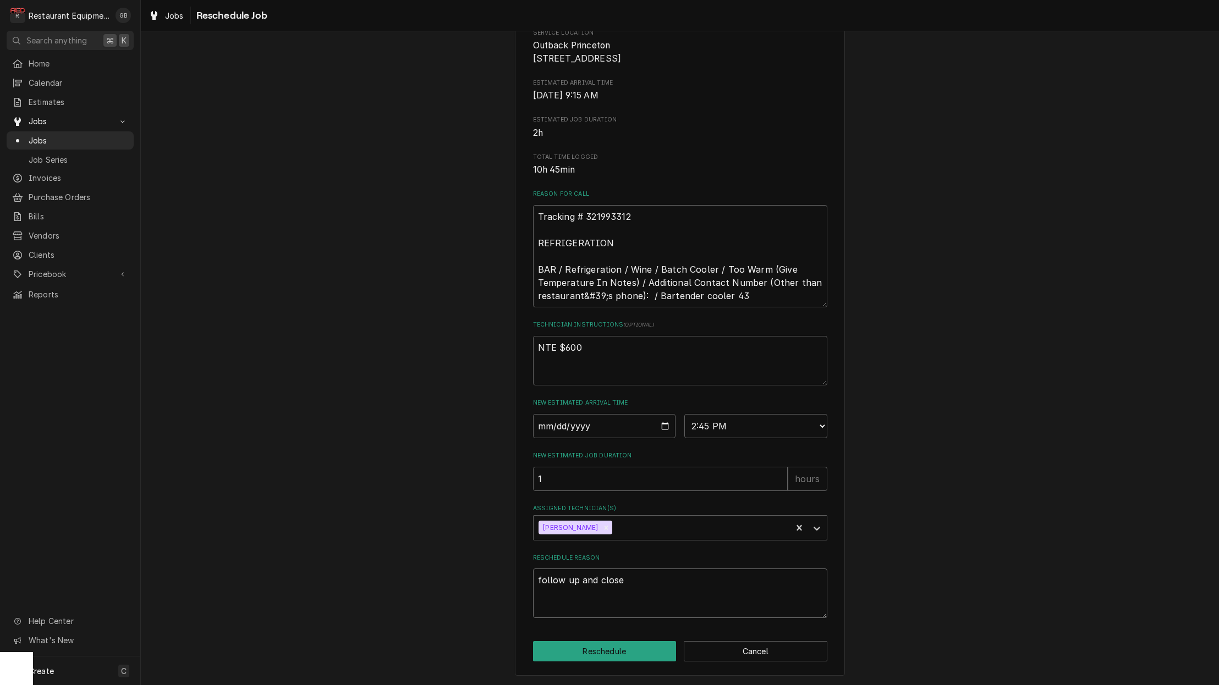
type textarea "follow up and close"
type textarea "x"
type textarea "follow up and close o"
type textarea "x"
type textarea "follow up and close ou"
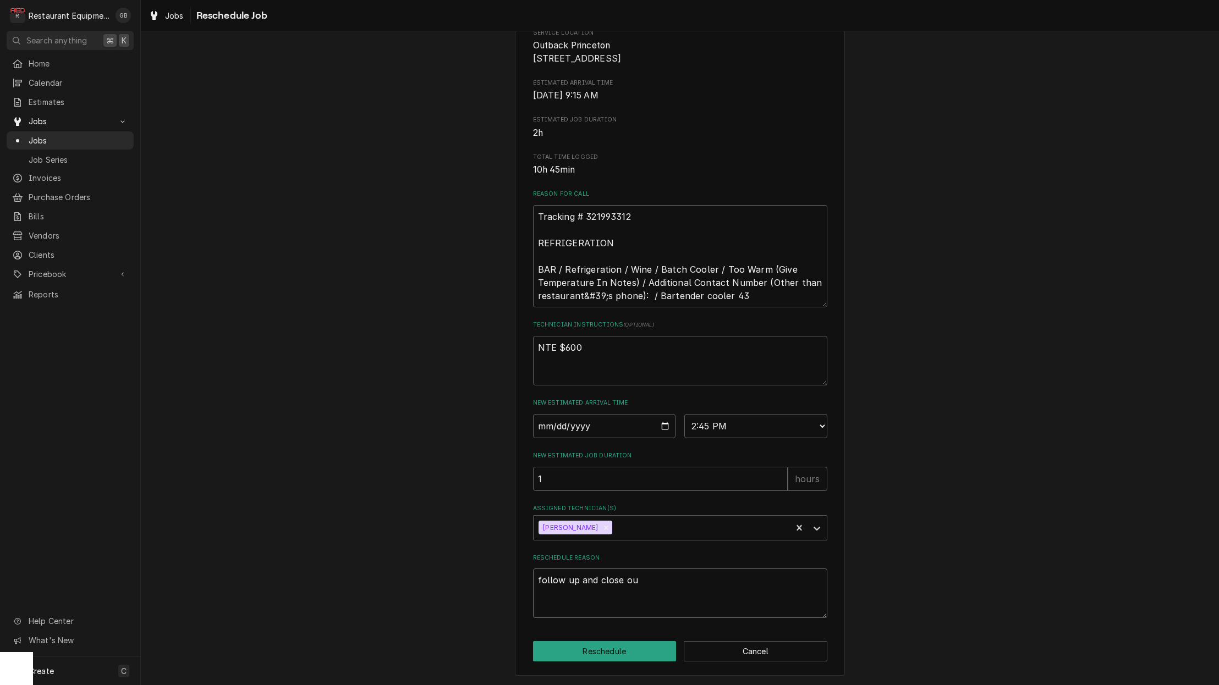
type textarea "x"
type textarea "follow up and close out"
type textarea "x"
type textarea "follow up and close out"
type textarea "x"
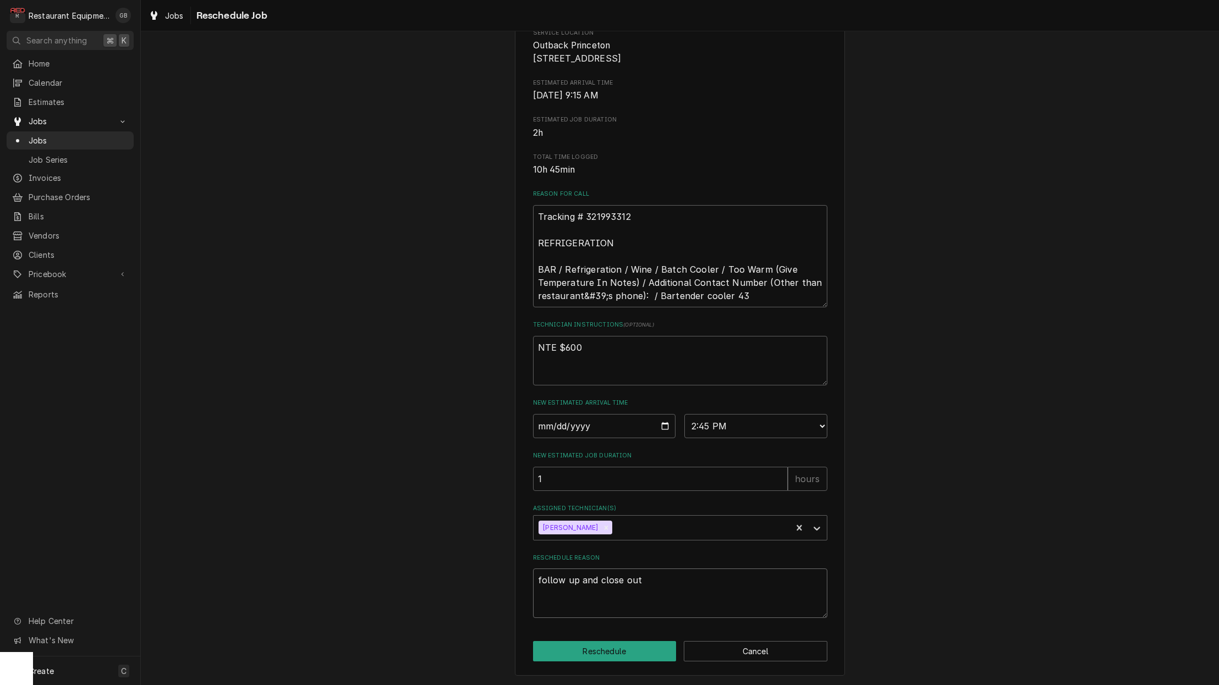
type textarea "follow up and close out s"
type textarea "x"
type textarea "follow up and close out se"
type textarea "x"
type textarea "follow up and close out ser"
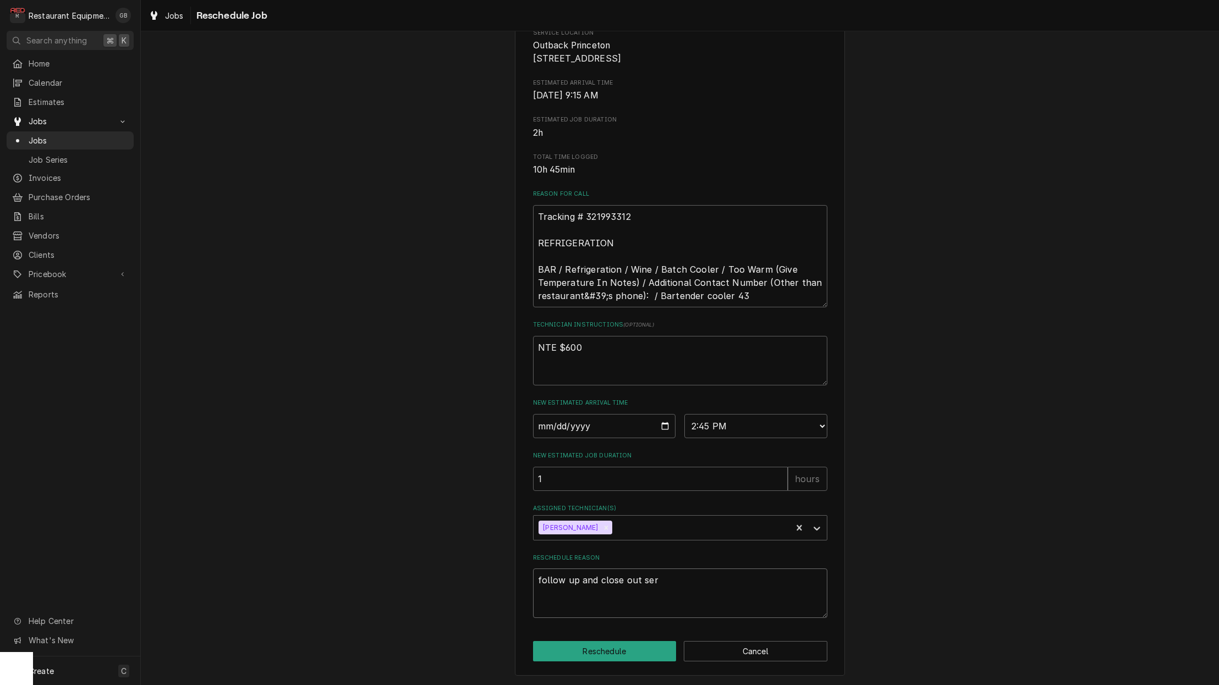
type textarea "x"
type textarea "follow up and close out serv"
type textarea "x"
type textarea "follow up and close out servi"
type textarea "x"
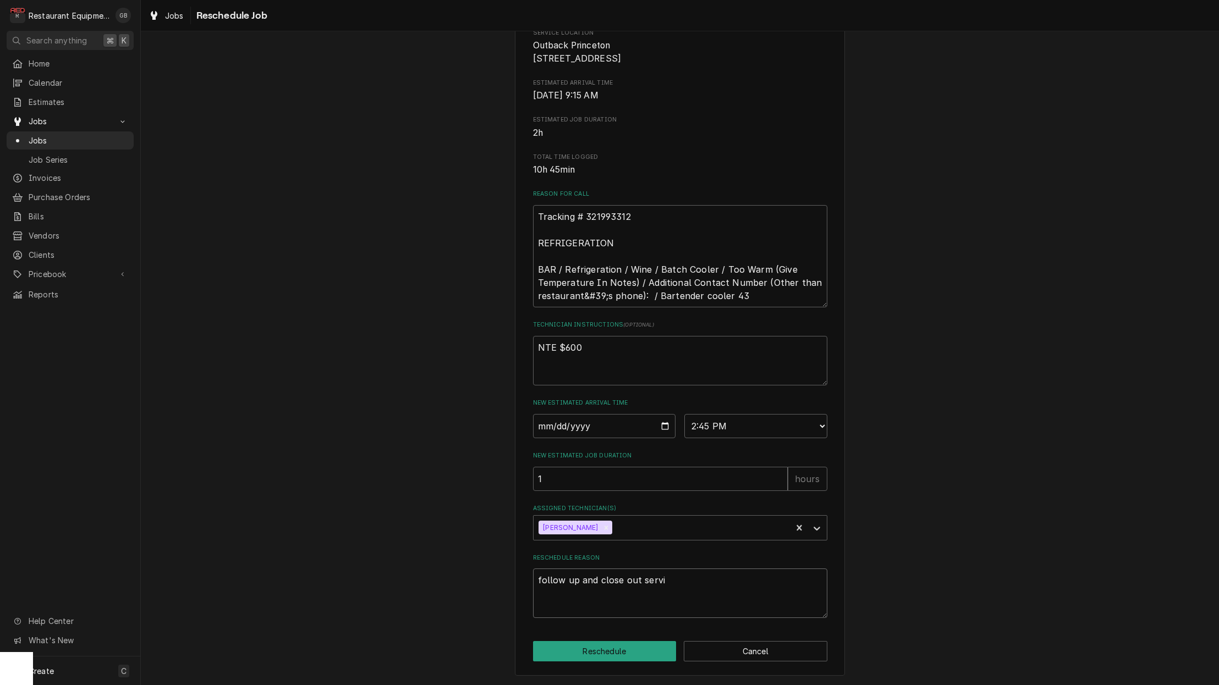
type textarea "follow up and close out servic"
type textarea "x"
type textarea "follow up and close out service"
type textarea "x"
type textarea "follow up and close out service"
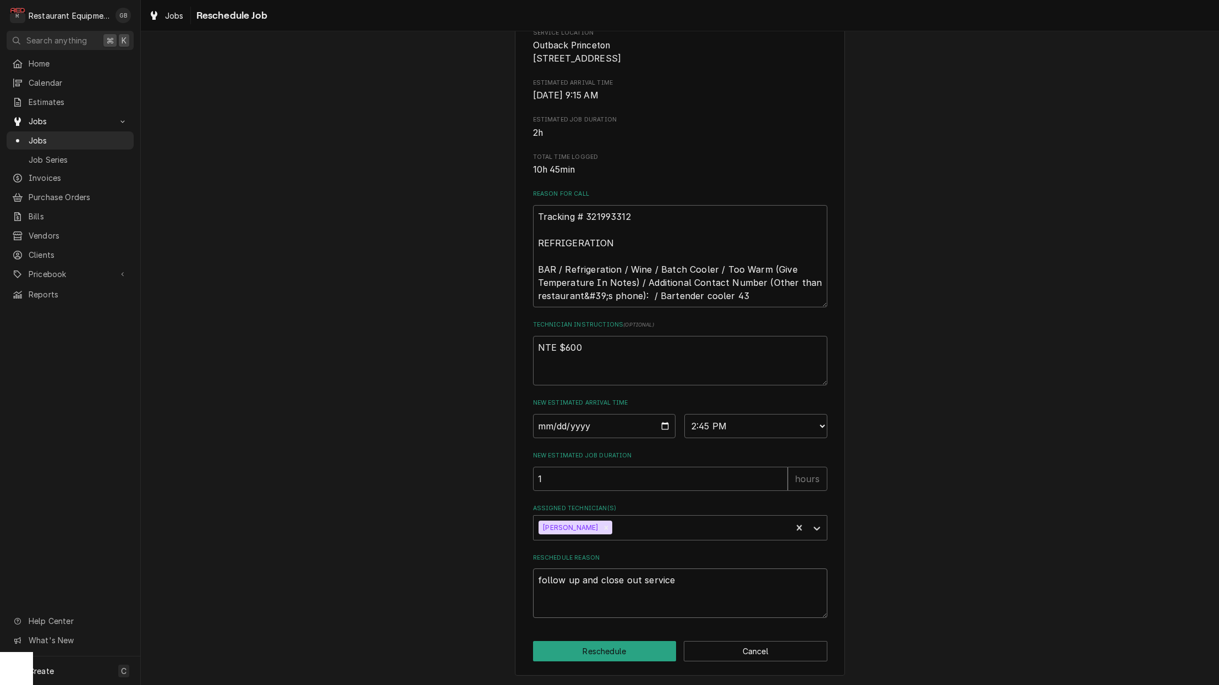
type textarea "x"
type textarea "follow up and close out service c"
type textarea "x"
type textarea "follow up and close out service ch"
type textarea "x"
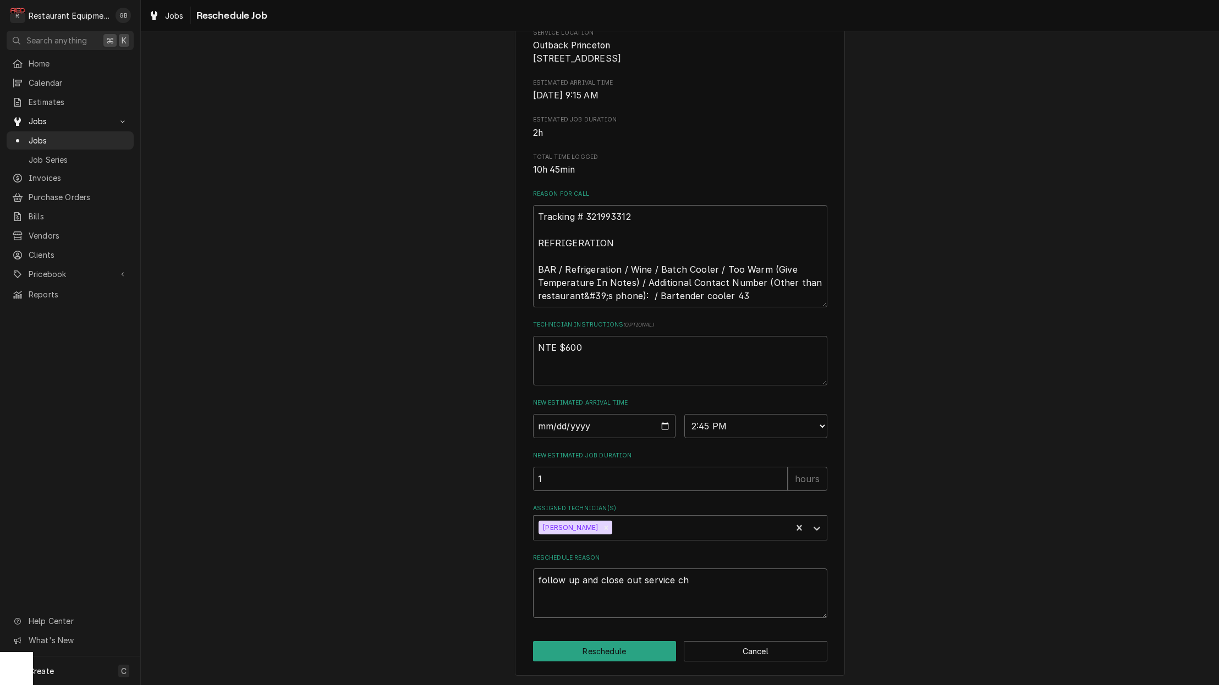
type textarea "follow up and close out service cha"
type textarea "x"
type textarea "follow up and close out service [PERSON_NAME]"
type textarea "x"
type textarea "follow up and close out service [PERSON_NAME]"
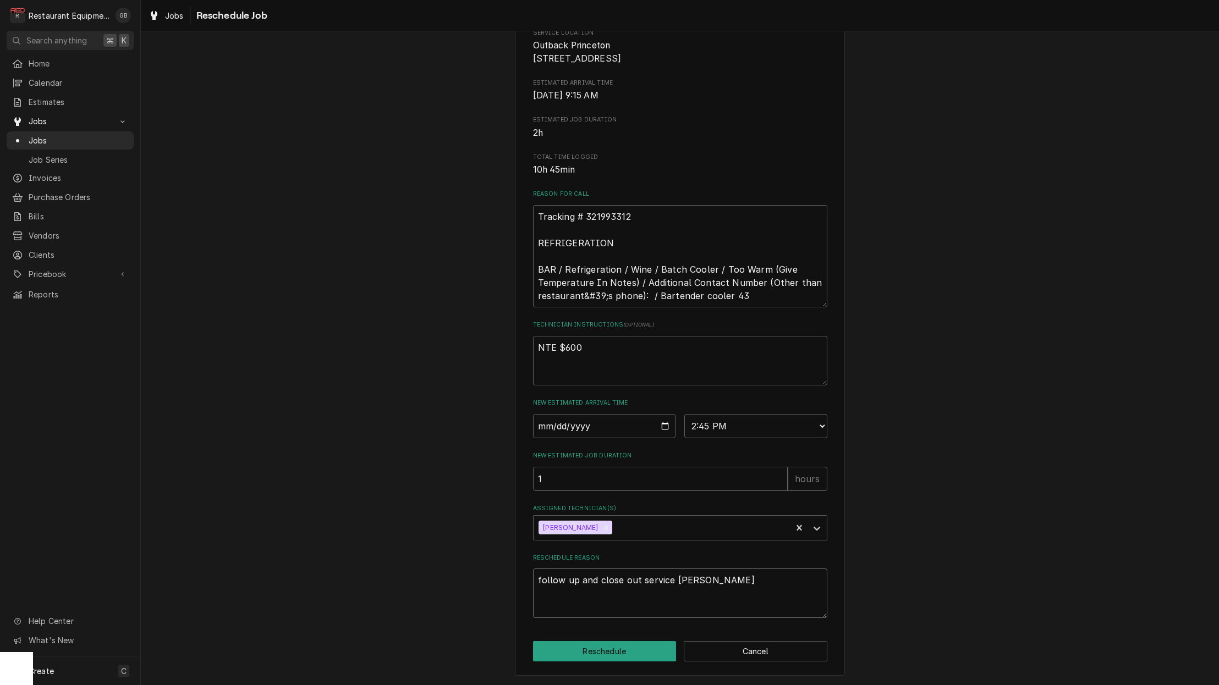
type textarea "x"
type textarea "follow up and close out service [PERSON_NAME]"
type textarea "x"
type textarea "follow up and close out service channel"
click at [602, 655] on button "Reschedule" at bounding box center [605, 651] width 144 height 20
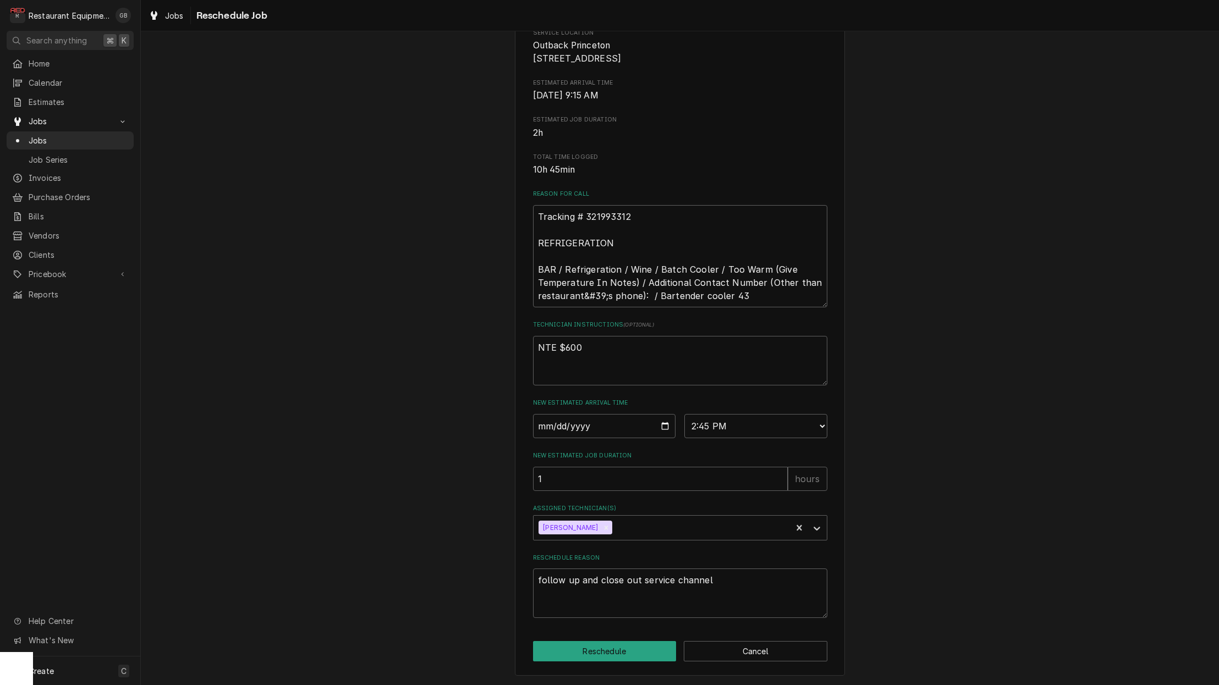
type textarea "x"
